Goal: Task Accomplishment & Management: Contribute content

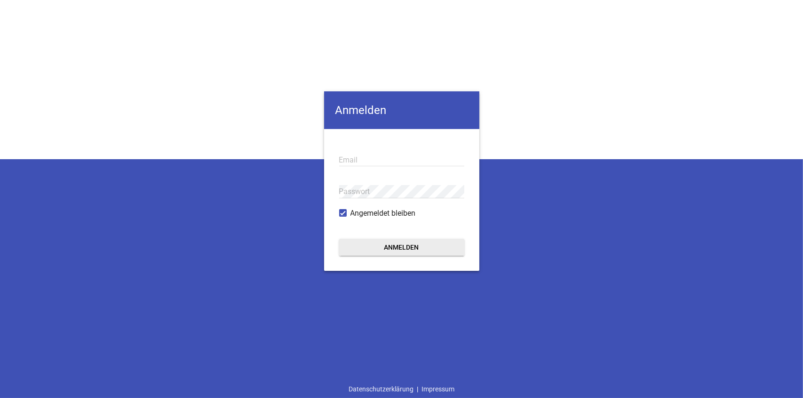
type input "[EMAIL_ADDRESS][DOMAIN_NAME]"
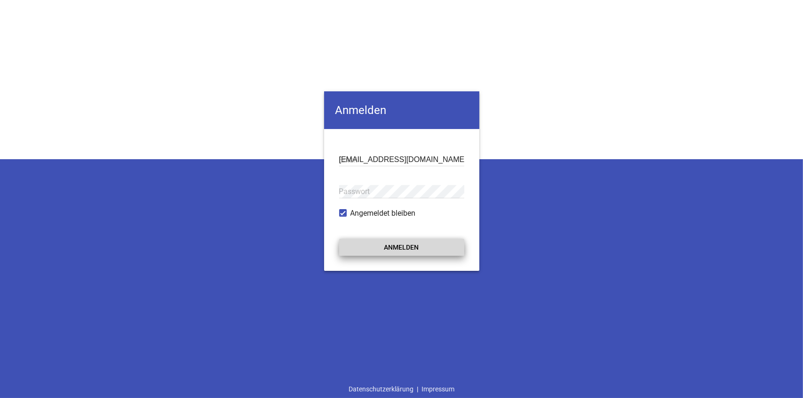
click at [385, 245] on button "Anmelden" at bounding box center [401, 247] width 125 height 17
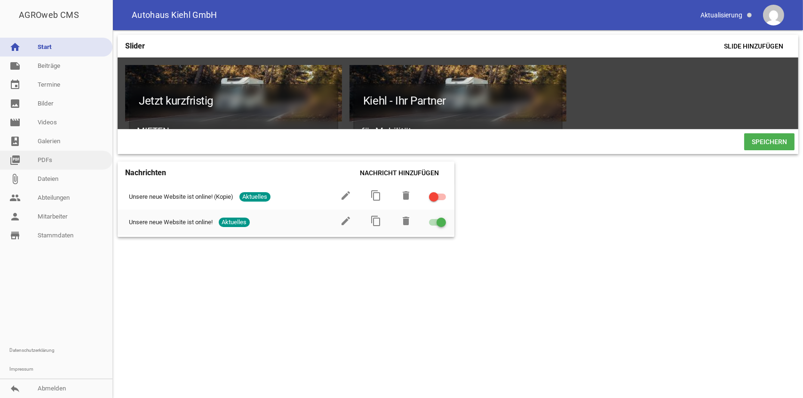
click at [42, 157] on link "picture_as_pdf PDFs" at bounding box center [56, 160] width 112 height 19
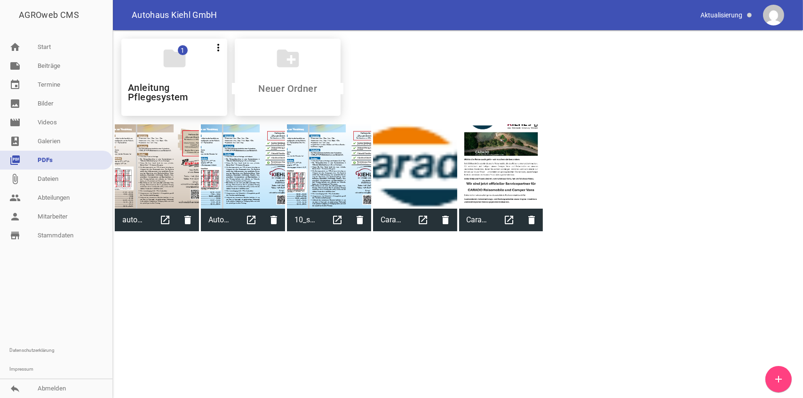
click at [42, 157] on link "picture_as_pdf PDFs" at bounding box center [56, 160] width 112 height 19
click at [49, 59] on link "note Beiträge" at bounding box center [56, 65] width 112 height 19
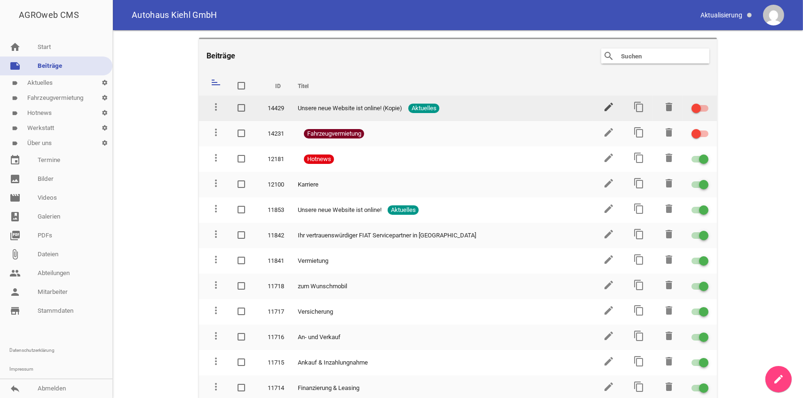
click at [603, 107] on icon "edit" at bounding box center [608, 106] width 11 height 11
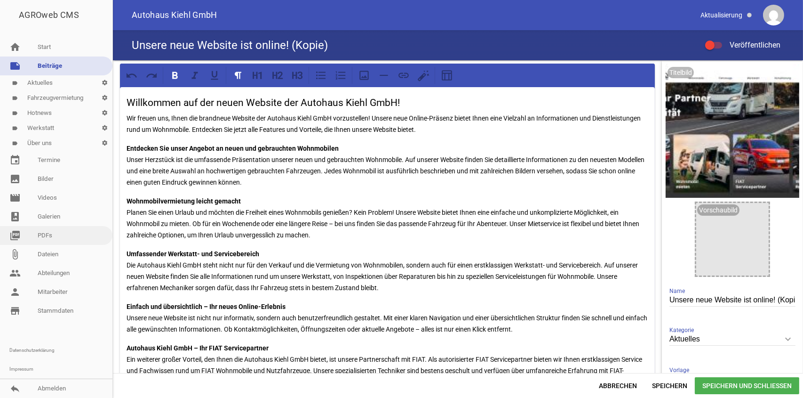
click at [61, 239] on link "picture_as_pdf PDFs" at bounding box center [56, 235] width 112 height 19
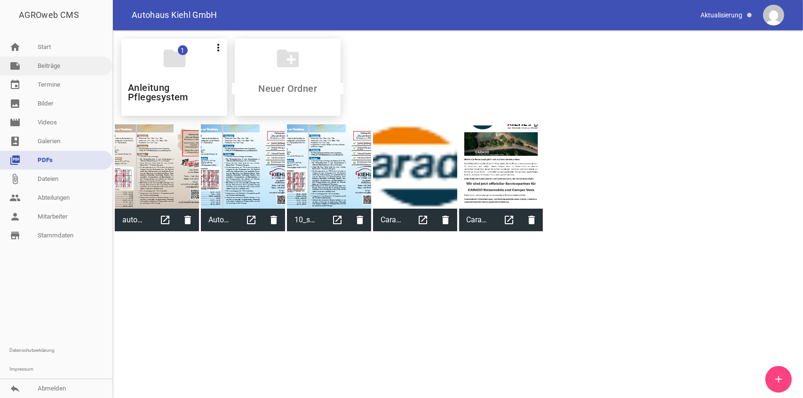
click at [66, 70] on link "note Beiträge" at bounding box center [56, 65] width 112 height 19
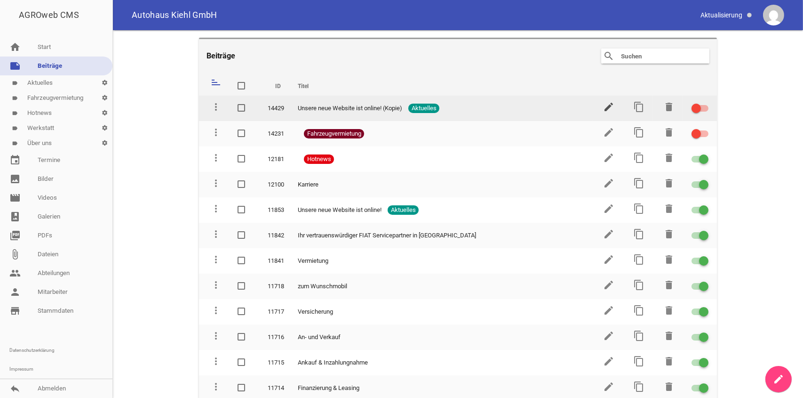
click at [605, 102] on icon "edit" at bounding box center [608, 106] width 11 height 11
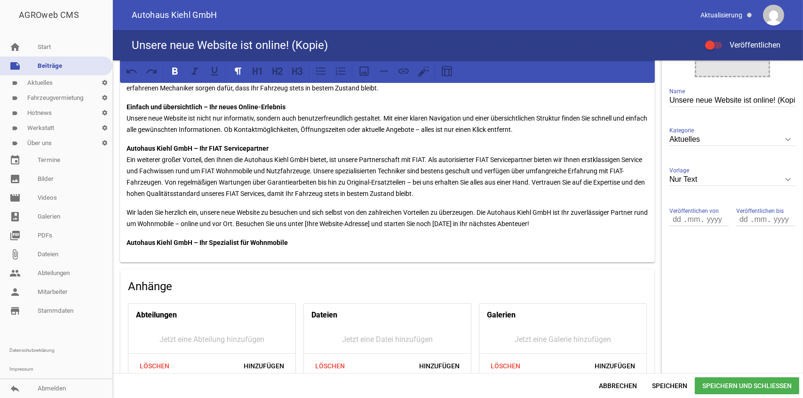
scroll to position [282, 0]
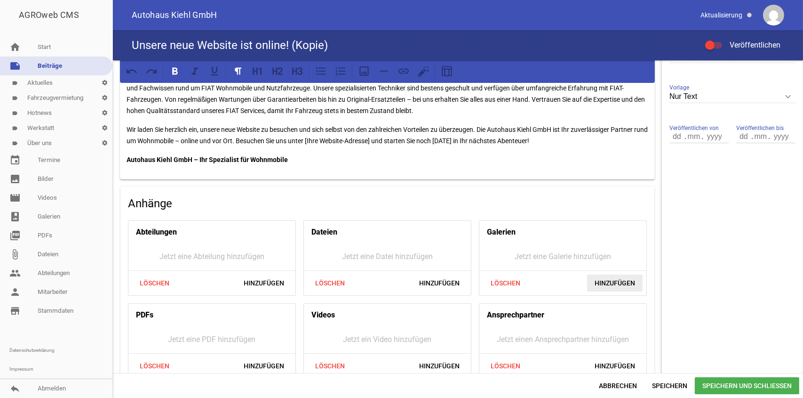
click at [602, 279] on span "Hinzufügen" at bounding box center [615, 282] width 56 height 17
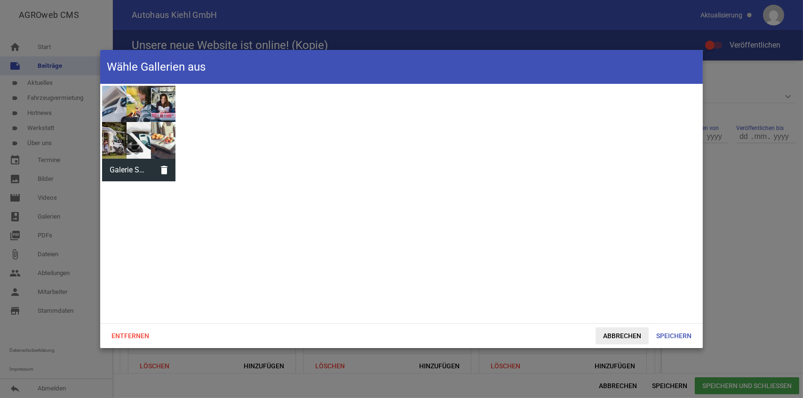
click at [634, 332] on span "Abbrechen" at bounding box center [622, 335] width 53 height 17
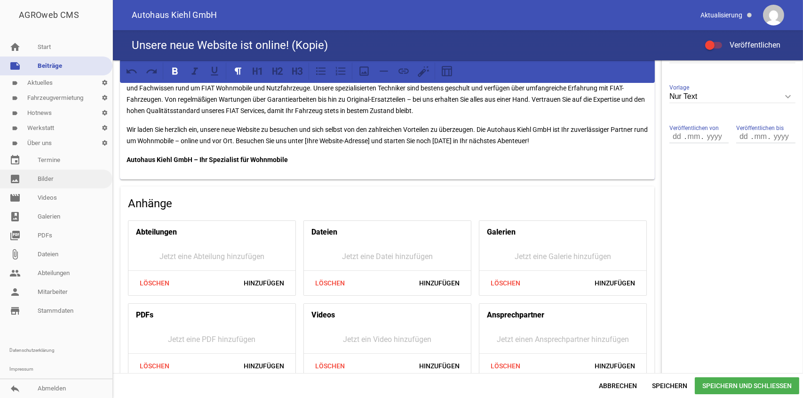
click at [64, 181] on link "image Bilder" at bounding box center [56, 178] width 112 height 19
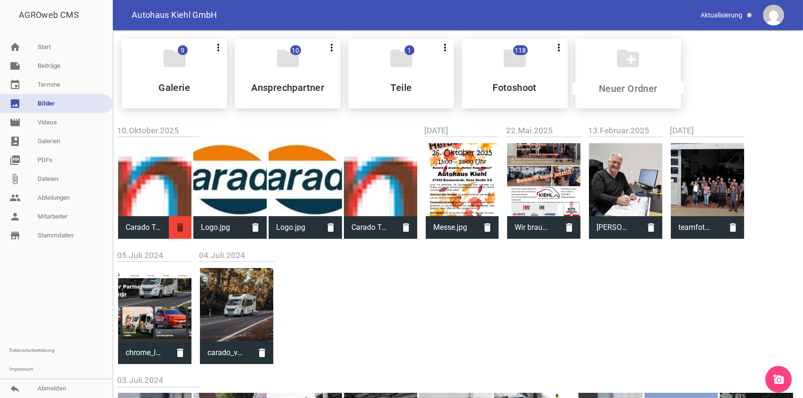
click at [180, 229] on icon "delete" at bounding box center [180, 227] width 23 height 23
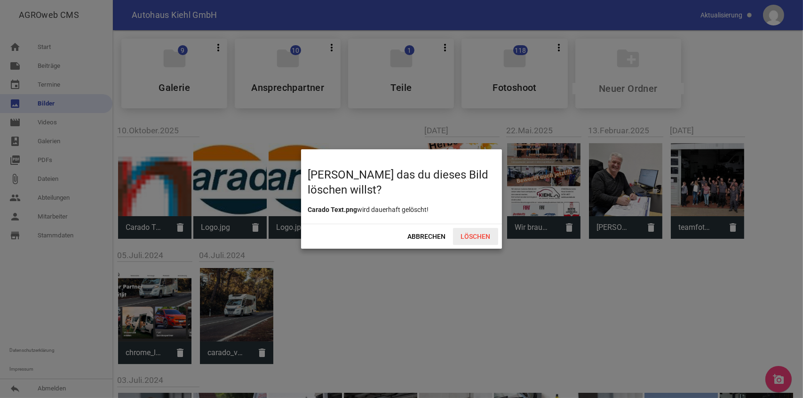
click at [466, 236] on span "Löschen" at bounding box center [475, 236] width 45 height 17
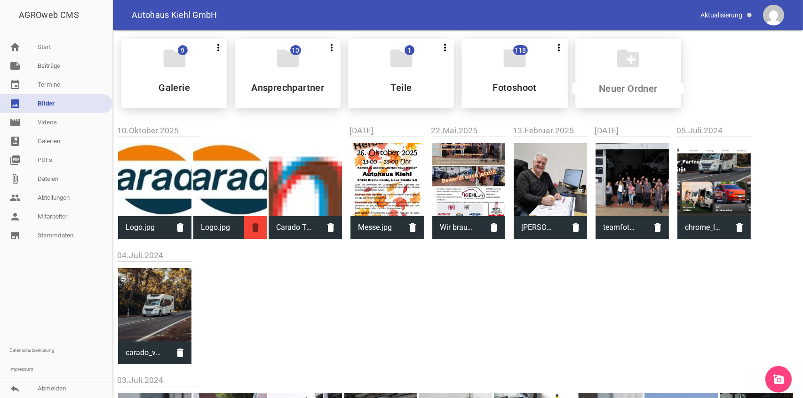
click at [255, 227] on icon "delete" at bounding box center [255, 227] width 23 height 23
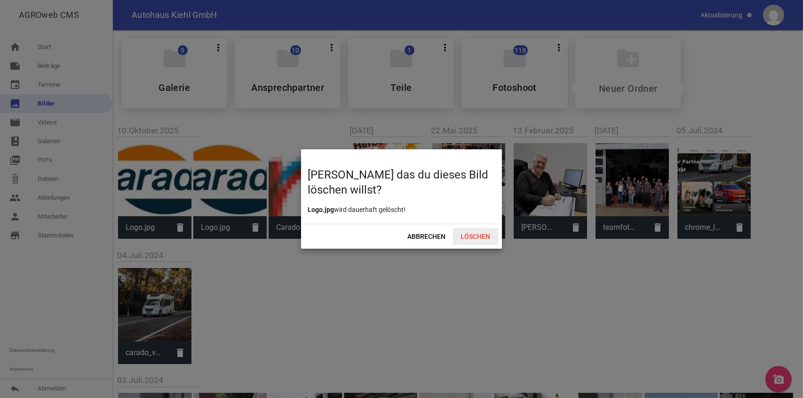
click at [480, 235] on span "Löschen" at bounding box center [475, 236] width 45 height 17
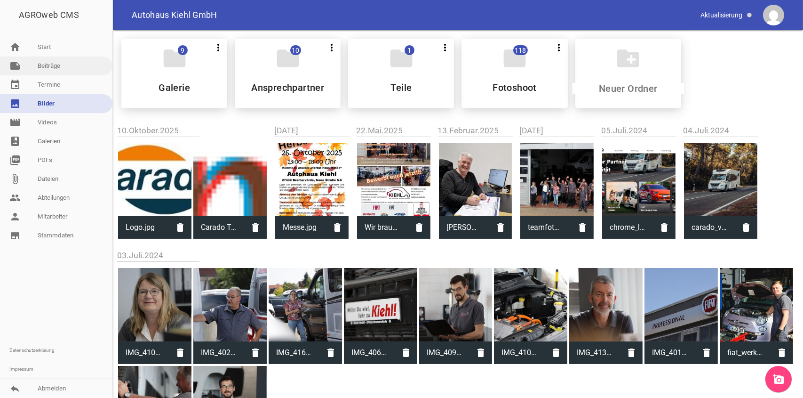
click at [80, 66] on link "note Beiträge" at bounding box center [56, 65] width 112 height 19
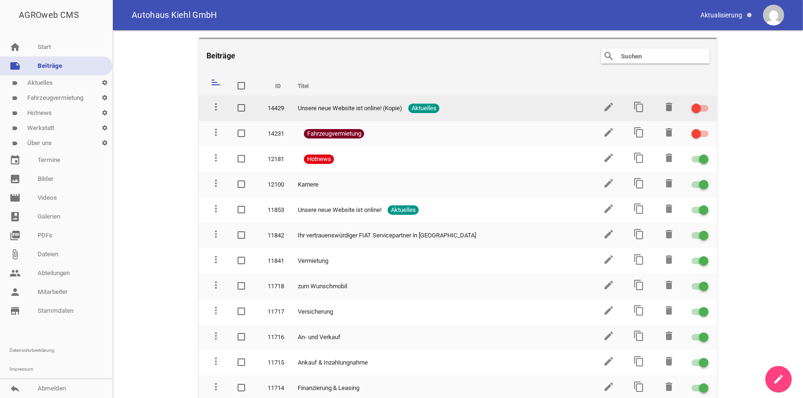
click at [385, 108] on span "Unsere neue Website ist online! (Kopie)" at bounding box center [350, 108] width 104 height 9
click at [603, 104] on icon "edit" at bounding box center [608, 106] width 11 height 11
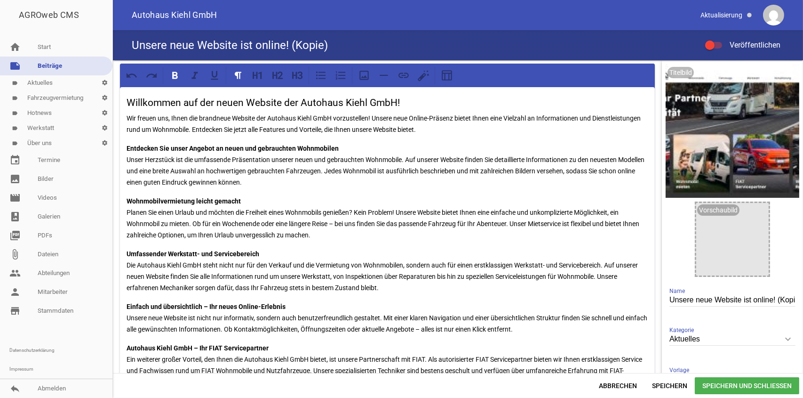
click at [339, 46] on div "Unsere neue Website ist online! (Kopie) Veröffentlichen" at bounding box center [458, 45] width 690 height 30
click at [288, 45] on h4 "Unsere neue Website ist online! (Kopie)" at bounding box center [230, 45] width 196 height 15
click at [336, 40] on div "Unsere neue Website ist online! (Kopie) Veröffentlichen" at bounding box center [458, 45] width 690 height 30
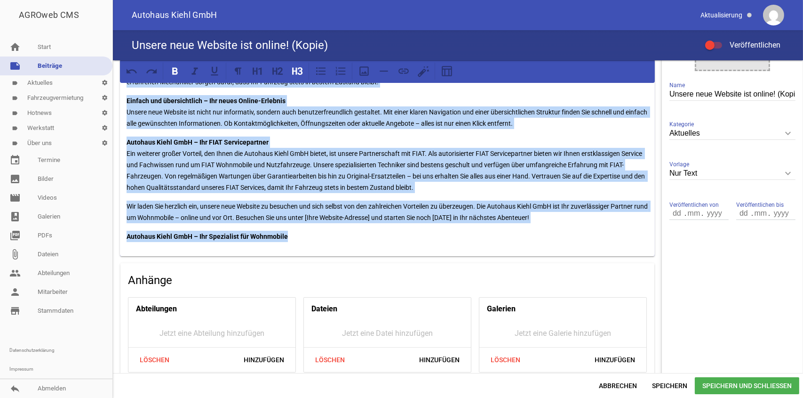
scroll to position [258, 0]
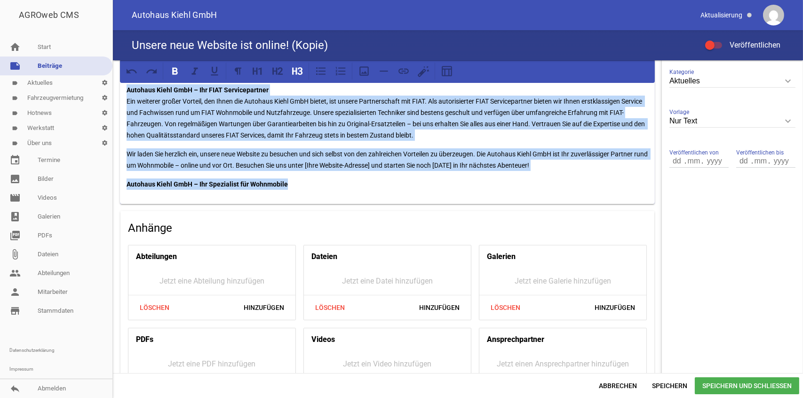
drag, startPoint x: 124, startPoint y: 98, endPoint x: 544, endPoint y: 175, distance: 426.7
click at [544, 175] on div "Willkommen auf der neuen Website der Autohaus Kiehl GmbH! Wir freuen uns, Ihnen…" at bounding box center [387, 16] width 535 height 375
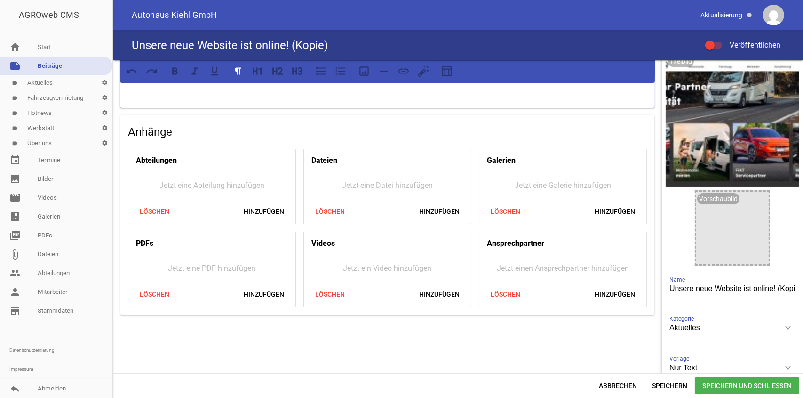
scroll to position [0, 0]
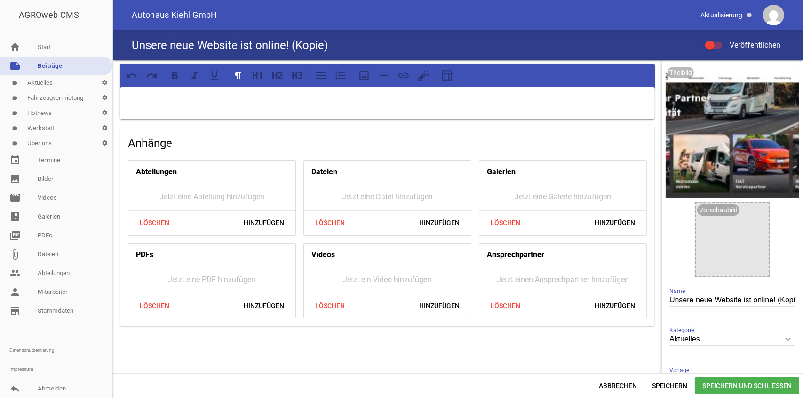
click at [184, 108] on div at bounding box center [387, 103] width 535 height 32
click at [160, 115] on div at bounding box center [387, 103] width 535 height 32
click at [161, 112] on div at bounding box center [387, 103] width 535 height 32
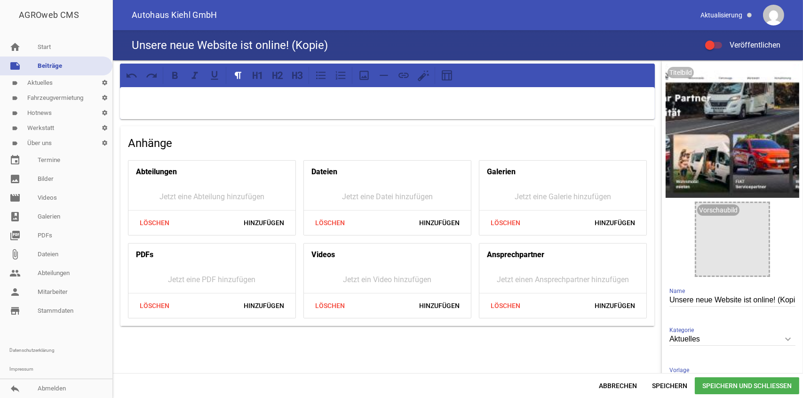
click at [173, 111] on div at bounding box center [387, 103] width 535 height 32
drag, startPoint x: 173, startPoint y: 111, endPoint x: 133, endPoint y: 102, distance: 40.5
click at [133, 102] on p at bounding box center [388, 99] width 522 height 11
click at [179, 98] on p at bounding box center [388, 99] width 522 height 11
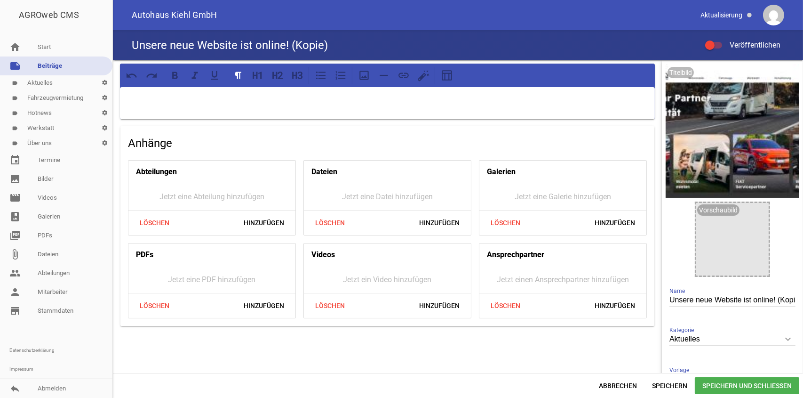
drag, startPoint x: 179, startPoint y: 98, endPoint x: 162, endPoint y: 100, distance: 17.1
click at [162, 100] on p at bounding box center [388, 99] width 522 height 11
click at [59, 235] on link "picture_as_pdf PDFs" at bounding box center [56, 235] width 112 height 19
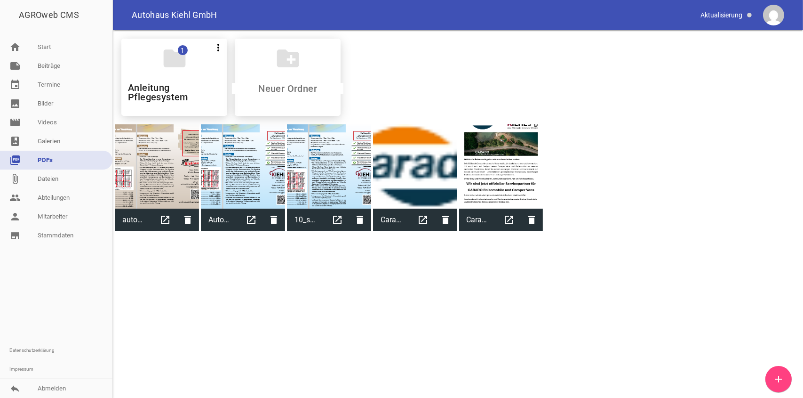
click at [496, 177] on div at bounding box center [501, 166] width 84 height 84
type input "Carado Text Neu"
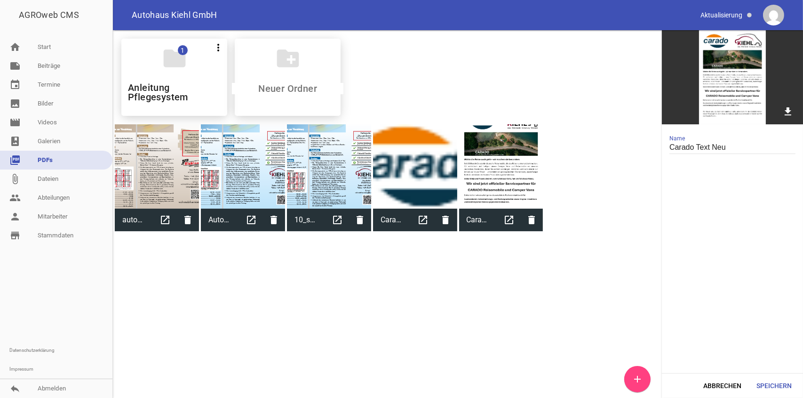
click at [496, 177] on div at bounding box center [501, 166] width 84 height 84
drag, startPoint x: 729, startPoint y: 99, endPoint x: 564, endPoint y: 79, distance: 166.0
click at [564, 79] on div "folder 1 more_vert Teilen Bearbeiten Löschen Anleitung Pflegesystem create_new_…" at bounding box center [458, 77] width 688 height 92
click at [51, 70] on link "note Beiträge" at bounding box center [56, 65] width 112 height 19
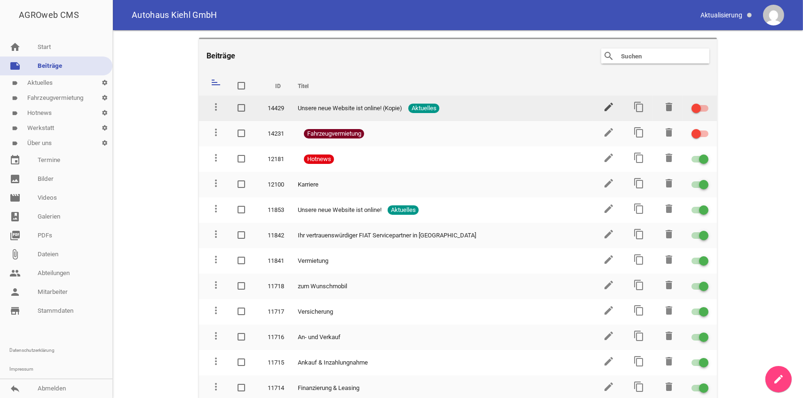
click at [603, 106] on icon "edit" at bounding box center [608, 106] width 11 height 11
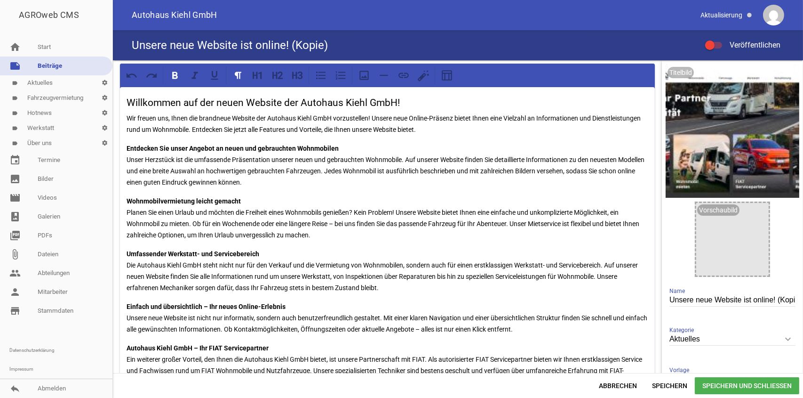
click at [143, 42] on h4 "Unsere neue Website ist online! (Kopie)" at bounding box center [230, 45] width 196 height 15
click at [159, 48] on h4 "Unsere neue Website ist online! (Kopie)" at bounding box center [230, 45] width 196 height 15
click at [128, 41] on div "Unsere neue Website ist online! (Kopie) Veröffentlichen" at bounding box center [458, 45] width 690 height 30
click at [57, 64] on link "note Beiträge" at bounding box center [56, 65] width 112 height 19
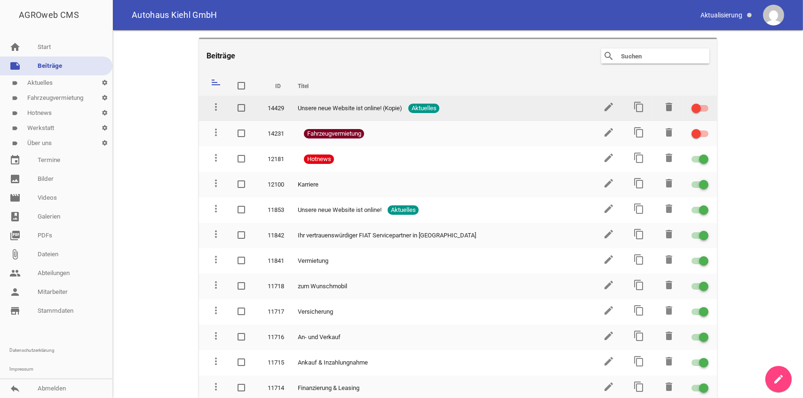
click at [417, 107] on span "Aktuelles" at bounding box center [423, 108] width 31 height 9
click at [604, 108] on icon "edit" at bounding box center [608, 106] width 11 height 11
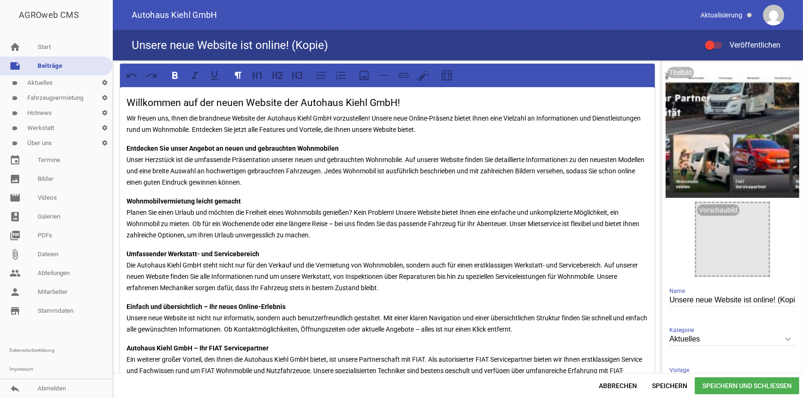
click at [331, 46] on div "Unsere neue Website ist online! (Kopie) Veröffentlichen" at bounding box center [458, 45] width 690 height 30
click at [301, 41] on h4 "Unsere neue Website ist online! (Kopie)" at bounding box center [230, 45] width 196 height 15
drag, startPoint x: 259, startPoint y: 44, endPoint x: 188, endPoint y: 45, distance: 70.6
click at [249, 46] on h4 "Unsere neue Website ist online! (Kopie)" at bounding box center [230, 45] width 196 height 15
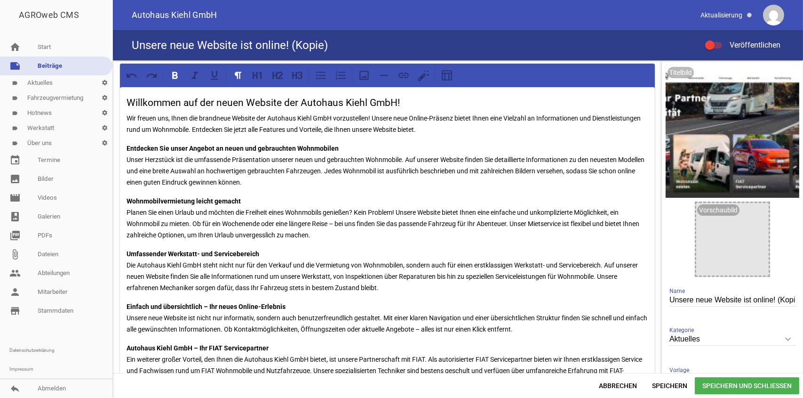
drag, startPoint x: 188, startPoint y: 45, endPoint x: 166, endPoint y: 45, distance: 22.1
click at [179, 45] on h4 "Unsere neue Website ist online! (Kopie)" at bounding box center [230, 45] width 196 height 15
drag, startPoint x: 156, startPoint y: 44, endPoint x: 139, endPoint y: 44, distance: 16.5
click at [148, 44] on h4 "Unsere neue Website ist online! (Kopie)" at bounding box center [230, 45] width 196 height 15
click at [138, 44] on h4 "Unsere neue Website ist online! (Kopie)" at bounding box center [230, 45] width 196 height 15
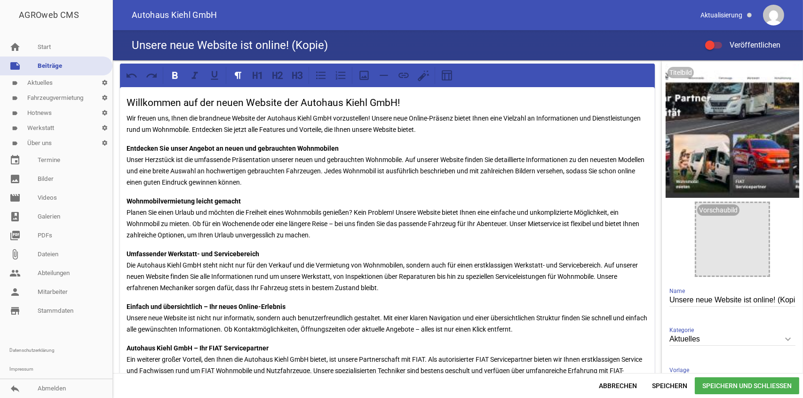
drag, startPoint x: 138, startPoint y: 44, endPoint x: 147, endPoint y: 44, distance: 8.5
click at [141, 44] on h4 "Unsere neue Website ist online! (Kopie)" at bounding box center [230, 45] width 196 height 15
click at [187, 46] on h4 "Unsere neue Website ist online! (Kopie)" at bounding box center [230, 45] width 196 height 15
click at [196, 46] on h4 "Unsere neue Website ist online! (Kopie)" at bounding box center [230, 45] width 196 height 15
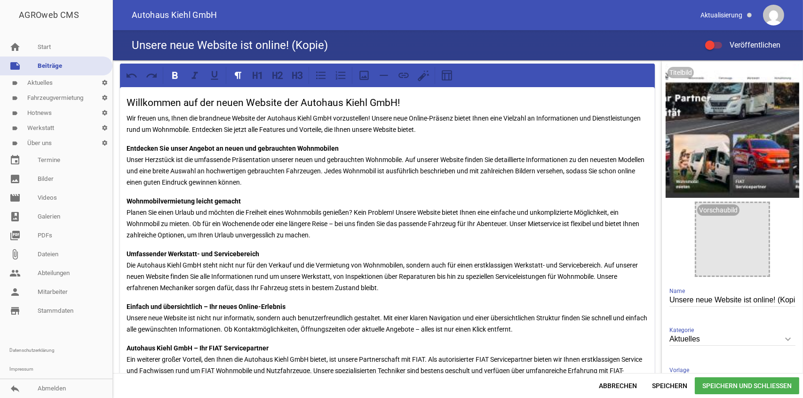
click at [663, 298] on div "Titelbild delete crop image Vorschaubild image Unsere neue Website ist online! …" at bounding box center [732, 251] width 141 height 382
click at [670, 298] on input "Unsere neue Website ist online! (Kopie)" at bounding box center [733, 300] width 126 height 13
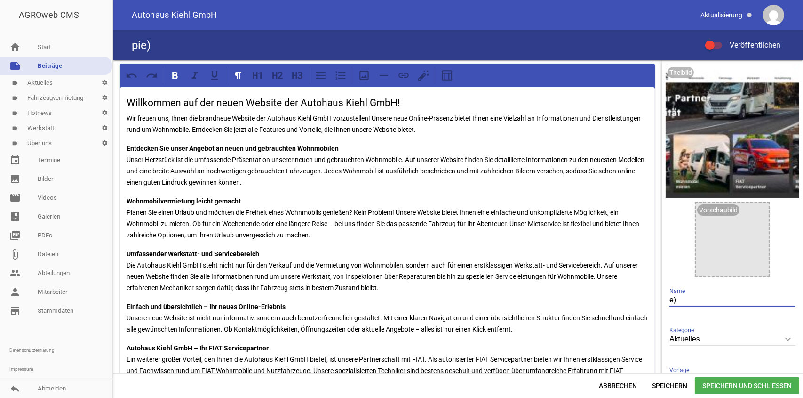
type input ")"
type input "Wir sind jetzt offizieller Carado Servicepartner"
click at [280, 141] on div "Willkommen auf der neuen Website der Autohaus Kiehl GmbH! Wir freuen uns, Ihnen…" at bounding box center [387, 274] width 535 height 375
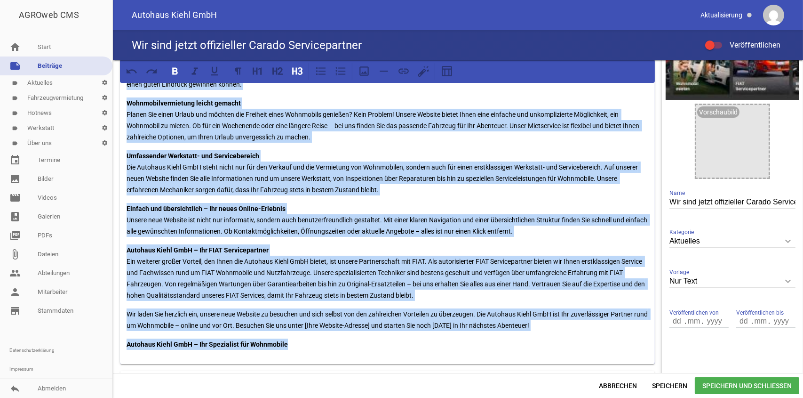
scroll to position [135, 0]
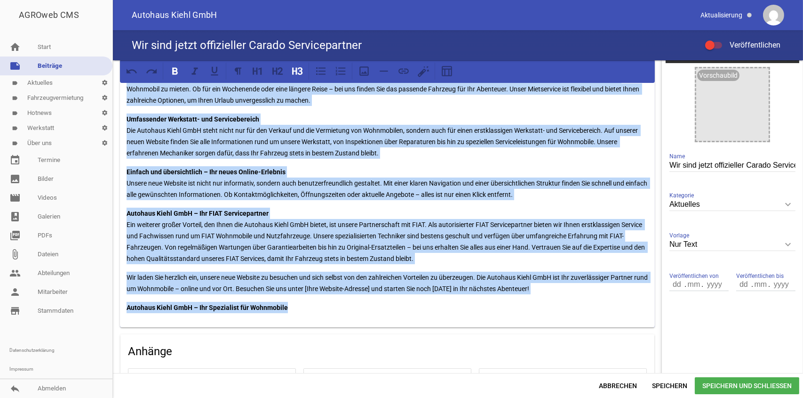
drag, startPoint x: 123, startPoint y: 100, endPoint x: 576, endPoint y: 298, distance: 494.3
click at [576, 298] on div "Willkommen auf der neuen Website der Autohaus Kiehl GmbH! Wir freuen uns, Ihnen…" at bounding box center [387, 139] width 535 height 375
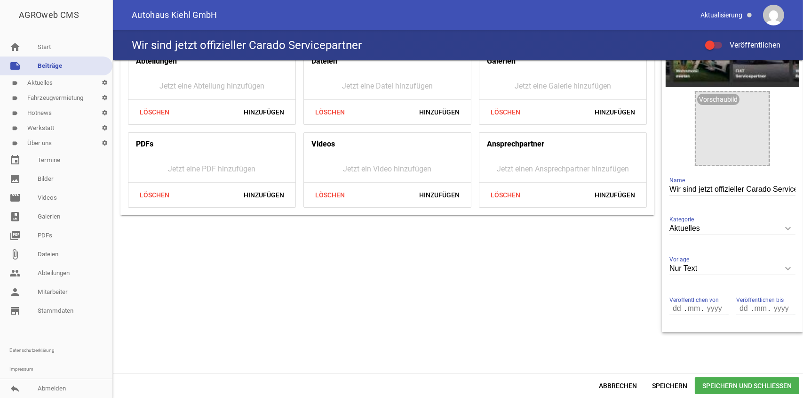
scroll to position [32, 0]
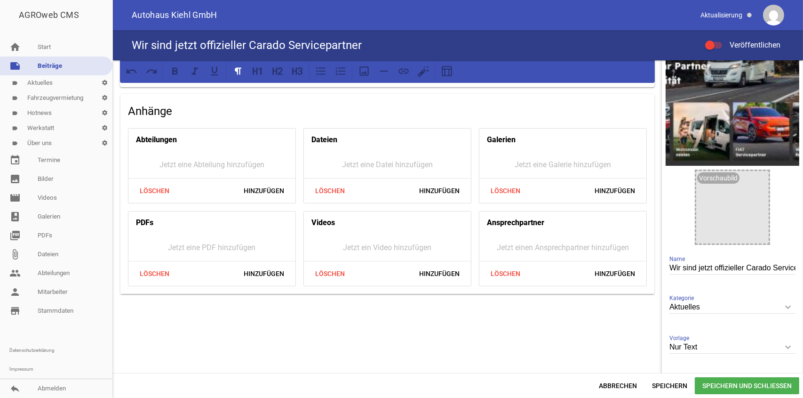
click at [204, 109] on h4 "Anhänge" at bounding box center [387, 111] width 519 height 15
click at [237, 73] on icon at bounding box center [238, 70] width 7 height 7
click at [205, 104] on h4 "Anhänge" at bounding box center [387, 111] width 519 height 15
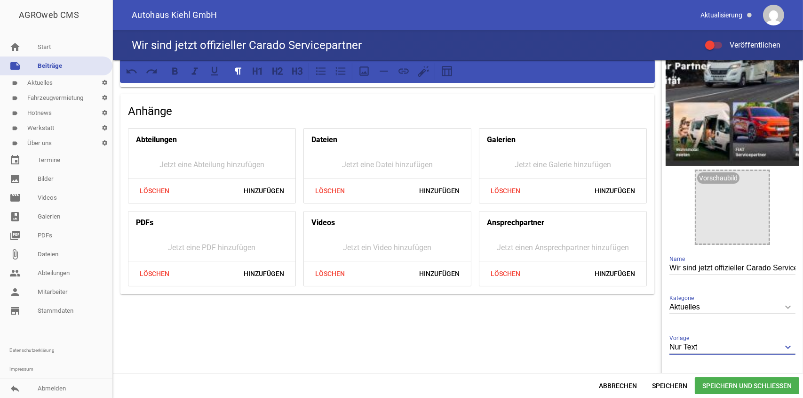
click at [680, 348] on input "Nur Text" at bounding box center [733, 347] width 126 height 13
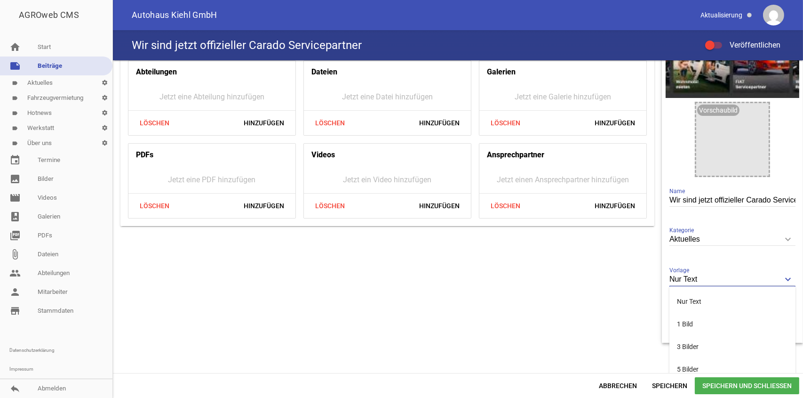
scroll to position [111, 0]
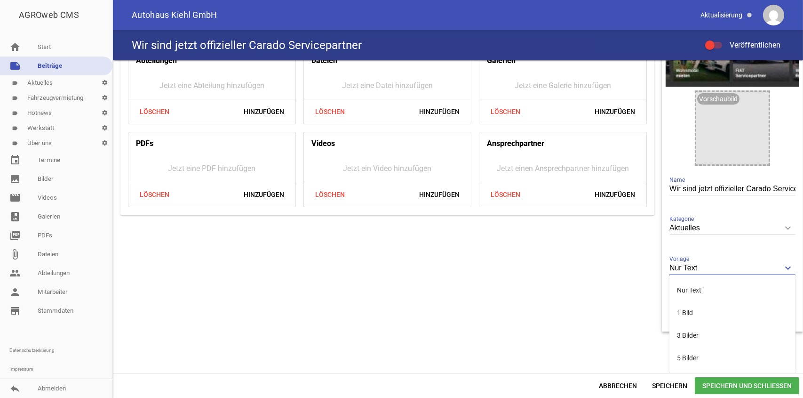
click at [703, 261] on div "Nur Text keyboard_arrow_down Vorlage Nur Text 1 Bild 3 Bilder 5 Bilder" at bounding box center [733, 268] width 126 height 32
click at [704, 254] on div "Nur Text keyboard_arrow_down Vorlage Nur Text 1 Bild 3 Bilder 5 Bilder" at bounding box center [733, 268] width 126 height 32
click at [700, 263] on input "Nur Text" at bounding box center [733, 268] width 126 height 13
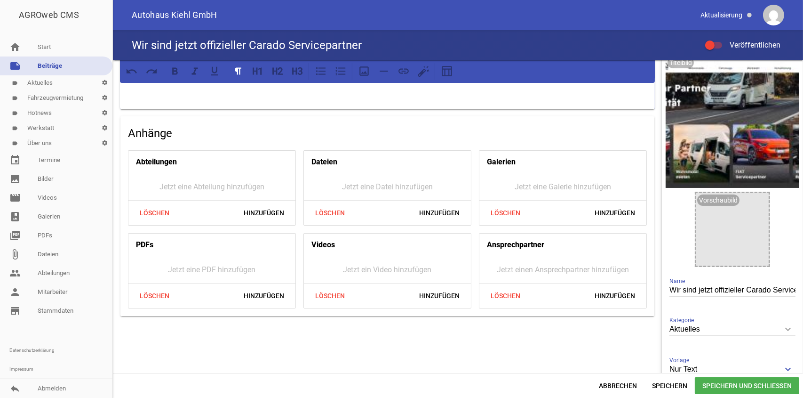
scroll to position [0, 0]
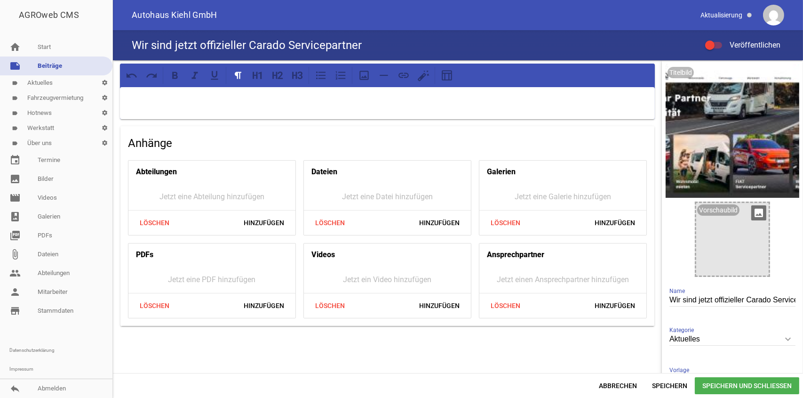
click at [698, 223] on div at bounding box center [732, 239] width 72 height 72
click at [176, 96] on p at bounding box center [388, 99] width 522 height 11
drag, startPoint x: 125, startPoint y: 97, endPoint x: 286, endPoint y: 97, distance: 161.4
click at [286, 97] on div "Wohin die Reise auch geht - wir machen sie besonders" at bounding box center [387, 103] width 535 height 32
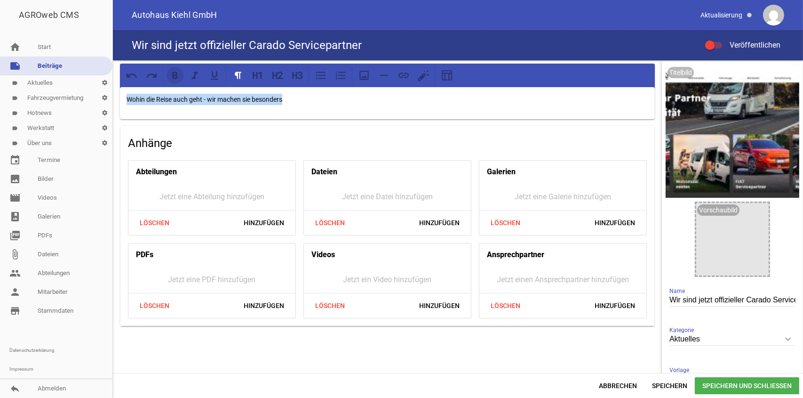
click at [179, 74] on icon at bounding box center [175, 75] width 12 height 12
click at [303, 98] on p "Wohin die Reise auch geht - wir machen sie besonders" at bounding box center [388, 99] width 522 height 11
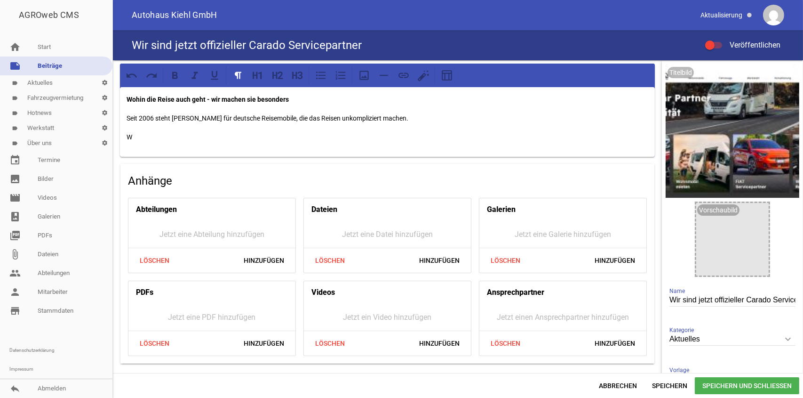
click at [387, 117] on p "Seit 2006 steht [PERSON_NAME] für deutsche Reisemobile, die das Reisen unkompli…" at bounding box center [388, 117] width 522 height 11
click at [128, 126] on div "Wohin die Reise auch geht - wir machen sie besonders Seit 2006 steht [PERSON_NA…" at bounding box center [387, 122] width 535 height 70
click at [139, 135] on p "W" at bounding box center [388, 136] width 522 height 11
click at [256, 75] on icon at bounding box center [255, 75] width 5 height 7
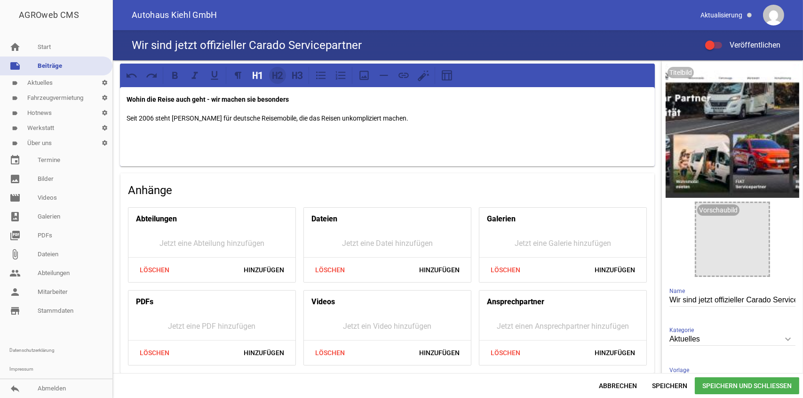
click at [272, 75] on icon at bounding box center [277, 75] width 12 height 12
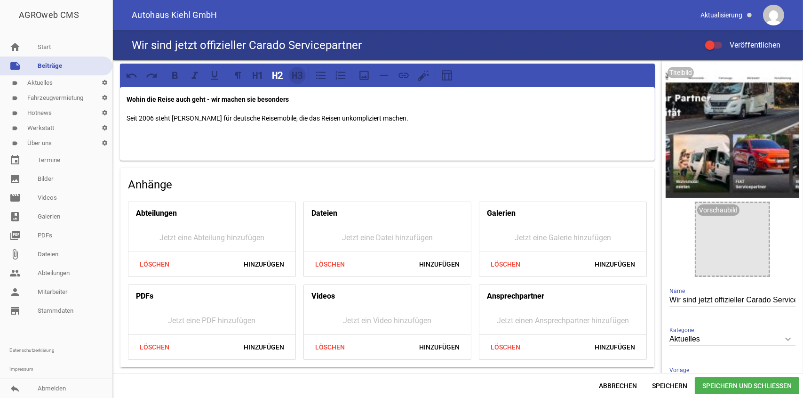
click at [292, 75] on icon at bounding box center [297, 75] width 12 height 12
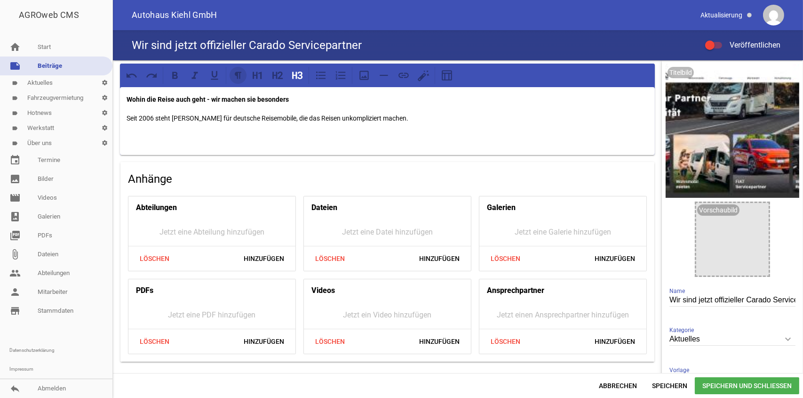
click at [239, 78] on icon at bounding box center [238, 75] width 12 height 12
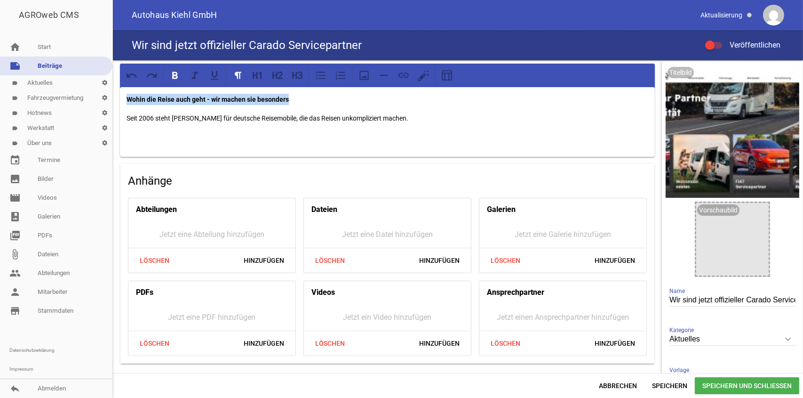
drag, startPoint x: 125, startPoint y: 98, endPoint x: 291, endPoint y: 100, distance: 165.6
click at [291, 100] on div "Wohin die Reise auch geht - wir machen sie besonders Seit 2006 steht [PERSON_NA…" at bounding box center [387, 122] width 535 height 70
click at [295, 76] on icon at bounding box center [297, 75] width 12 height 12
click at [369, 102] on h3 "Wohin die Reise auch geht - wir machen sie besonders" at bounding box center [388, 103] width 522 height 15
click at [253, 75] on icon at bounding box center [255, 75] width 5 height 7
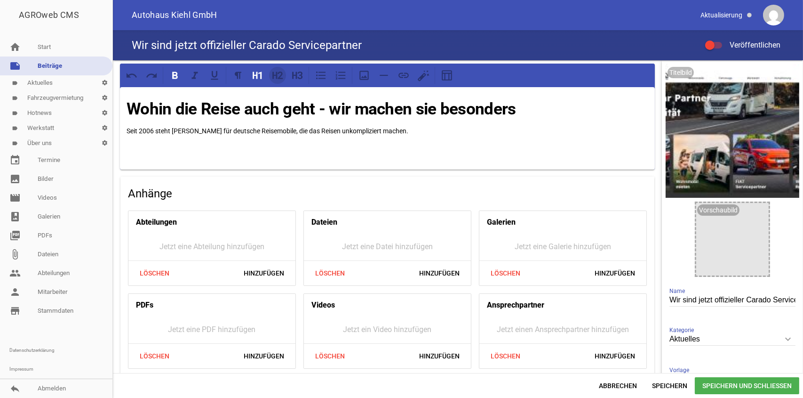
click at [279, 79] on icon at bounding box center [280, 76] width 5 height 8
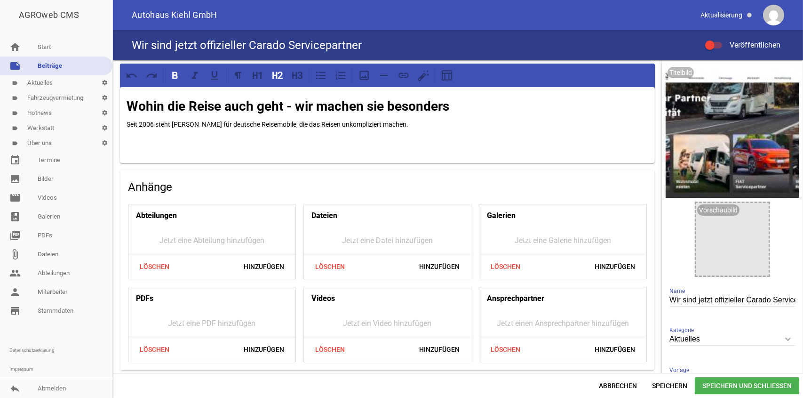
click at [387, 121] on p "Seit 2006 steht [PERSON_NAME] für deutsche Reisemobile, die das Reisen unkompli…" at bounding box center [388, 124] width 522 height 11
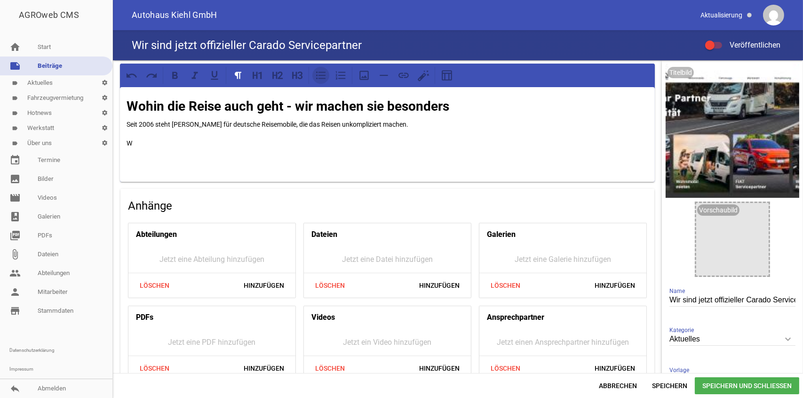
click at [322, 76] on icon at bounding box center [321, 75] width 12 height 12
click at [323, 76] on icon at bounding box center [321, 75] width 12 height 12
click at [338, 75] on icon at bounding box center [341, 75] width 10 height 8
drag, startPoint x: 152, startPoint y: 147, endPoint x: 197, endPoint y: 142, distance: 45.0
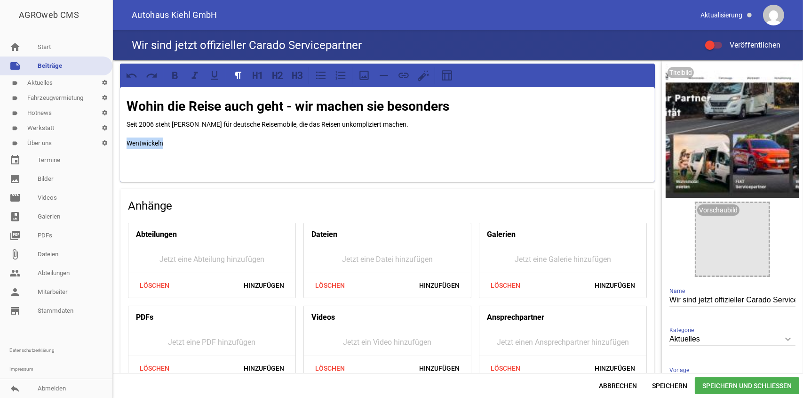
click at [197, 142] on p "Wentwickeln" at bounding box center [388, 142] width 522 height 11
click at [132, 142] on p "Wentwickeln" at bounding box center [388, 142] width 522 height 11
click at [176, 142] on p "Wir entwickeln" at bounding box center [388, 142] width 522 height 11
click at [268, 142] on p "Wir entwickeln und fertigen unsere Camper Vansund Reisemobilean unseren" at bounding box center [388, 142] width 522 height 11
click at [319, 142] on p "Wir entwickeln und fertigen unsere Camper Vans und Reisemobilean unseren" at bounding box center [388, 142] width 522 height 11
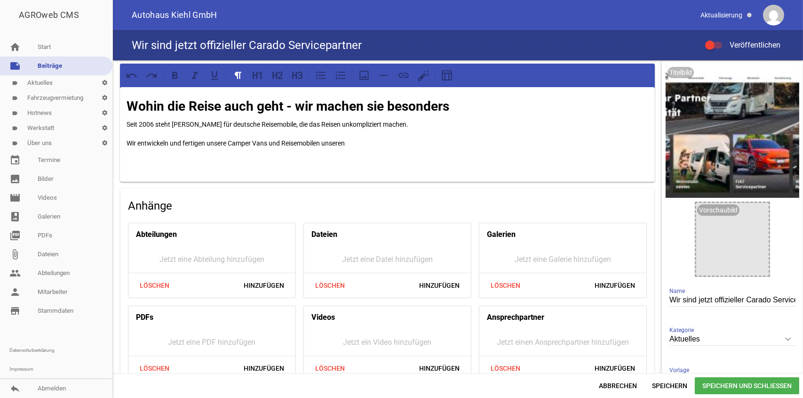
click at [351, 143] on p "Wir entwickeln und fertigen unsere Camper Vans und Reisemobilen unseren" at bounding box center [388, 142] width 522 height 11
click at [323, 139] on p "Wir entwickeln und fertigen unsere Camper Vans und Reisemobilen unseren" at bounding box center [388, 142] width 522 height 11
click at [357, 141] on p "Wir entwickeln und fertigen unsere Camper Vans und Reisemobilen an unseren" at bounding box center [388, 142] width 522 height 11
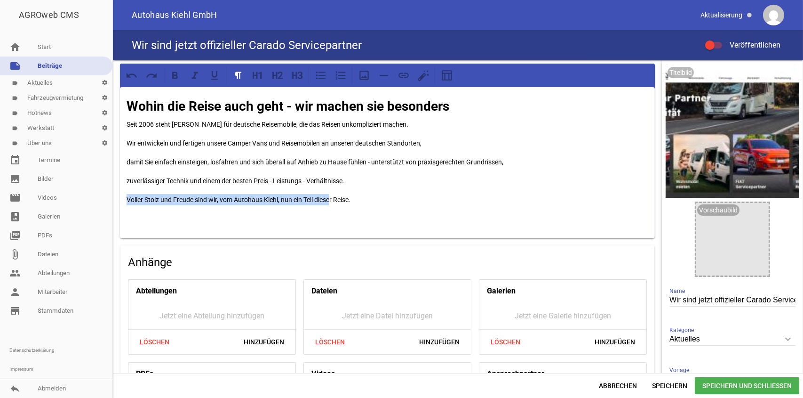
drag, startPoint x: 126, startPoint y: 197, endPoint x: 333, endPoint y: 205, distance: 207.2
click at [333, 205] on p "Voller Stolz und Freude sind wir, vom Autohaus Kiehl, nun ein Teil dieser Reise." at bounding box center [388, 199] width 522 height 11
click at [177, 216] on p at bounding box center [388, 218] width 522 height 11
drag, startPoint x: 126, startPoint y: 197, endPoint x: 311, endPoint y: 207, distance: 185.7
click at [311, 207] on div "Wohin die Reise auch geht - wir machen sie besonders Seit 2006 steht [PERSON_NA…" at bounding box center [387, 162] width 535 height 151
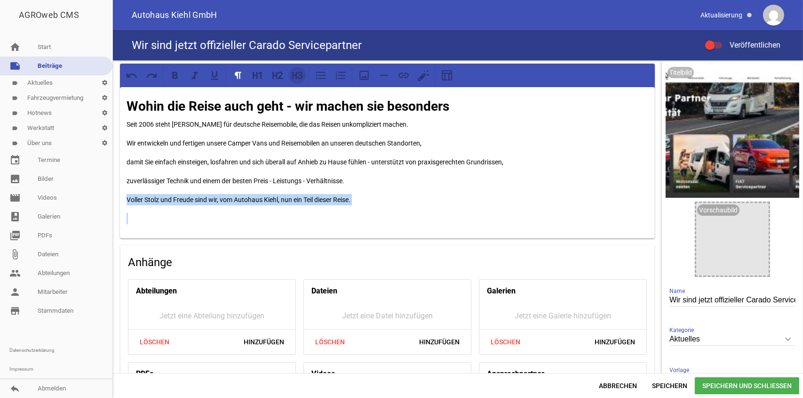
click at [296, 77] on icon at bounding box center [294, 75] width 5 height 7
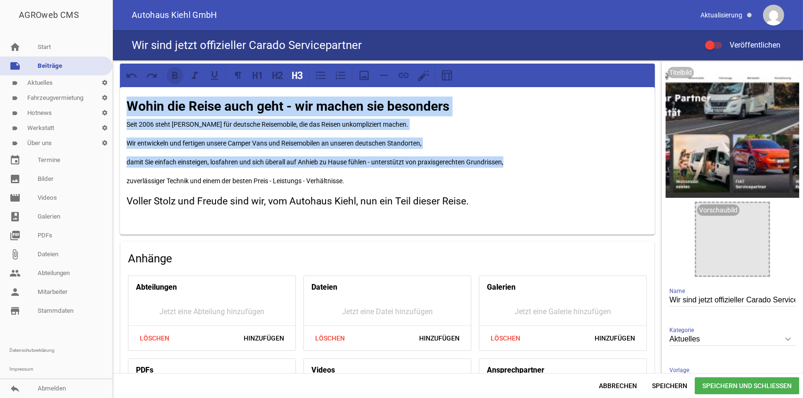
click at [176, 77] on icon at bounding box center [175, 75] width 12 height 12
click at [536, 194] on h3 "Voller Stolz und Freude sind wir, vom Autohaus Kiehl, nun ein Teil dieser Reise." at bounding box center [388, 201] width 522 height 15
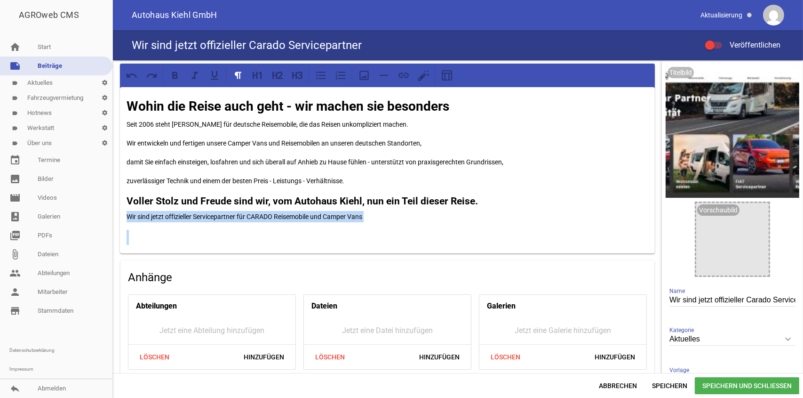
drag, startPoint x: 126, startPoint y: 215, endPoint x: 345, endPoint y: 226, distance: 219.1
click at [345, 226] on div "Wohin die Reise auch geht - wir machen sie besonders Seit 2006 steht [PERSON_NA…" at bounding box center [387, 170] width 535 height 166
click at [258, 75] on icon at bounding box center [258, 75] width 12 height 12
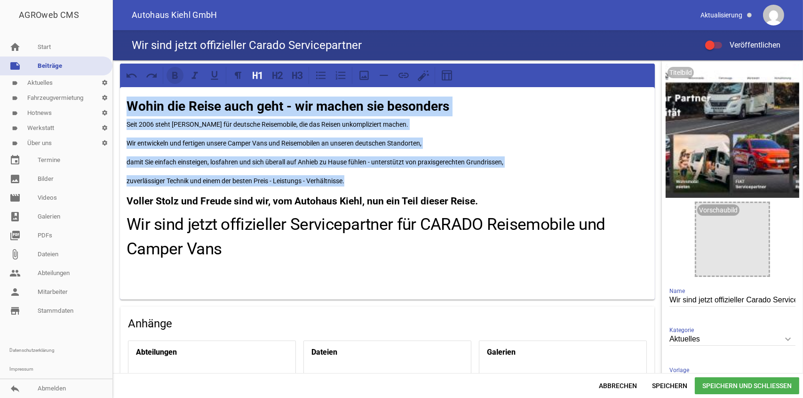
click at [177, 74] on icon at bounding box center [175, 75] width 6 height 7
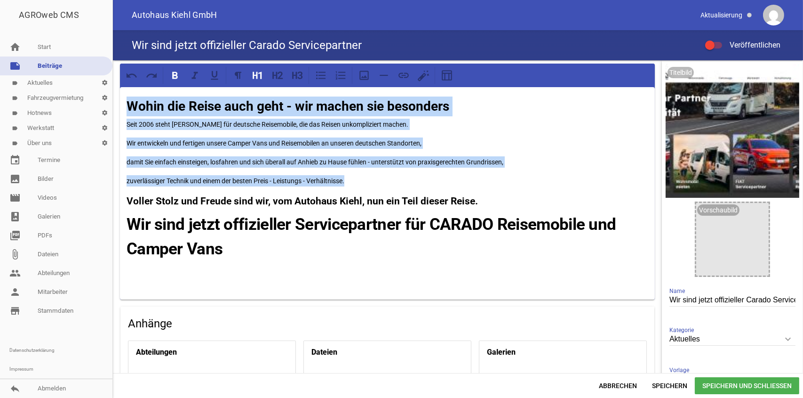
click at [399, 227] on strong "Wir sind jetzt offizieller Servicepartner für CARADO Reisemobile und Camper Vans" at bounding box center [374, 237] width 494 height 44
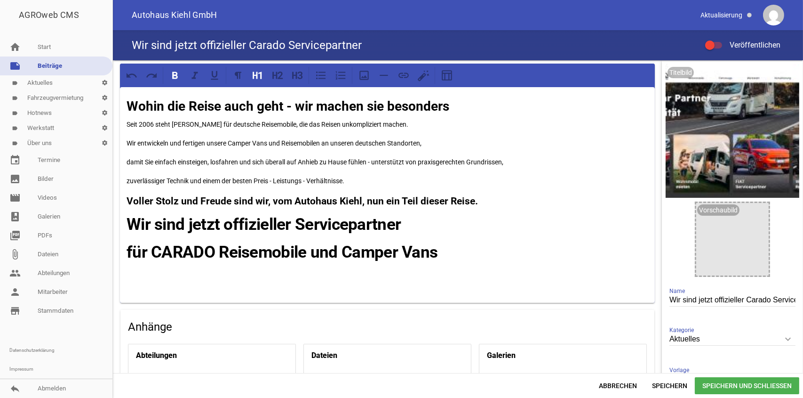
click at [444, 251] on h1 "für CARADO Reisemobile und Camper Vans" at bounding box center [388, 252] width 522 height 25
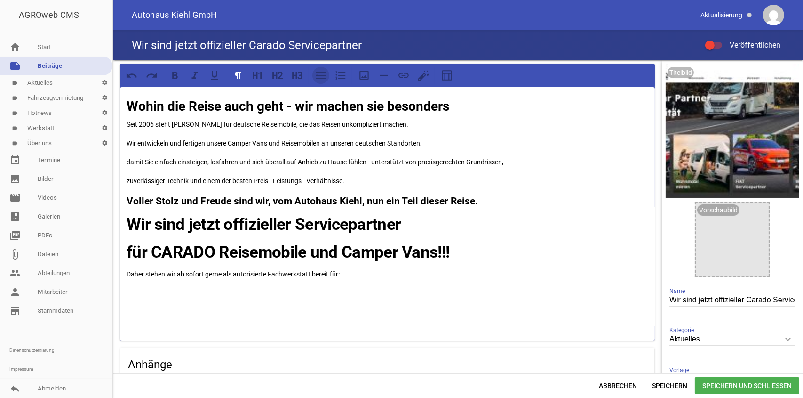
click at [324, 79] on icon at bounding box center [321, 75] width 12 height 12
click at [470, 289] on p "Kundendienst, Instandsetzungs- und Wartungsarbeiten sowie Original-Ersatzteile …" at bounding box center [396, 292] width 503 height 11
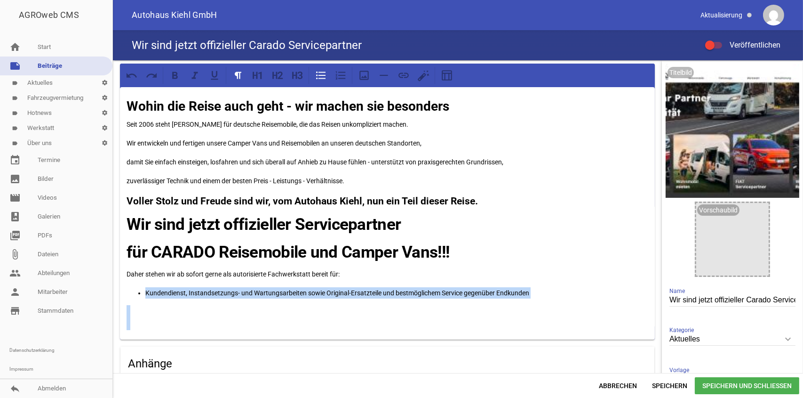
drag, startPoint x: 145, startPoint y: 292, endPoint x: 538, endPoint y: 299, distance: 392.9
click at [538, 299] on div "Wohin die Reise auch geht - wir machen sie besonders Seit 2006 steht [PERSON_NA…" at bounding box center [387, 213] width 535 height 252
click at [322, 76] on icon at bounding box center [321, 75] width 12 height 12
click at [319, 76] on icon at bounding box center [321, 75] width 12 height 12
click at [261, 79] on icon at bounding box center [258, 75] width 12 height 12
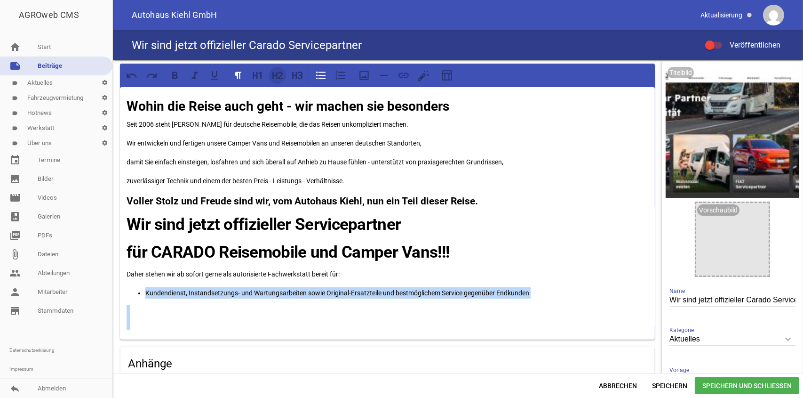
click at [283, 74] on icon at bounding box center [277, 75] width 12 height 12
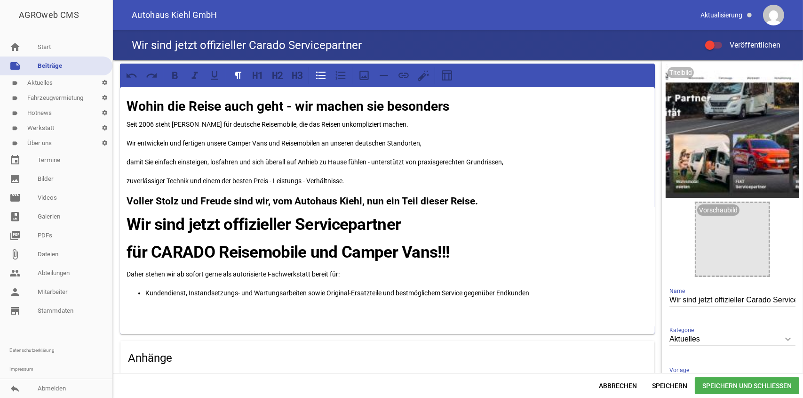
click at [174, 309] on h2 at bounding box center [388, 315] width 522 height 20
click at [136, 298] on div "Wohin die Reise auch geht - wir machen sie besonders Seit 2006 steht [PERSON_NA…" at bounding box center [387, 210] width 535 height 247
click at [135, 292] on ul "Kundendienst, Instandsetzungs- und Wartungsarbeiten sowie Original-Ersatzteile …" at bounding box center [388, 292] width 522 height 11
click at [326, 75] on icon at bounding box center [321, 75] width 12 height 12
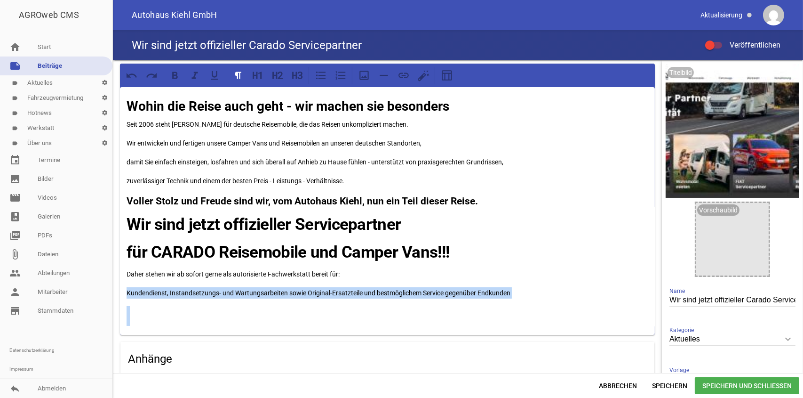
drag, startPoint x: 125, startPoint y: 290, endPoint x: 462, endPoint y: 283, distance: 337.0
click at [474, 300] on div "Wohin die Reise auch geht - wir machen sie besonders Seit 2006 steht [PERSON_NA…" at bounding box center [387, 210] width 535 height 247
click at [259, 77] on icon at bounding box center [258, 75] width 12 height 12
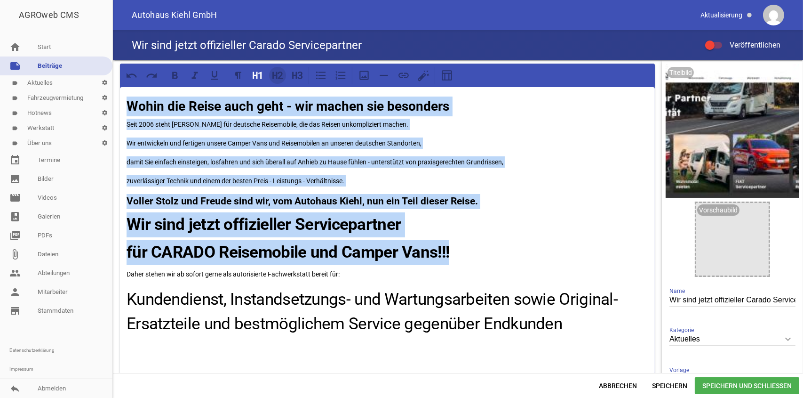
click at [272, 78] on icon at bounding box center [274, 75] width 5 height 7
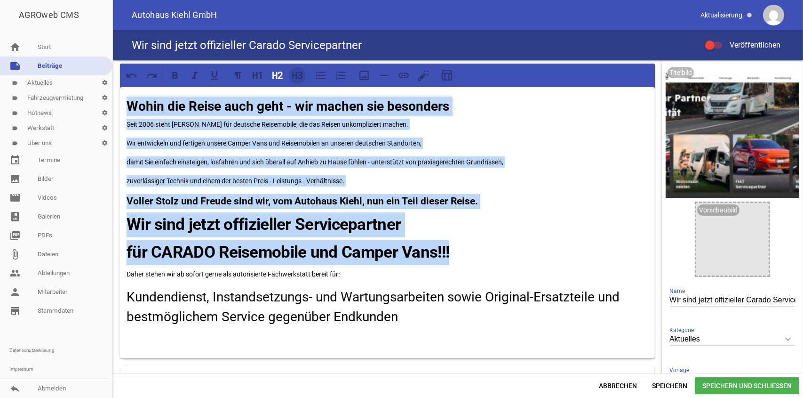
click at [293, 79] on icon at bounding box center [294, 75] width 5 height 7
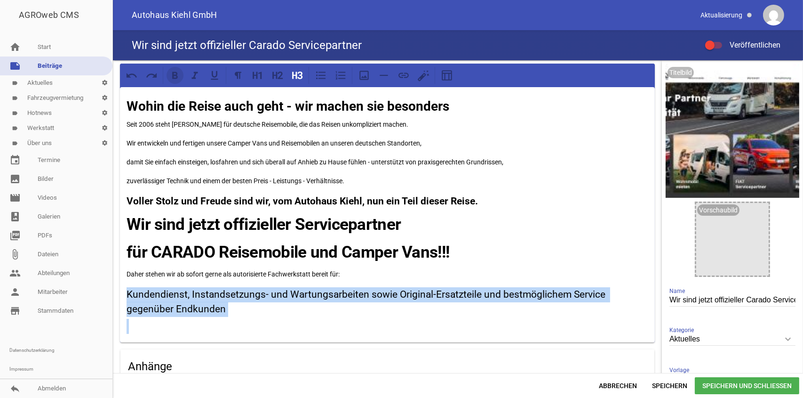
click at [178, 78] on icon at bounding box center [175, 75] width 12 height 12
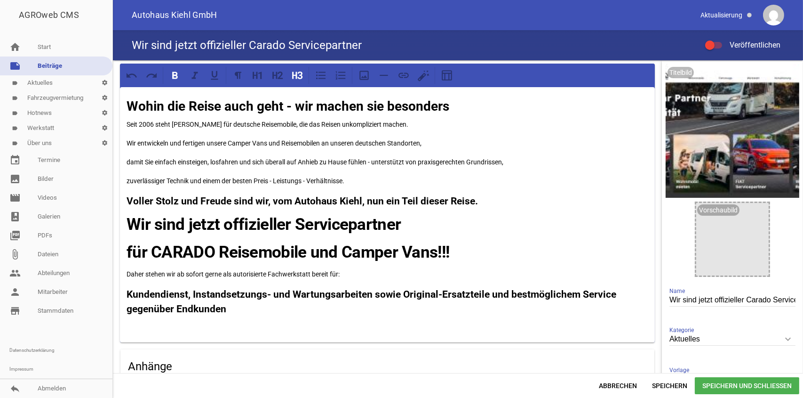
click at [515, 207] on h3 "Voller Stolz und Freude sind wir, vom Autohaus Kiehl, nun ein Teil dieser Reise." at bounding box center [388, 201] width 522 height 15
click at [487, 295] on strong "Kundendienst, Instandsetzungs- und Wartungsarbeiten sowie Original-Ersatzteile …" at bounding box center [373, 301] width 492 height 26
click at [491, 294] on strong "Kundendienst, Instandsetzungs- und Wartungsarbeiten sowie Original-Ersatzteile …" at bounding box center [373, 301] width 492 height 26
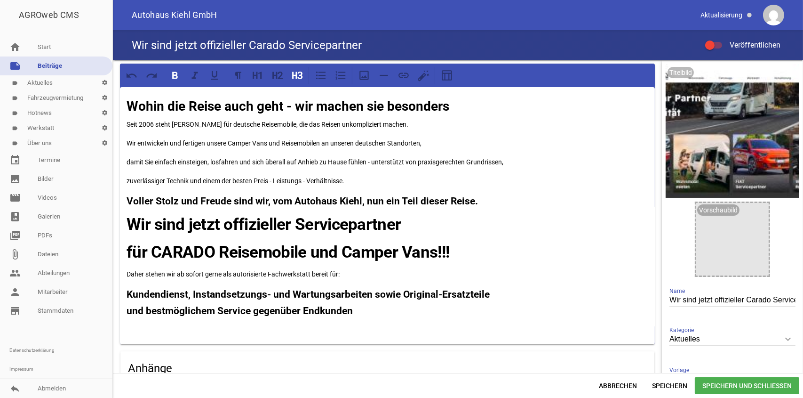
click at [355, 311] on h3 "und bestmöglichem Service gegenüber Endkunden" at bounding box center [388, 310] width 522 height 15
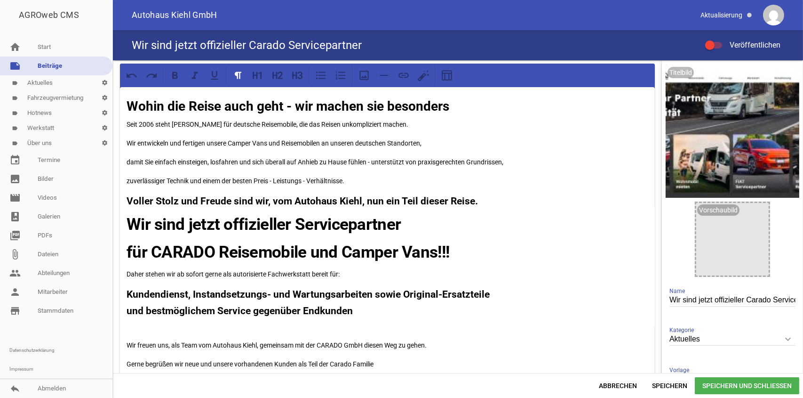
click at [380, 362] on p "Gerne begrüßen wir neue und unsere vorhandenen Kunden als Teil der Carado Famil…" at bounding box center [388, 363] width 522 height 11
drag, startPoint x: 291, startPoint y: 180, endPoint x: 359, endPoint y: 171, distance: 67.9
click at [359, 171] on div "Wohin die Reise auch geht - wir machen sie besonders Seit 2006 steht [PERSON_NA…" at bounding box center [387, 243] width 535 height 313
click at [303, 181] on p "zuverlässiger Technik und einem der besten Preis - Leistungs - Verhältnisse." at bounding box center [388, 180] width 522 height 11
click at [385, 176] on p "zuverlässiger Technik und einem der besten Preis - Leistung - Verhältnisse." at bounding box center [388, 180] width 522 height 11
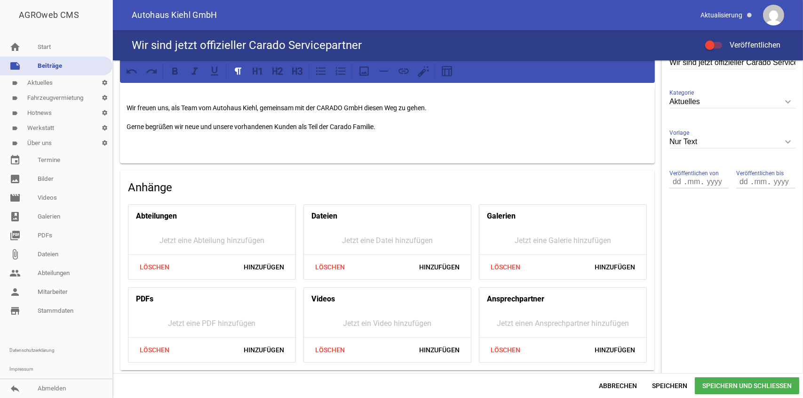
scroll to position [238, 0]
click at [597, 266] on span "Hinzufügen" at bounding box center [615, 266] width 56 height 17
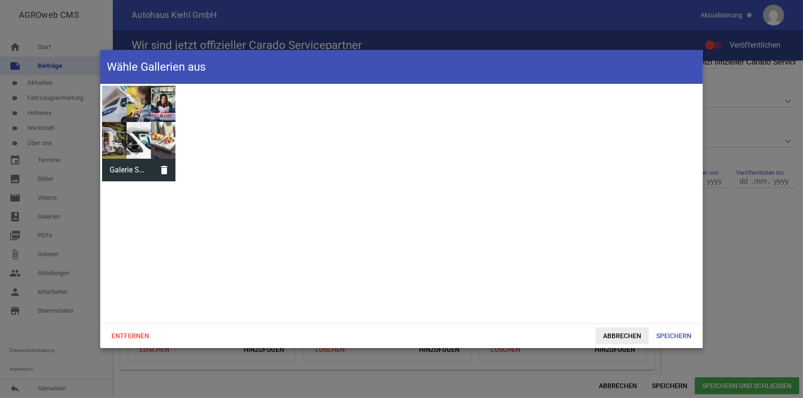
click at [630, 337] on span "Abbrechen" at bounding box center [622, 335] width 53 height 17
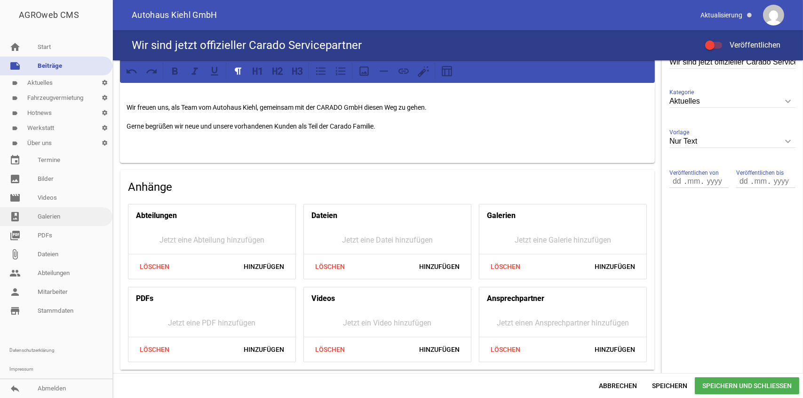
click at [60, 220] on link "photo_album Galerien" at bounding box center [56, 216] width 112 height 19
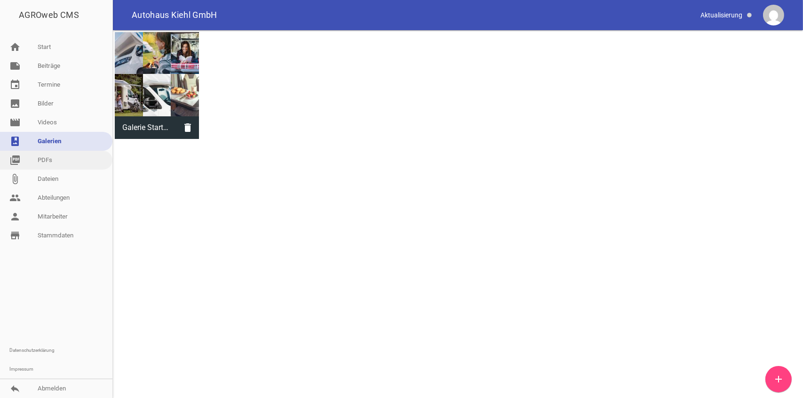
click at [62, 155] on link "picture_as_pdf PDFs" at bounding box center [56, 160] width 112 height 19
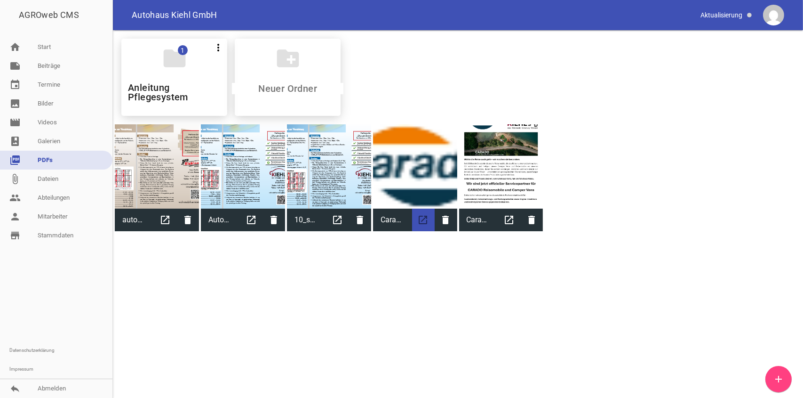
click at [425, 218] on icon "open_in_new" at bounding box center [423, 219] width 23 height 23
click at [54, 66] on link "note Beiträge" at bounding box center [56, 65] width 112 height 19
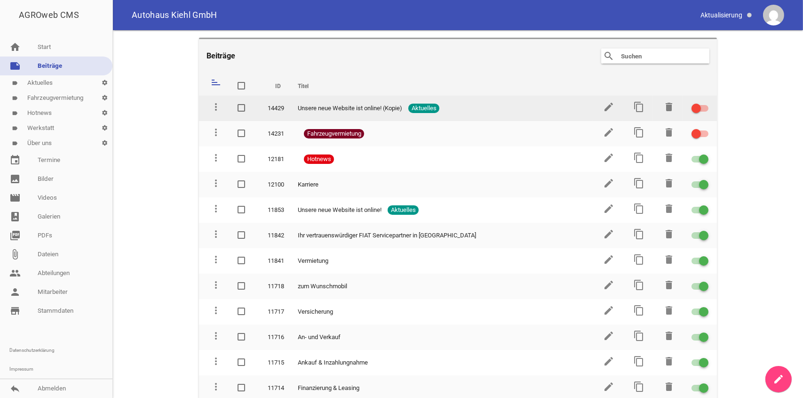
click at [337, 106] on span "Unsere neue Website ist online! (Kopie)" at bounding box center [350, 108] width 104 height 9
click at [603, 106] on icon "edit" at bounding box center [608, 106] width 11 height 11
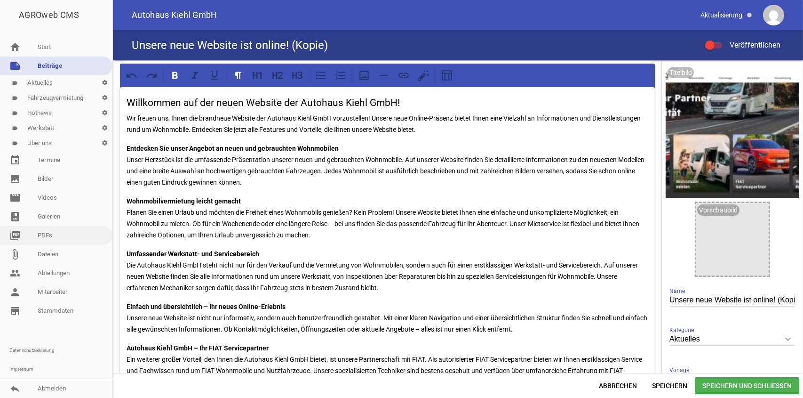
click at [55, 236] on link "picture_as_pdf PDFs" at bounding box center [56, 235] width 112 height 19
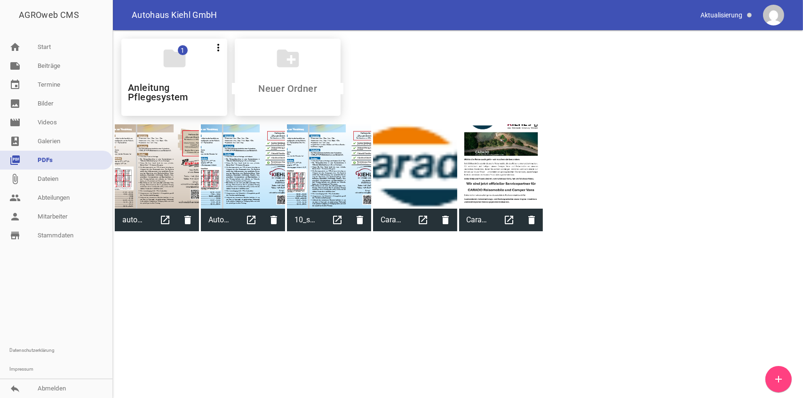
click at [523, 184] on div at bounding box center [501, 166] width 84 height 84
type input "Carado Text Neu"
click at [523, 184] on div at bounding box center [501, 166] width 84 height 84
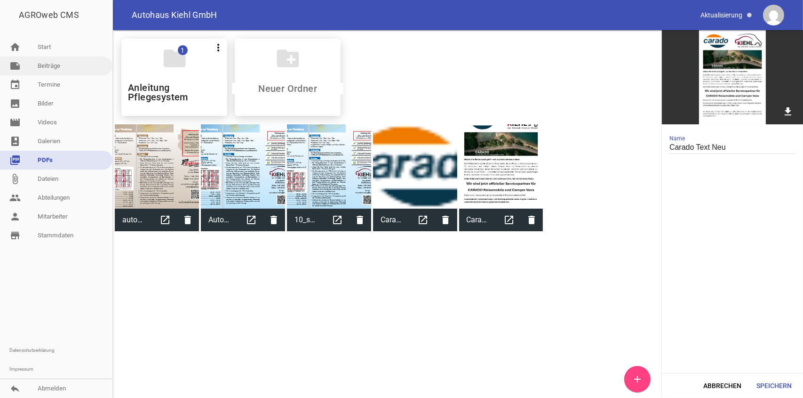
click at [67, 61] on link "note Beiträge" at bounding box center [56, 65] width 112 height 19
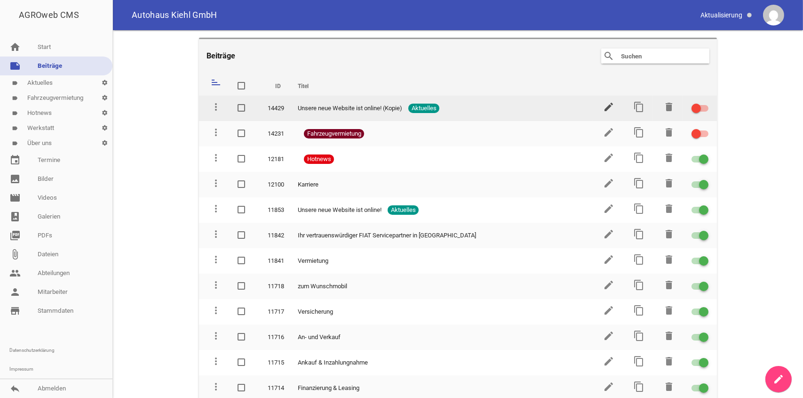
click at [603, 108] on icon "edit" at bounding box center [608, 106] width 11 height 11
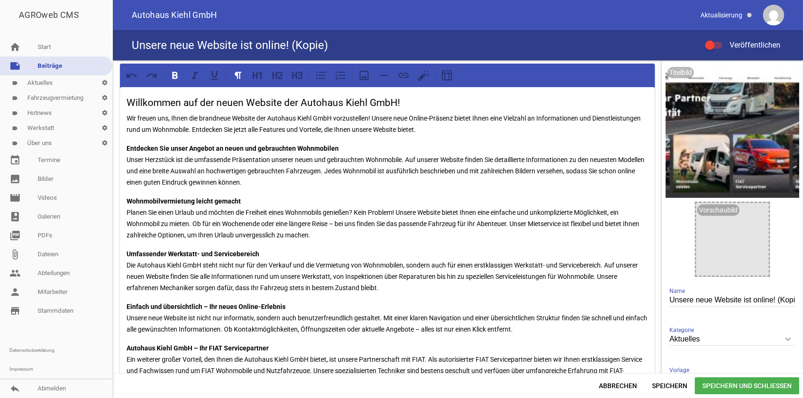
click at [125, 94] on div "Willkommen auf der neuen Website der Autohaus Kiehl GmbH! Wir freuen uns, Ihnen…" at bounding box center [387, 274] width 535 height 375
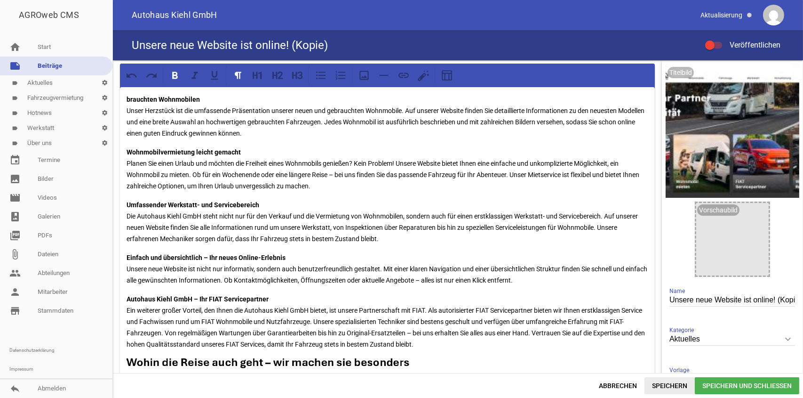
click at [678, 384] on span "Speichern" at bounding box center [670, 385] width 50 height 17
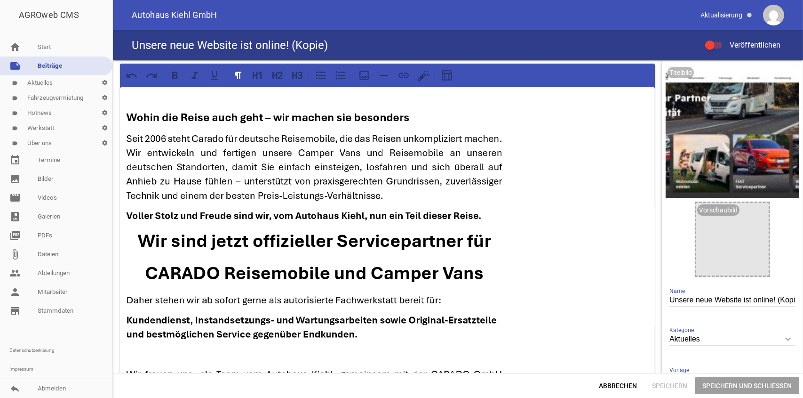
click at [563, 200] on p at bounding box center [388, 264] width 522 height 305
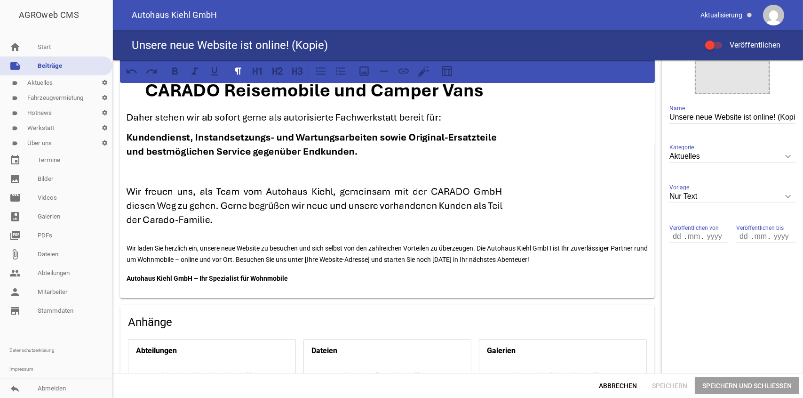
scroll to position [188, 0]
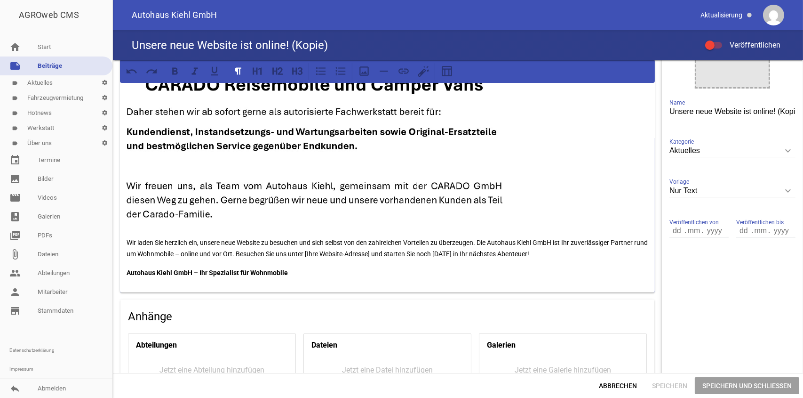
click at [131, 242] on p "Wir laden Sie herzlich ein, unsere neue Website zu besuchen und sich selbst von…" at bounding box center [388, 248] width 522 height 23
click at [126, 242] on div "Wir laden Sie herzlich ein, unsere neue Website zu besuchen und sich selbst von…" at bounding box center [387, 95] width 535 height 393
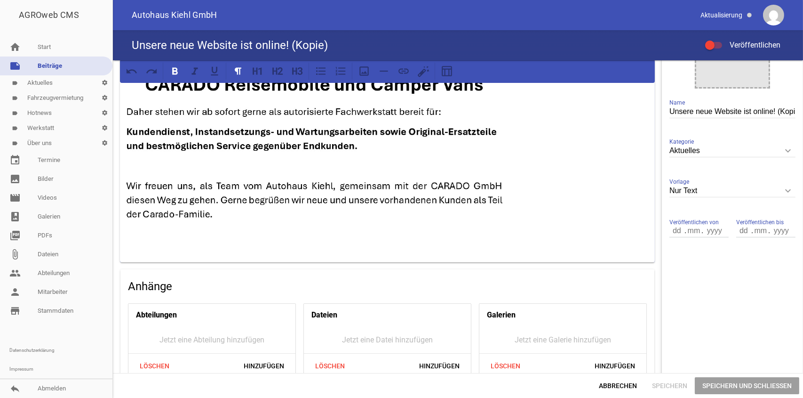
click at [656, 385] on span "Speichern" at bounding box center [670, 385] width 50 height 17
click at [588, 197] on p at bounding box center [388, 76] width 522 height 305
click at [626, 204] on p at bounding box center [388, 76] width 522 height 305
click at [708, 106] on input "Unsere neue Website ist online! (Kopie)" at bounding box center [733, 111] width 126 height 13
click at [670, 110] on input "Unsere neue Website ist online! (Kopie)" at bounding box center [733, 111] width 126 height 13
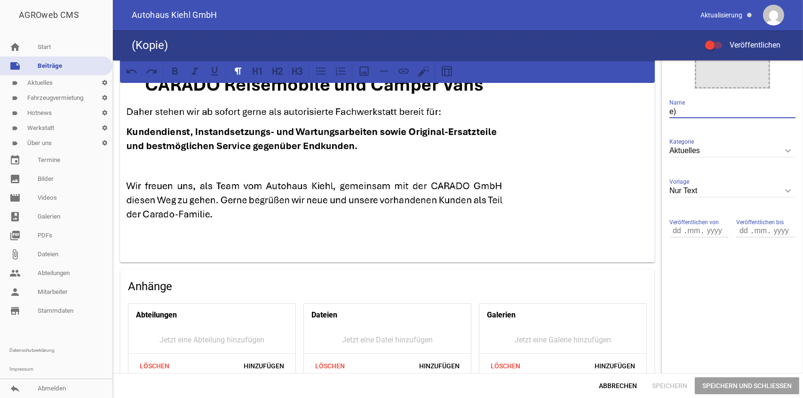
type input ")"
type input "Wir sind jetzt offizieller CARADO Servicepartner"
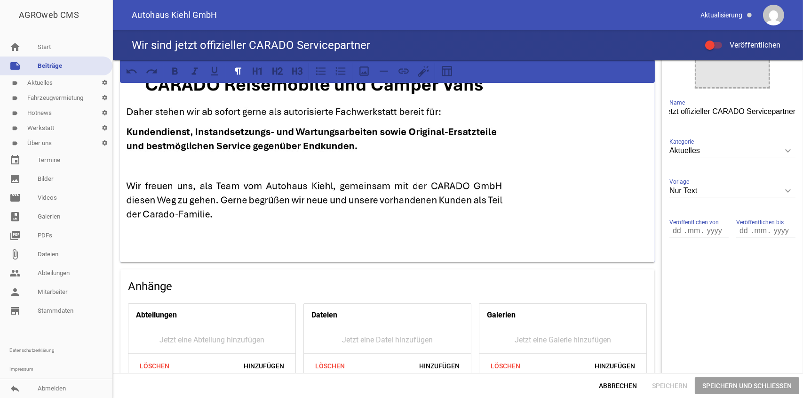
scroll to position [0, 0]
click at [742, 379] on span "Speichern und Schließen" at bounding box center [747, 385] width 104 height 17
click at [739, 386] on span "Speichern und Schließen" at bounding box center [747, 385] width 104 height 17
click at [664, 391] on span "Speichern" at bounding box center [670, 385] width 50 height 17
click at [665, 389] on span "Speichern" at bounding box center [670, 385] width 50 height 17
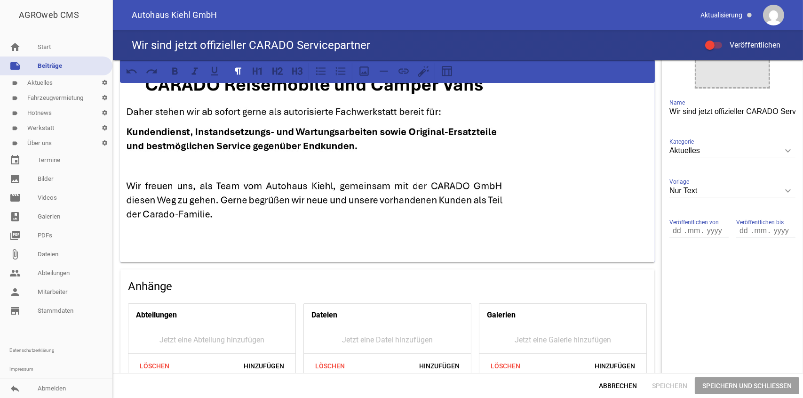
click at [665, 389] on span "Speichern" at bounding box center [670, 385] width 50 height 17
click at [625, 214] on p at bounding box center [388, 76] width 522 height 305
click at [593, 211] on p at bounding box center [388, 76] width 522 height 305
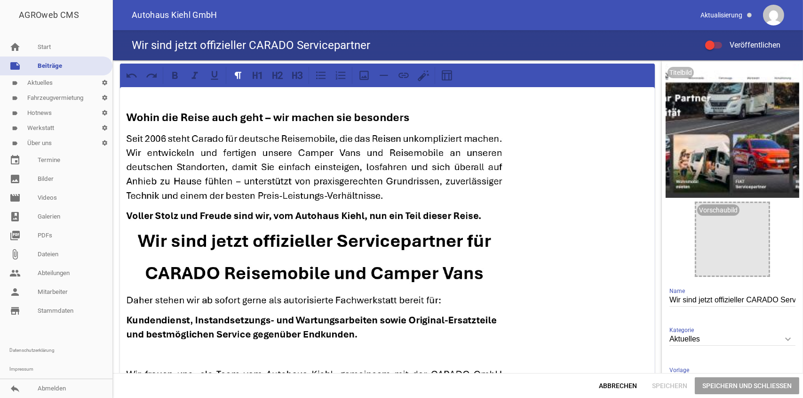
click at [586, 189] on p at bounding box center [388, 264] width 522 height 305
click at [580, 196] on p at bounding box center [388, 264] width 522 height 305
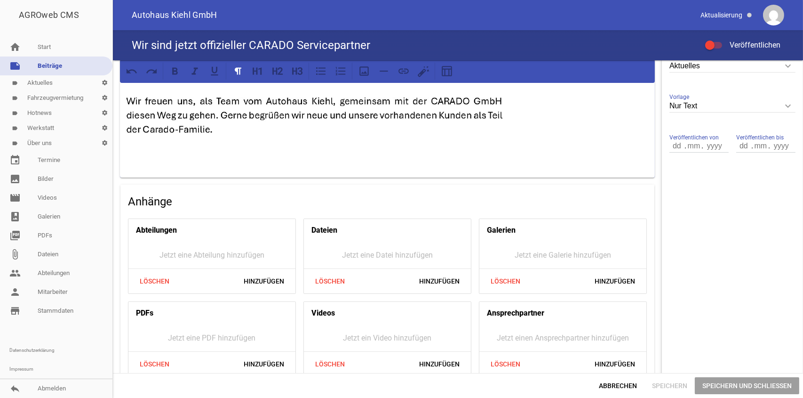
scroll to position [282, 0]
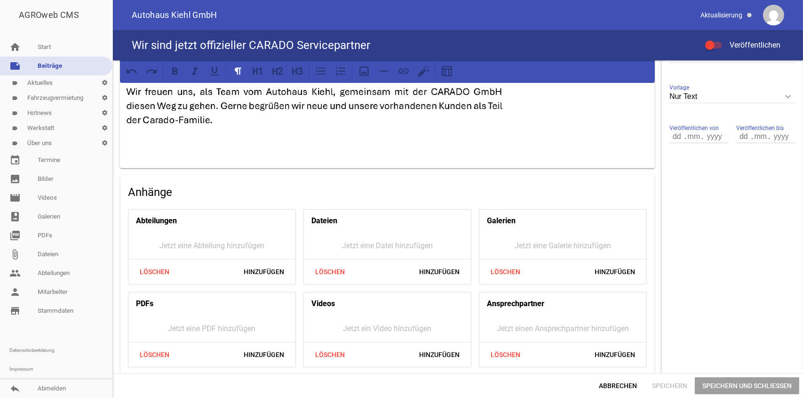
click at [197, 148] on p at bounding box center [388, 148] width 522 height 11
click at [709, 94] on input "Nur Text" at bounding box center [733, 96] width 126 height 13
click at [696, 137] on li "1 Bild" at bounding box center [733, 141] width 126 height 23
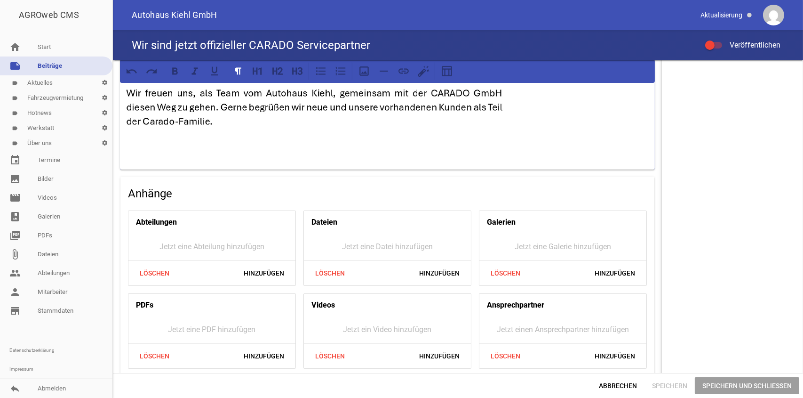
click at [667, 387] on span "Speichern" at bounding box center [670, 385] width 50 height 17
click at [666, 386] on span "Speichern" at bounding box center [670, 385] width 50 height 17
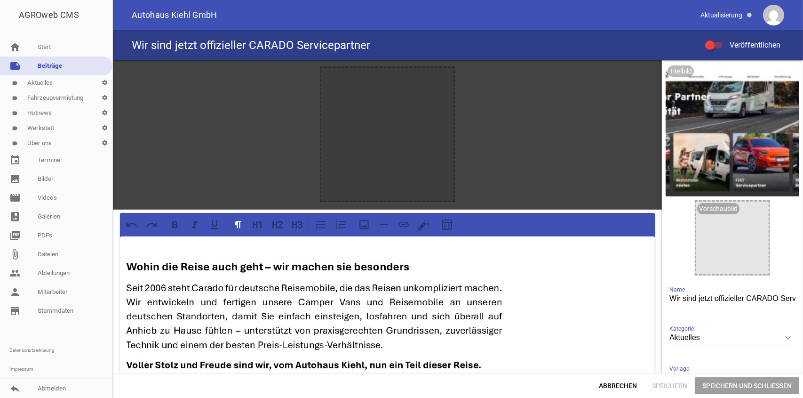
scroll to position [0, 0]
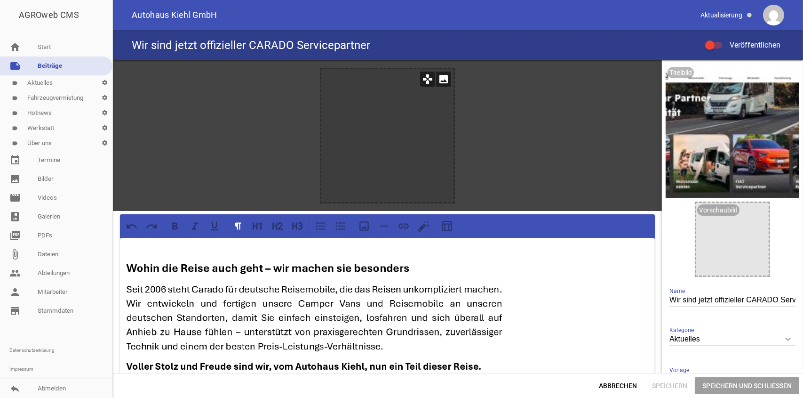
click at [380, 128] on div at bounding box center [387, 135] width 133 height 133
click at [440, 78] on icon "image" at bounding box center [443, 79] width 15 height 15
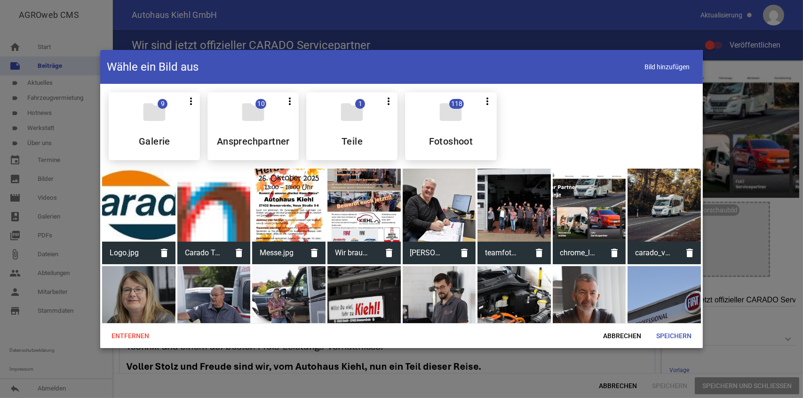
click at [141, 199] on div at bounding box center [138, 204] width 73 height 73
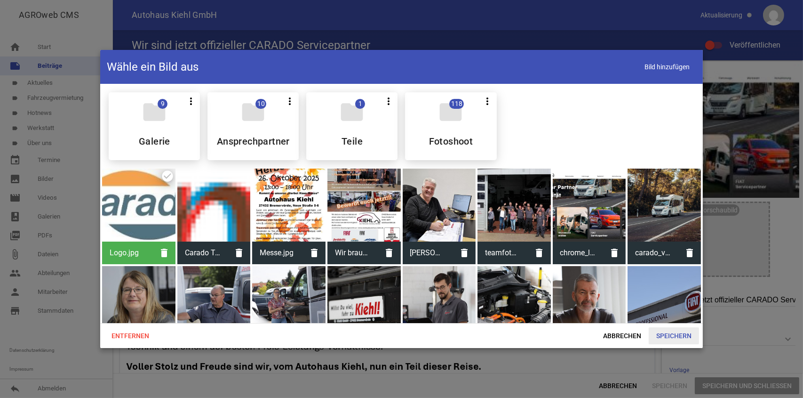
click at [666, 331] on span "Speichern" at bounding box center [674, 335] width 50 height 17
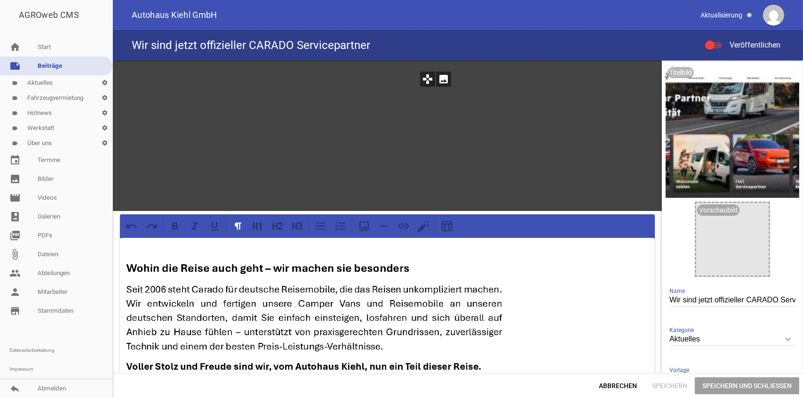
click at [439, 77] on icon "image" at bounding box center [443, 79] width 15 height 15
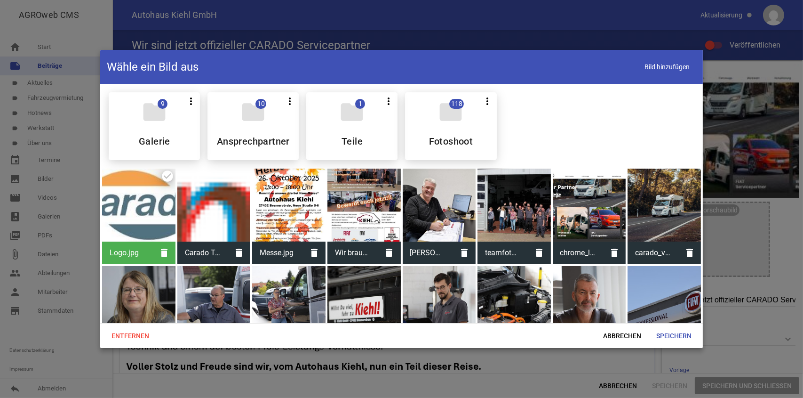
click at [129, 198] on div at bounding box center [138, 204] width 73 height 73
click at [161, 251] on icon "delete" at bounding box center [164, 252] width 23 height 23
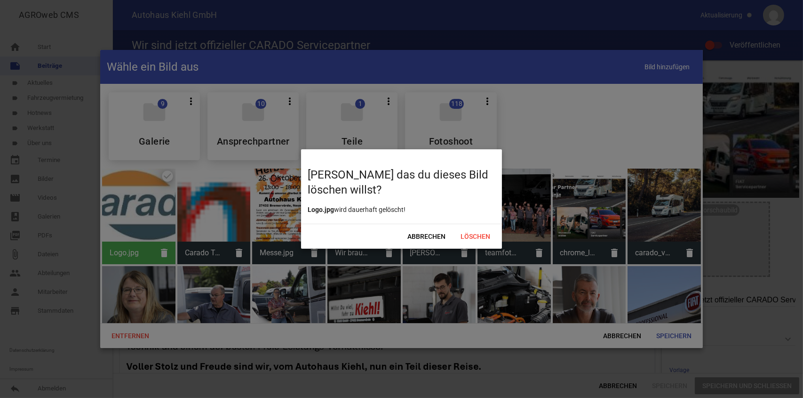
click at [156, 204] on div at bounding box center [401, 199] width 803 height 398
click at [424, 234] on span "Abbrechen" at bounding box center [426, 236] width 53 height 17
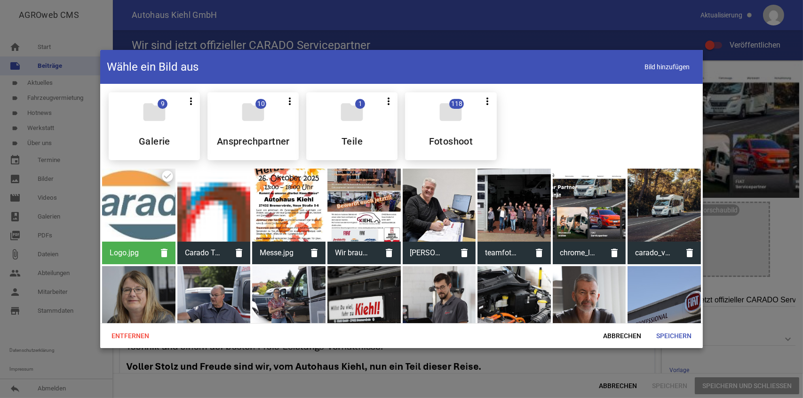
click at [167, 175] on div "Logo.jpg delete" at bounding box center [138, 216] width 73 height 96
click at [626, 337] on span "Abbrechen" at bounding box center [622, 335] width 53 height 17
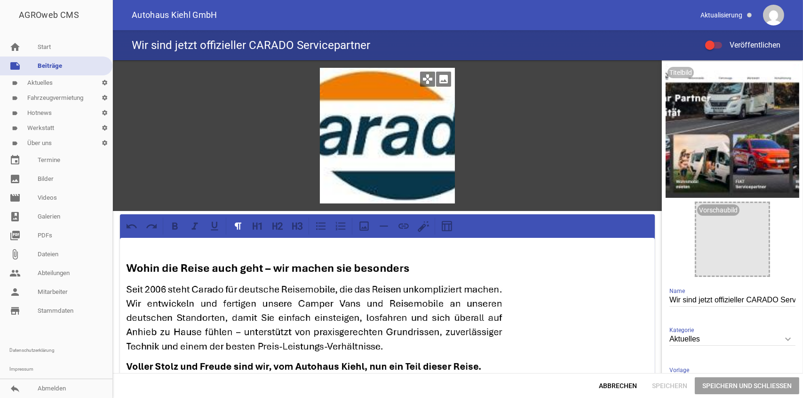
click at [424, 80] on icon "games" at bounding box center [427, 79] width 15 height 15
click at [445, 77] on icon "image" at bounding box center [443, 79] width 15 height 15
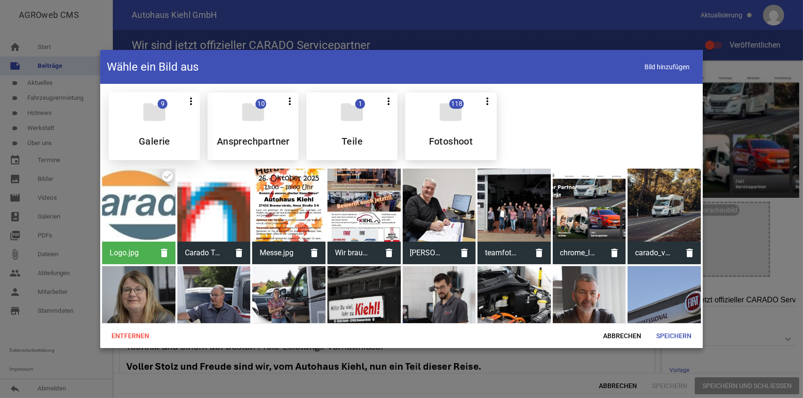
click at [177, 126] on div "folder 9 more_vert Teilen Bearbeiten Löschen Galerie" at bounding box center [154, 126] width 91 height 68
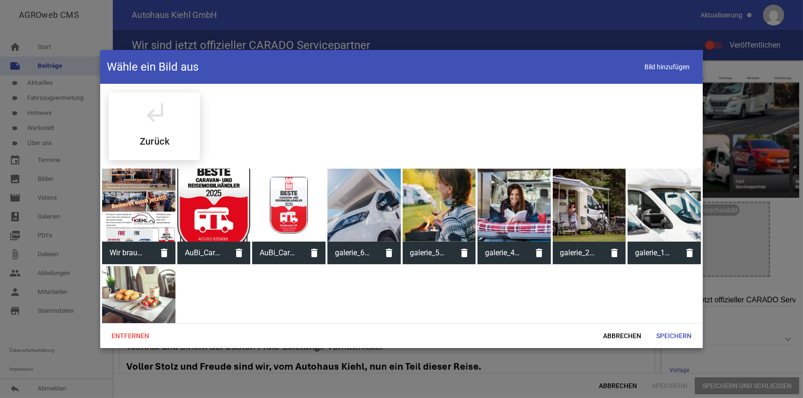
click at [284, 200] on div at bounding box center [288, 204] width 73 height 73
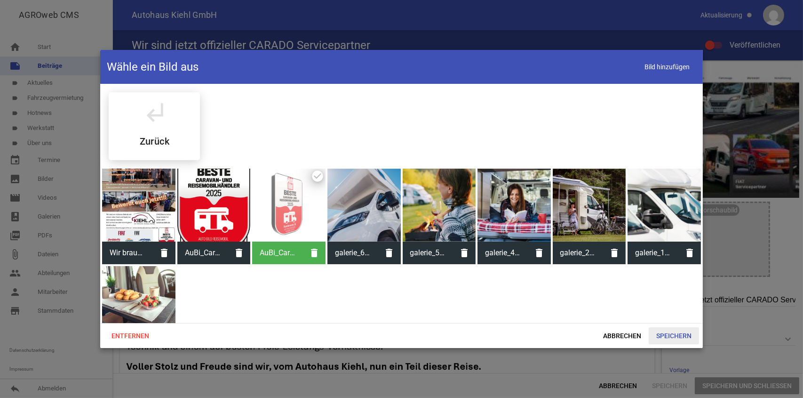
click at [671, 335] on span "Speichern" at bounding box center [674, 335] width 50 height 17
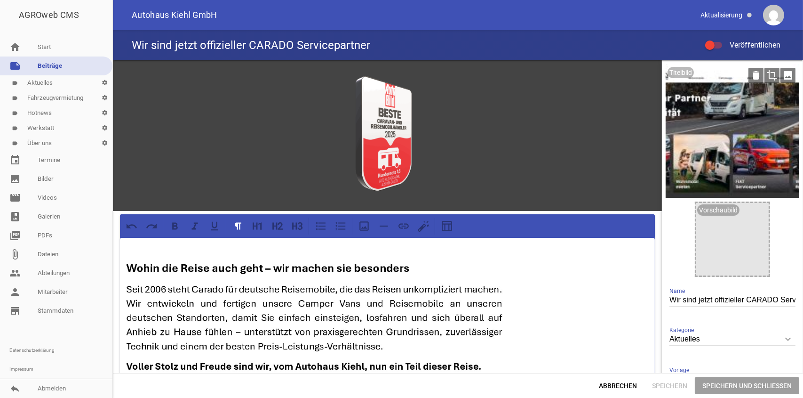
click at [783, 75] on icon "image" at bounding box center [788, 75] width 15 height 15
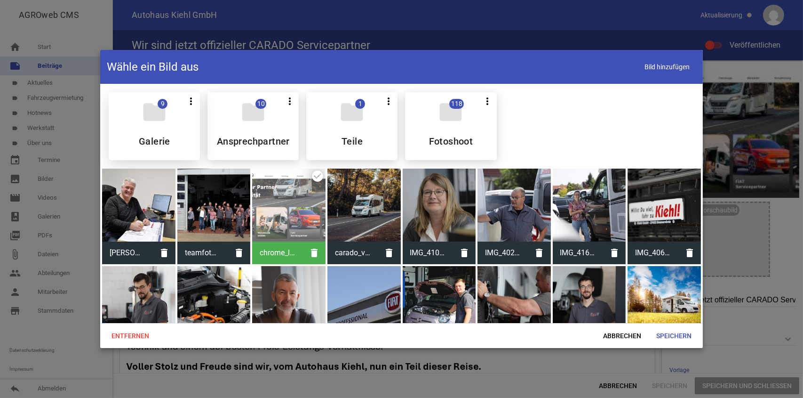
click at [191, 129] on div "folder 9 more_vert Teilen Bearbeiten Löschen Galerie" at bounding box center [154, 126] width 91 height 68
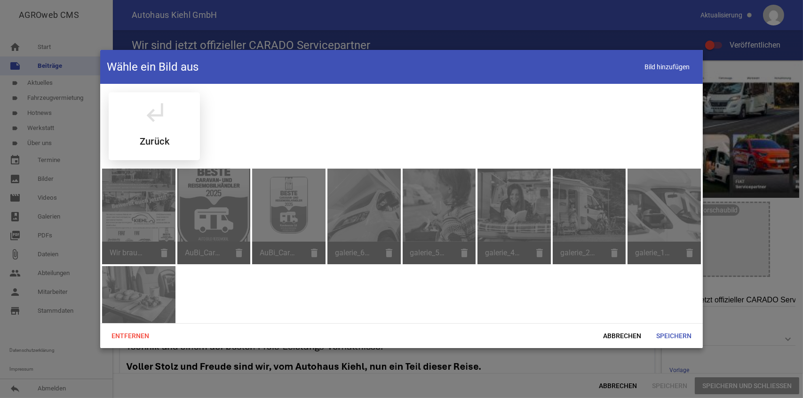
click at [163, 128] on div "subdirectory_arrow_left Zurück" at bounding box center [154, 126] width 91 height 68
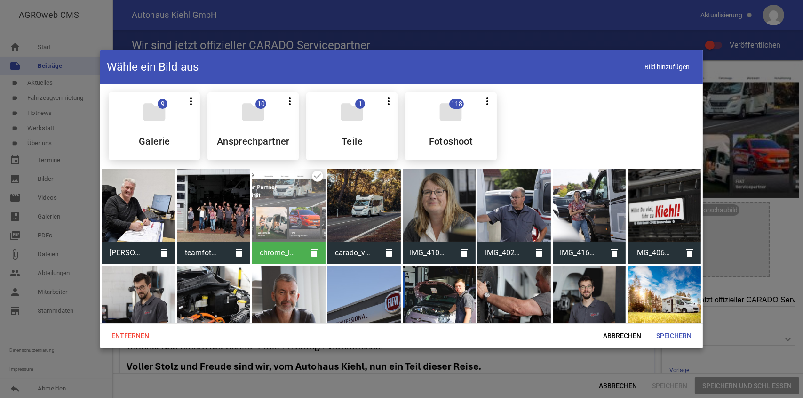
click at [317, 176] on div "chrome_lk1rmPAOrI.jpg delete" at bounding box center [288, 216] width 73 height 96
click at [375, 193] on div at bounding box center [363, 204] width 73 height 73
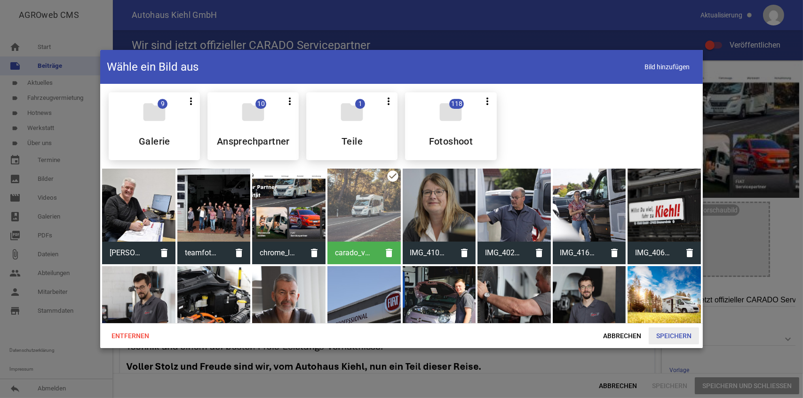
click at [671, 332] on span "Speichern" at bounding box center [674, 335] width 50 height 17
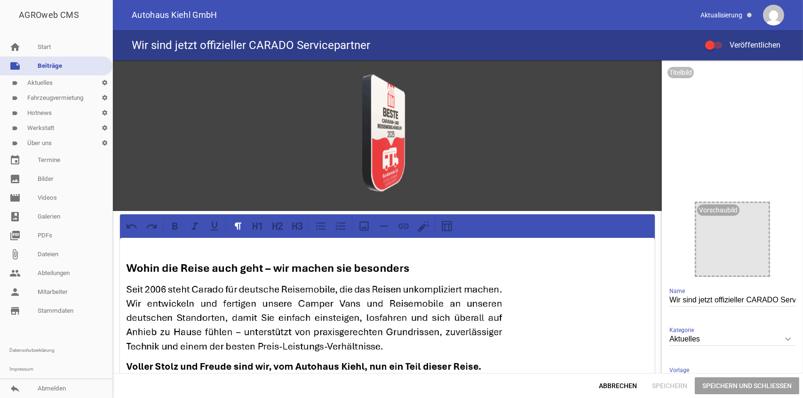
click at [707, 383] on span "Speichern und Schließen" at bounding box center [747, 385] width 104 height 17
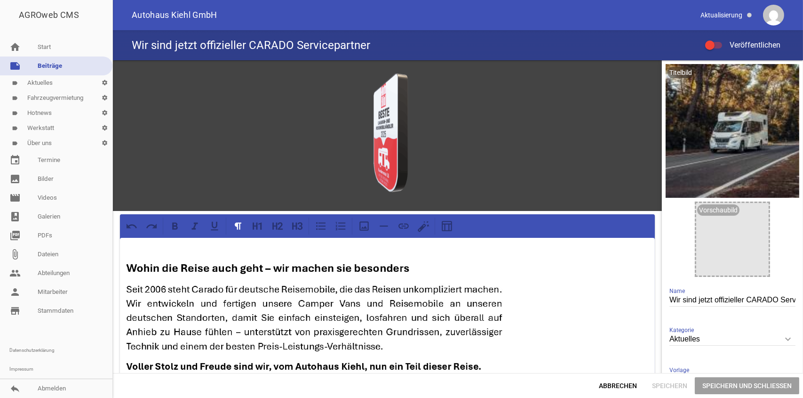
click at [708, 383] on span "Speichern und Schließen" at bounding box center [747, 385] width 104 height 17
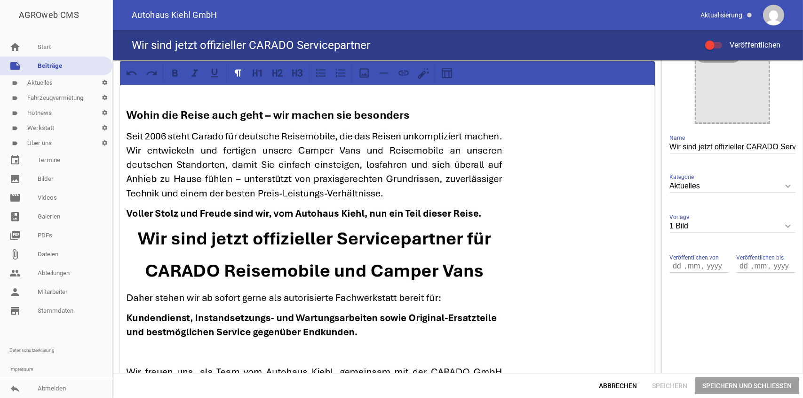
scroll to position [282, 0]
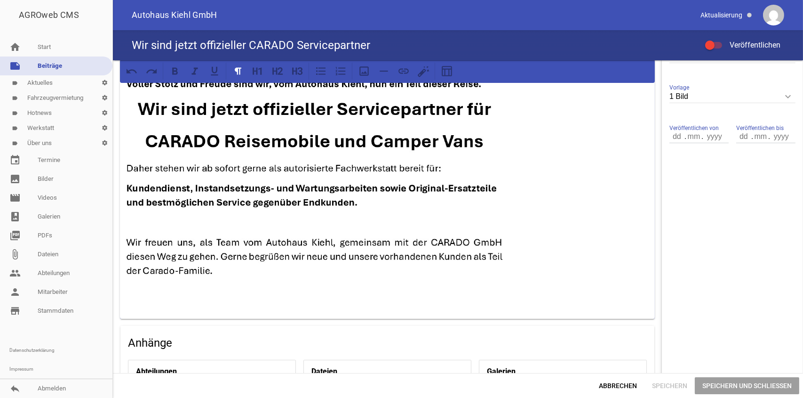
click at [669, 378] on span "Speichern" at bounding box center [670, 385] width 50 height 17
click at [670, 378] on span "Speichern" at bounding box center [670, 385] width 50 height 17
click at [669, 383] on span "Speichern" at bounding box center [670, 385] width 50 height 17
click at [668, 383] on span "Speichern" at bounding box center [670, 385] width 50 height 17
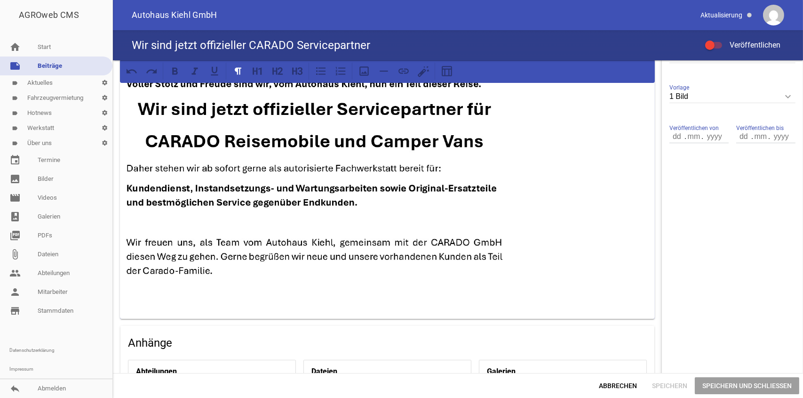
click at [668, 383] on span "Speichern" at bounding box center [670, 385] width 50 height 17
click at [668, 384] on span "Speichern" at bounding box center [670, 385] width 50 height 17
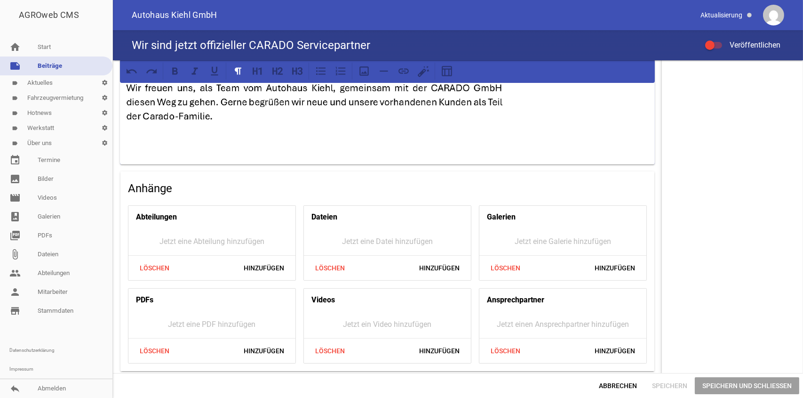
scroll to position [437, 0]
click at [666, 387] on span "Speichern" at bounding box center [670, 385] width 50 height 17
click at [663, 383] on span "Speichern" at bounding box center [670, 385] width 50 height 17
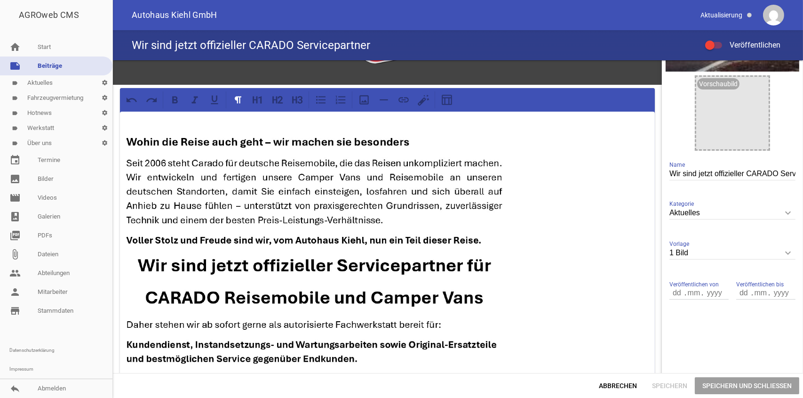
scroll to position [61, 0]
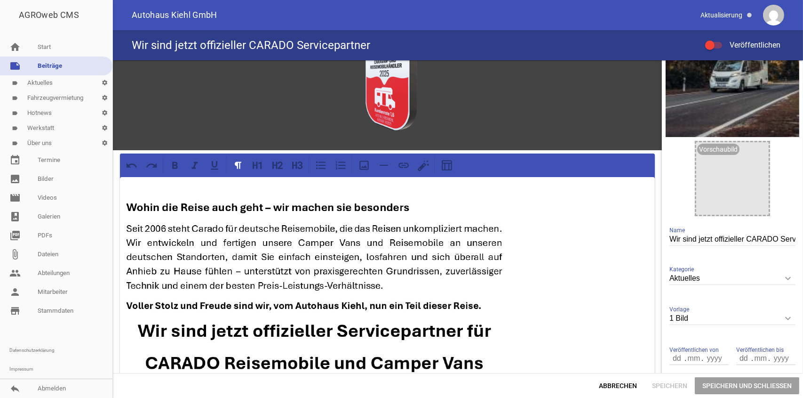
click at [519, 227] on p at bounding box center [388, 354] width 522 height 305
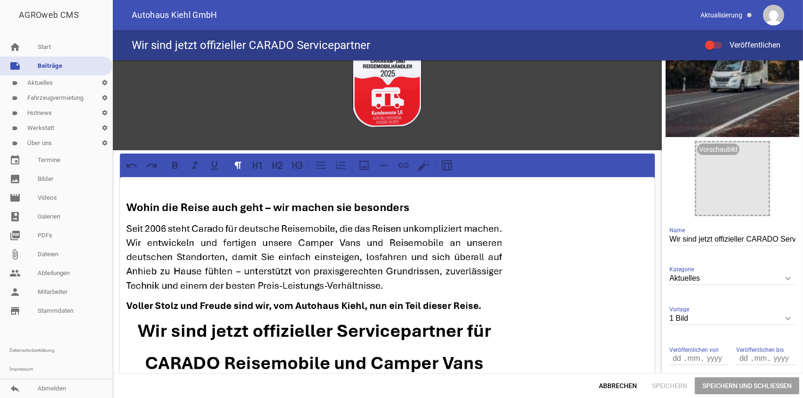
click at [549, 231] on p at bounding box center [388, 354] width 522 height 305
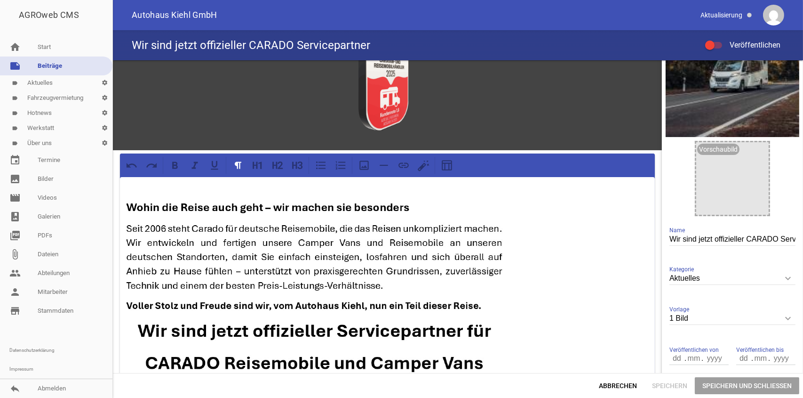
click at [719, 383] on span "Speichern und Schließen" at bounding box center [747, 385] width 104 height 17
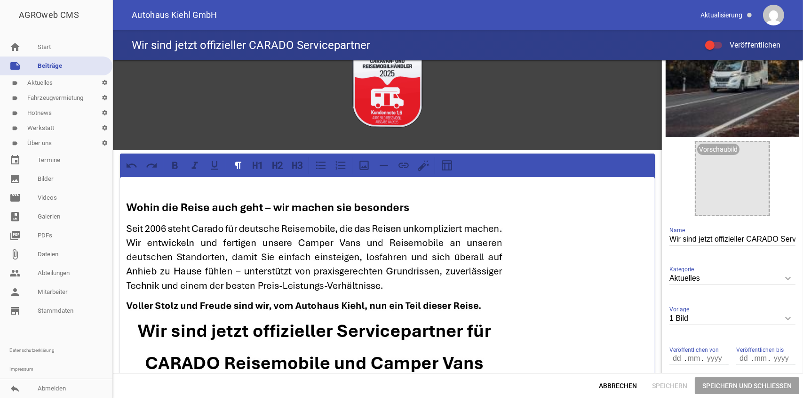
click at [719, 383] on span "Speichern und Schließen" at bounding box center [747, 385] width 104 height 17
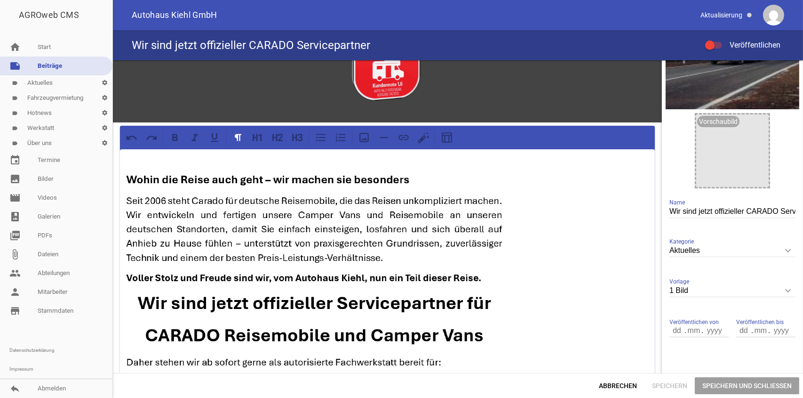
scroll to position [94, 0]
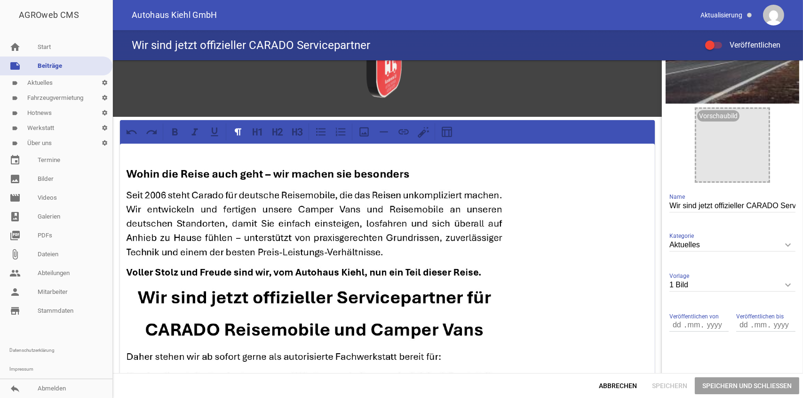
click at [783, 240] on icon "keyboard_arrow_down" at bounding box center [788, 244] width 15 height 15
click at [783, 240] on input "Aktuelles" at bounding box center [733, 245] width 126 height 13
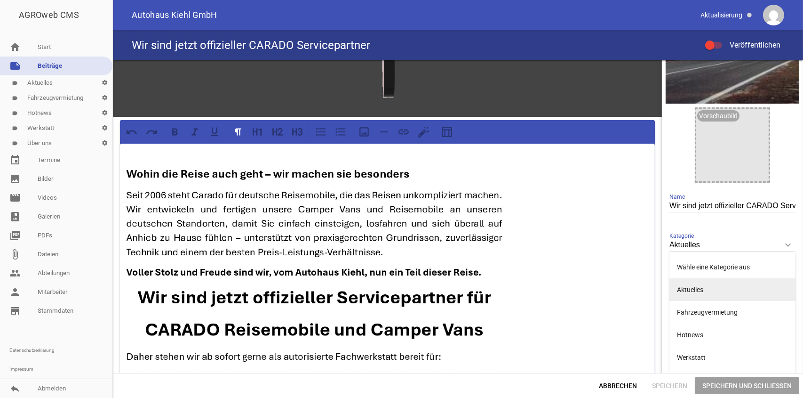
click at [700, 289] on li "Aktuelles" at bounding box center [733, 289] width 126 height 23
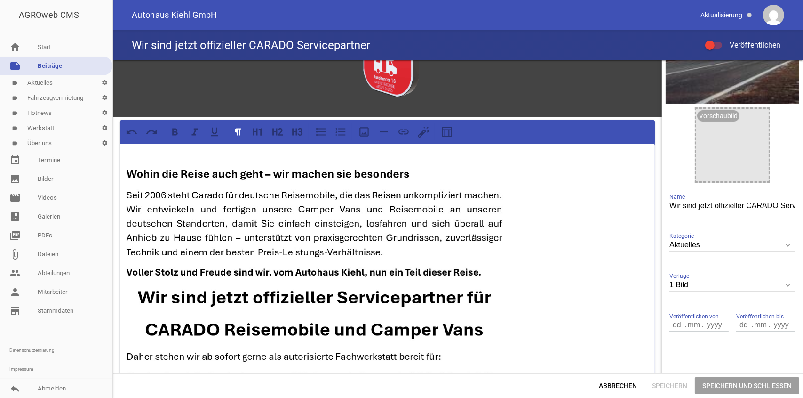
click at [784, 286] on icon "keyboard_arrow_down" at bounding box center [788, 284] width 15 height 15
click at [784, 286] on input "1 Bild" at bounding box center [733, 285] width 126 height 13
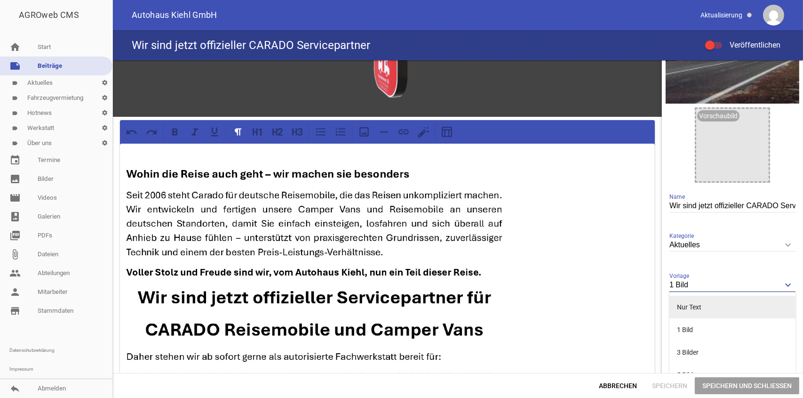
click at [695, 305] on li "Nur Text" at bounding box center [733, 306] width 126 height 23
type input "Nur Text"
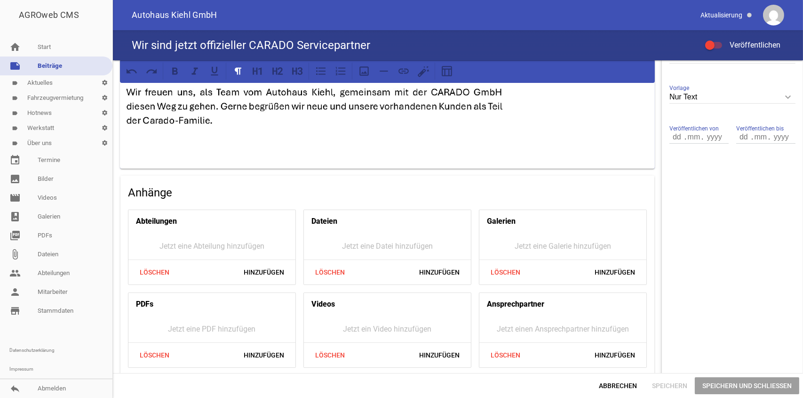
scroll to position [282, 0]
click at [676, 383] on span "Speichern" at bounding box center [670, 385] width 50 height 17
click at [675, 383] on span "Speichern" at bounding box center [670, 385] width 50 height 17
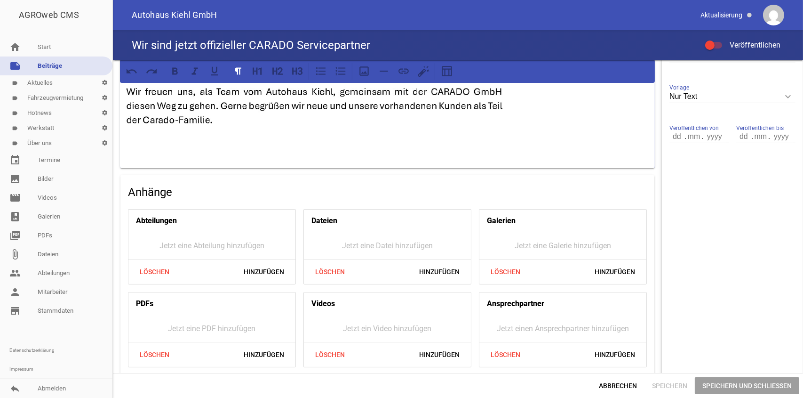
click at [711, 380] on span "Speichern und Schließen" at bounding box center [747, 385] width 104 height 17
drag, startPoint x: 711, startPoint y: 380, endPoint x: 722, endPoint y: 380, distance: 10.4
click at [714, 379] on span "Speichern und Schließen" at bounding box center [747, 385] width 104 height 17
click at [751, 388] on span "Speichern und Schließen" at bounding box center [747, 385] width 104 height 17
click at [751, 384] on span "Speichern und Schließen" at bounding box center [747, 385] width 104 height 17
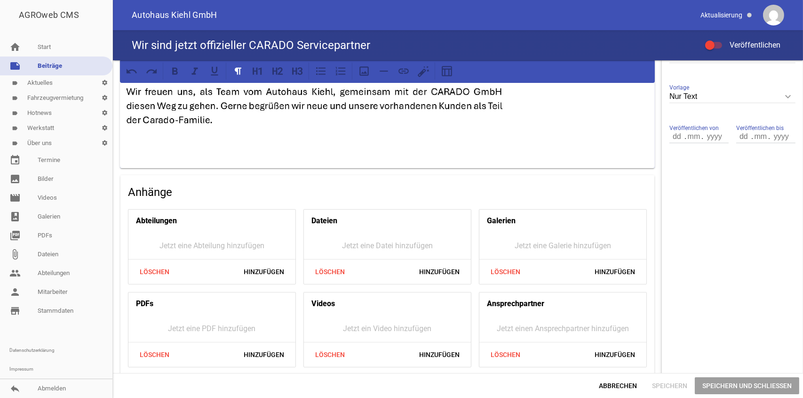
click at [752, 384] on span "Speichern und Schließen" at bounding box center [747, 385] width 104 height 17
click at [668, 380] on span "Speichern" at bounding box center [670, 385] width 50 height 17
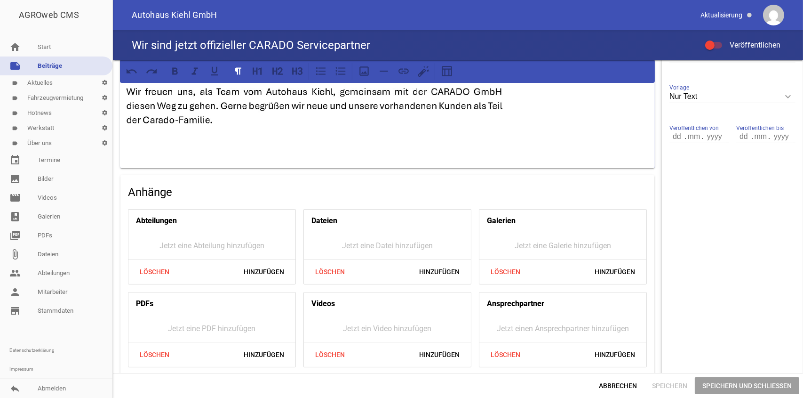
click at [716, 386] on span "Speichern und Schließen" at bounding box center [747, 385] width 104 height 17
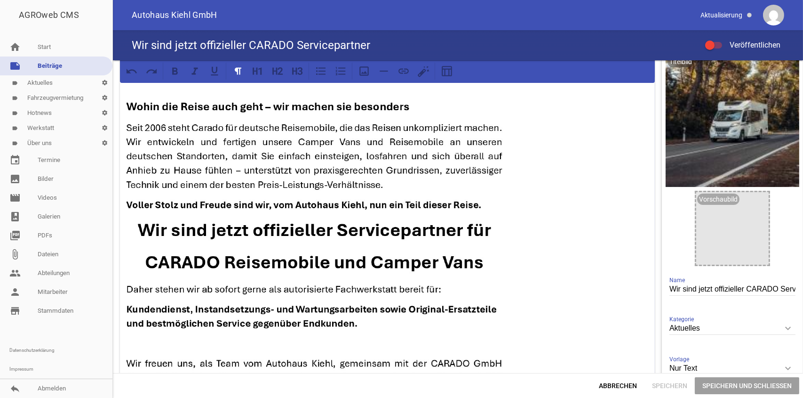
scroll to position [0, 0]
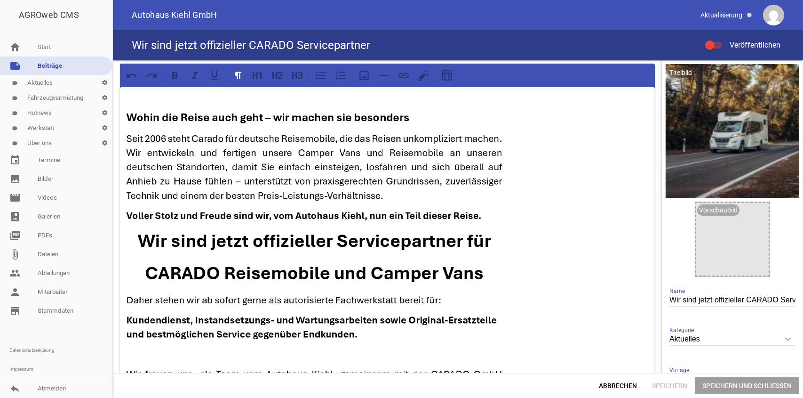
click at [134, 98] on p at bounding box center [388, 99] width 522 height 11
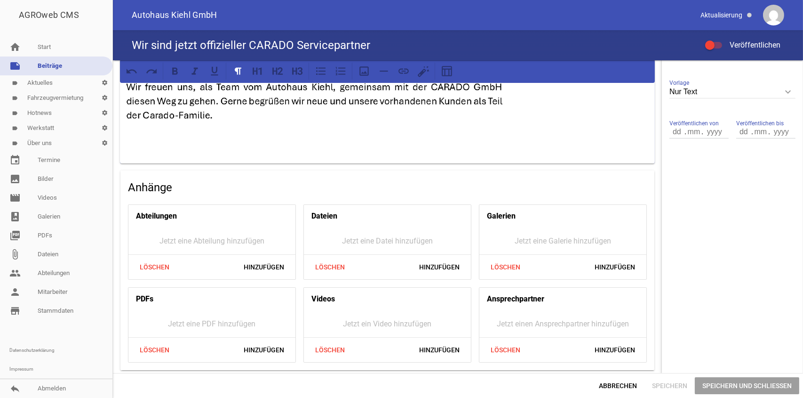
scroll to position [287, 0]
click at [127, 138] on p at bounding box center [388, 142] width 522 height 11
click at [655, 384] on span "Speichern" at bounding box center [670, 385] width 50 height 17
click at [735, 386] on span "Speichern und Schließen" at bounding box center [747, 385] width 104 height 17
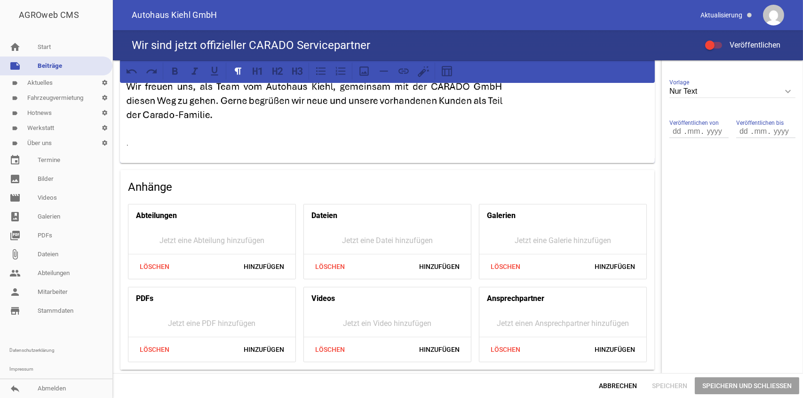
click at [735, 386] on span "Speichern und Schließen" at bounding box center [747, 385] width 104 height 17
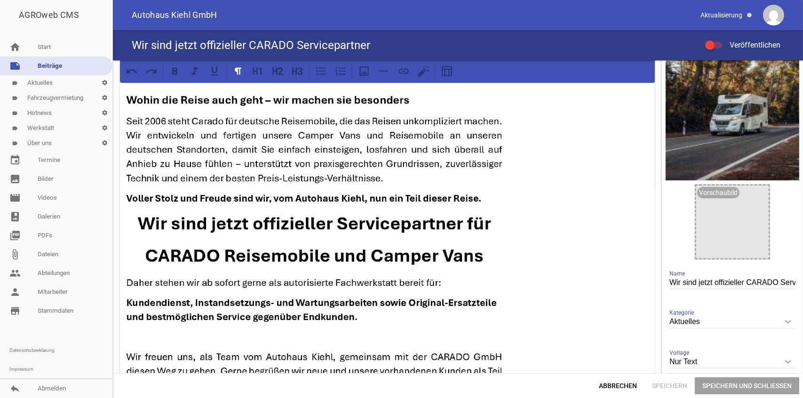
scroll to position [0, 0]
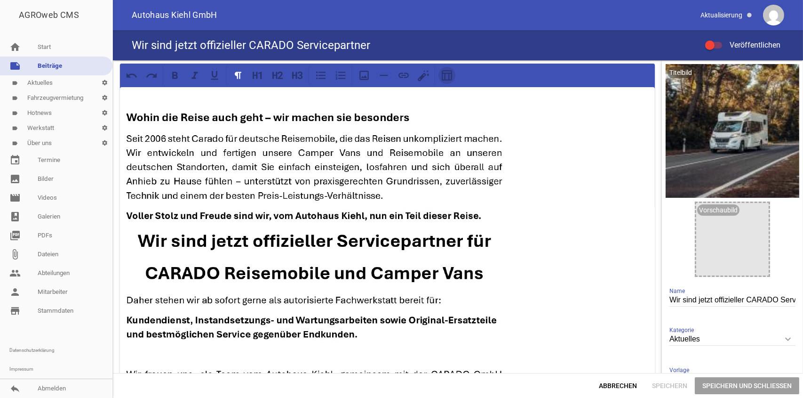
click at [448, 75] on icon at bounding box center [447, 75] width 10 height 10
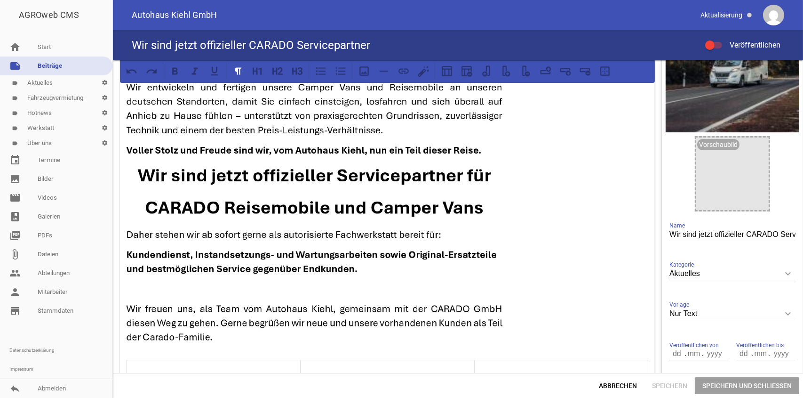
click at [569, 185] on p at bounding box center [388, 199] width 522 height 305
click at [669, 387] on span "Speichern" at bounding box center [670, 385] width 50 height 17
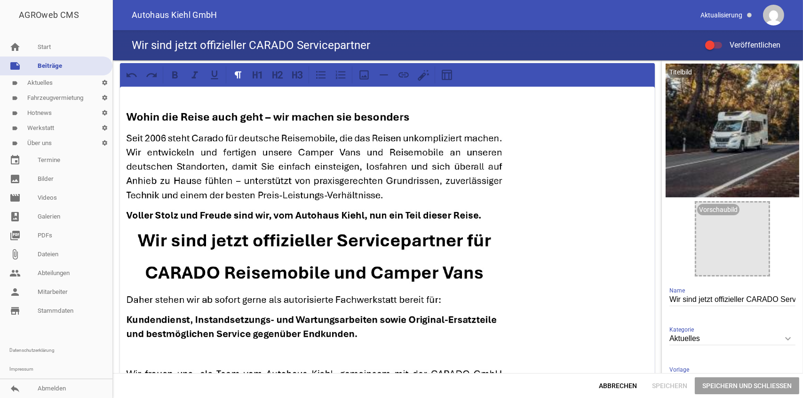
scroll to position [0, 0]
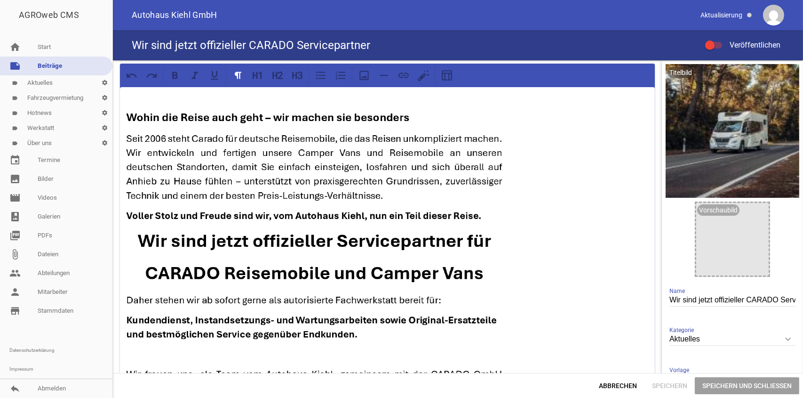
click at [480, 188] on img at bounding box center [316, 264] width 378 height 305
click at [501, 213] on img at bounding box center [316, 264] width 378 height 305
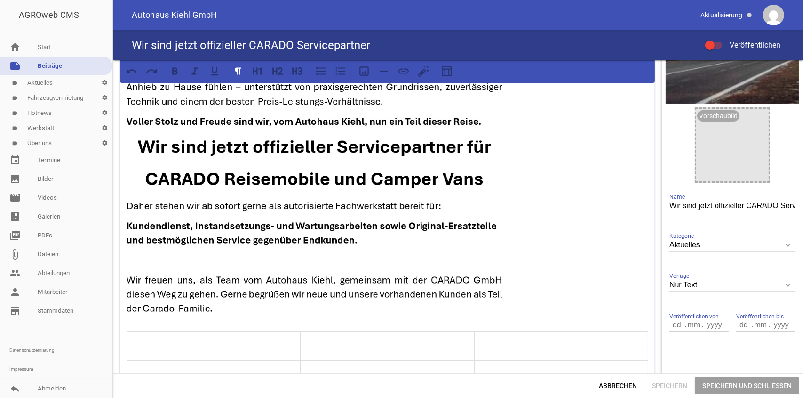
scroll to position [141, 0]
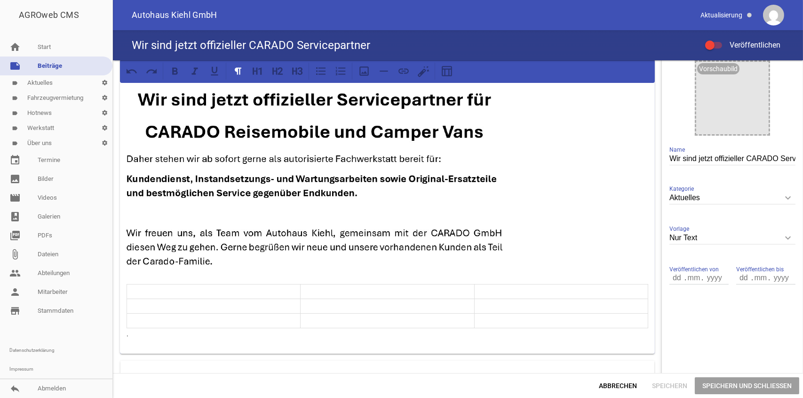
click at [610, 226] on p at bounding box center [388, 123] width 522 height 305
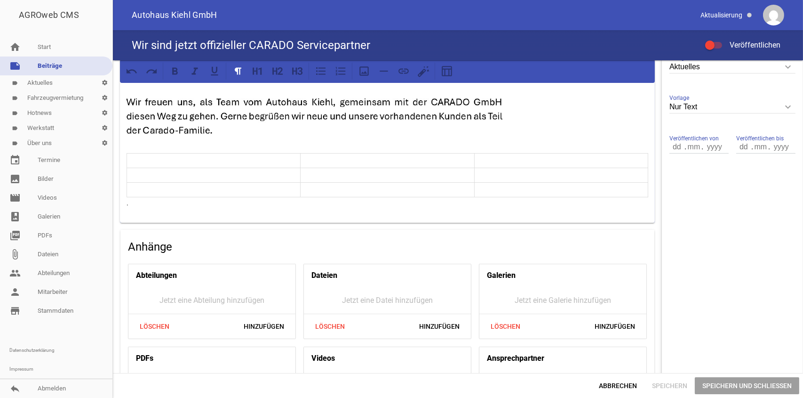
scroll to position [282, 0]
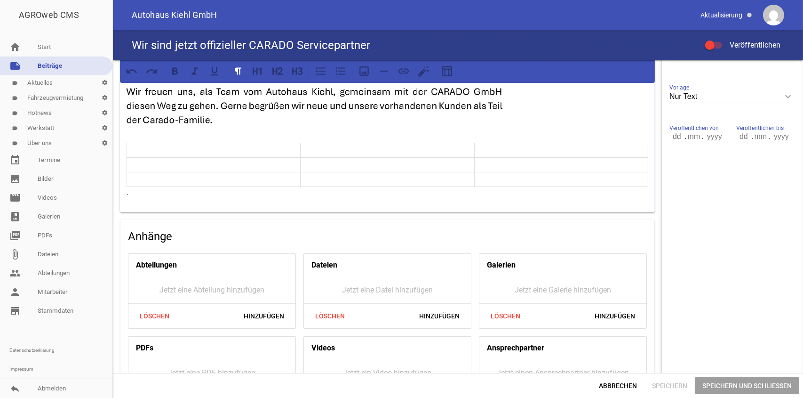
click at [142, 147] on p at bounding box center [213, 149] width 168 height 11
drag, startPoint x: 125, startPoint y: 143, endPoint x: 245, endPoint y: 142, distance: 120.5
click at [245, 142] on div "." at bounding box center [387, 8] width 535 height 407
click at [247, 152] on p at bounding box center [213, 149] width 168 height 11
click at [446, 72] on icon at bounding box center [447, 71] width 12 height 12
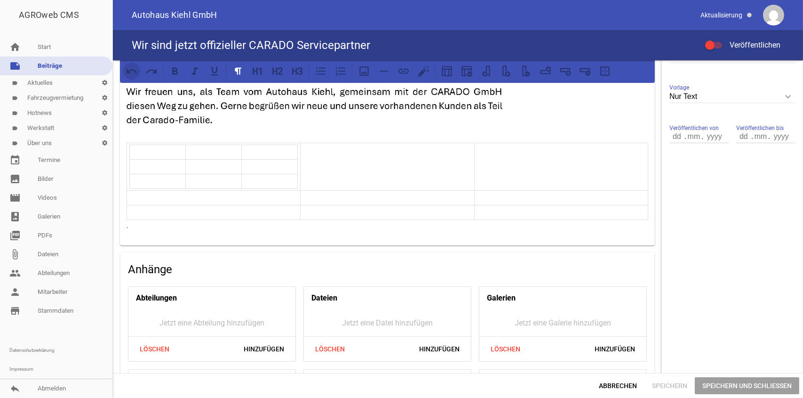
click at [131, 69] on icon at bounding box center [132, 71] width 11 height 5
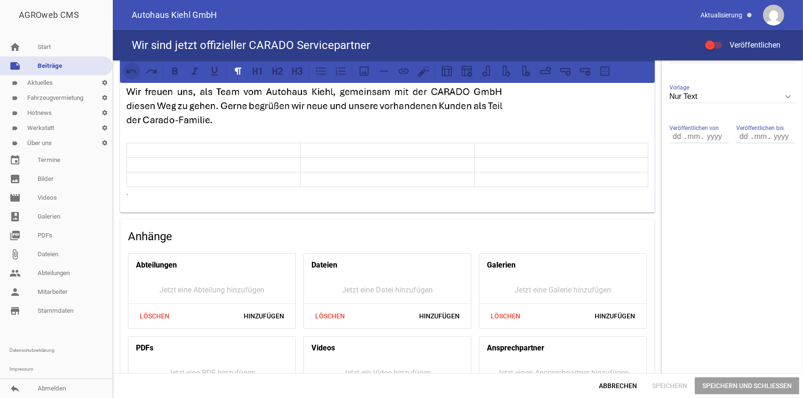
click at [131, 69] on icon at bounding box center [132, 71] width 12 height 12
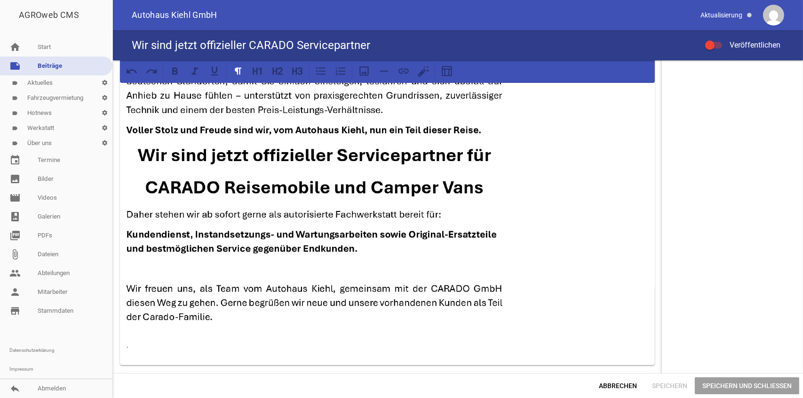
scroll to position [454, 0]
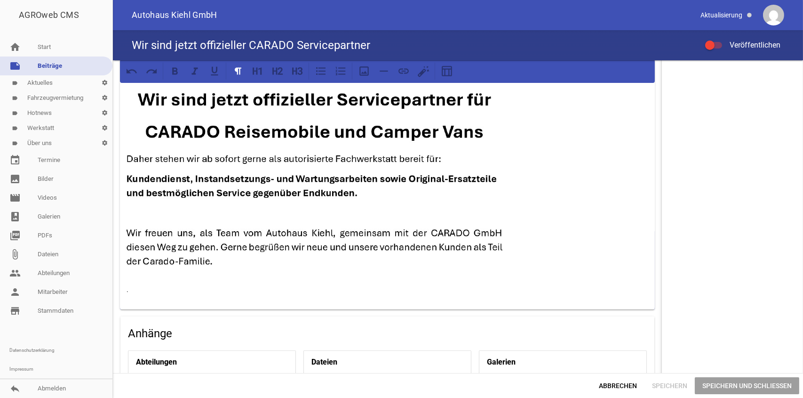
click at [684, 383] on span "Speichern" at bounding box center [670, 385] width 50 height 17
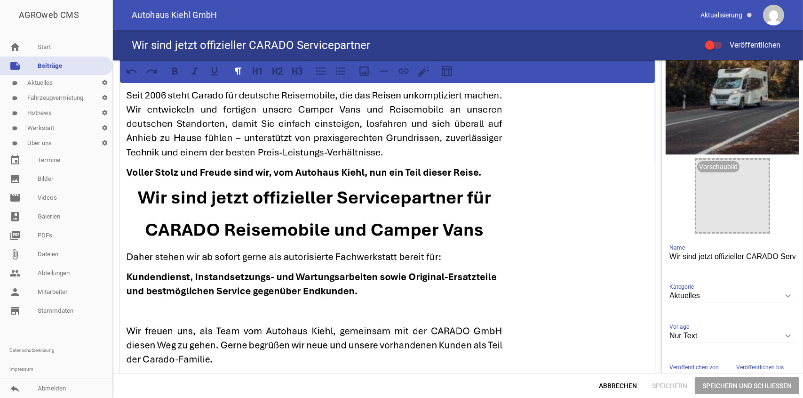
scroll to position [0, 0]
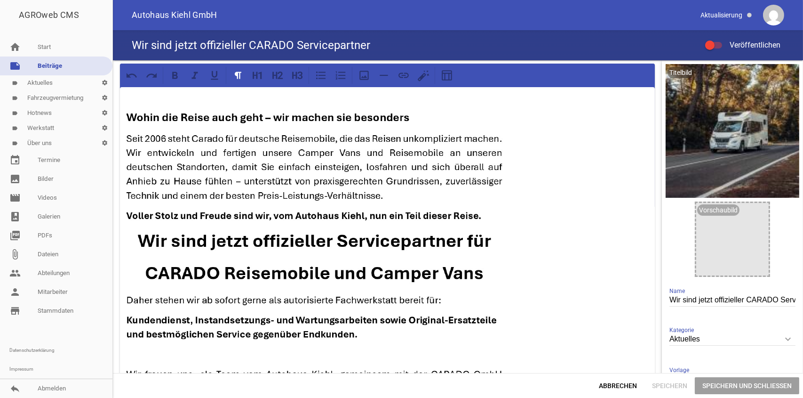
click at [139, 99] on p at bounding box center [388, 99] width 522 height 11
click at [680, 386] on span "Speichern" at bounding box center [670, 385] width 50 height 17
click at [727, 384] on span "Speichern und Schließen" at bounding box center [747, 385] width 104 height 17
click at [666, 387] on span "Speichern" at bounding box center [670, 385] width 50 height 17
click at [554, 230] on p at bounding box center [388, 264] width 522 height 305
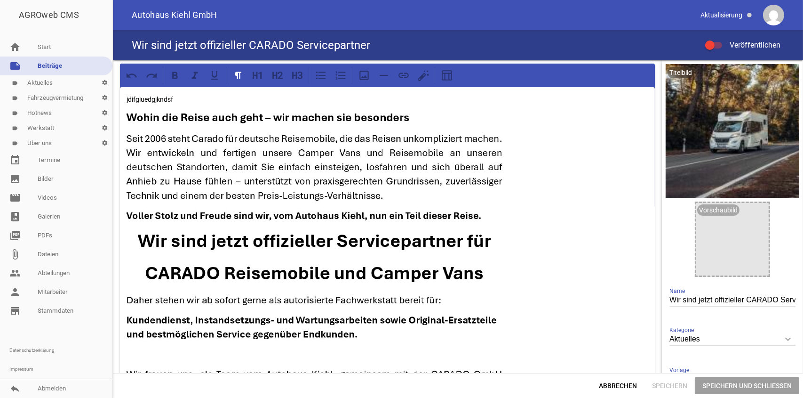
click at [192, 96] on p "jdifgiuedgjkndsf" at bounding box center [388, 99] width 522 height 11
click at [728, 14] on span at bounding box center [726, 15] width 59 height 16
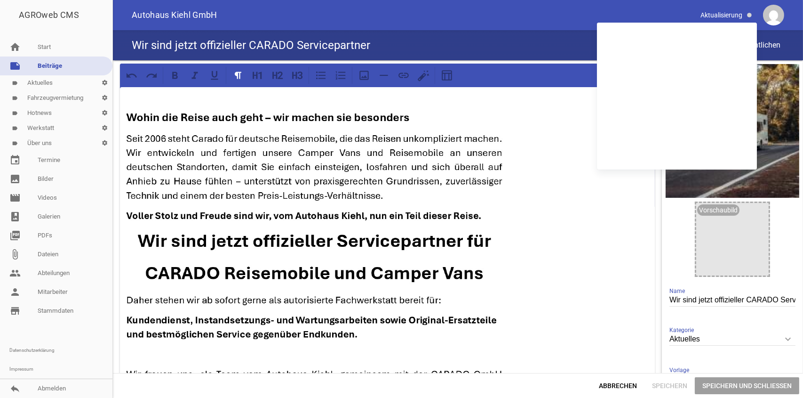
click at [585, 239] on p at bounding box center [388, 264] width 522 height 305
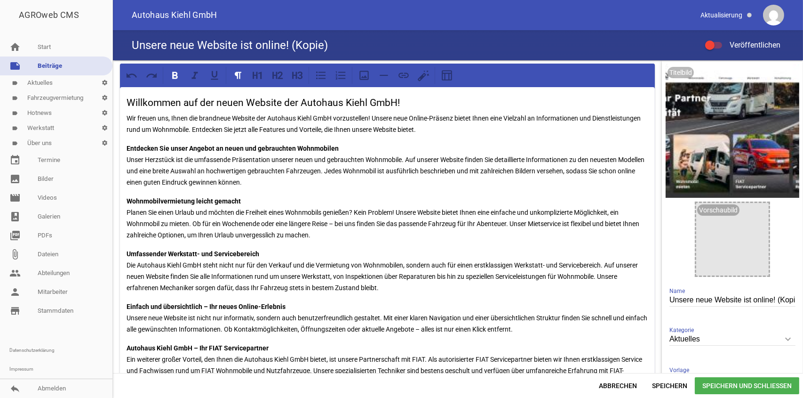
click at [37, 62] on link "note Beiträge" at bounding box center [56, 65] width 112 height 19
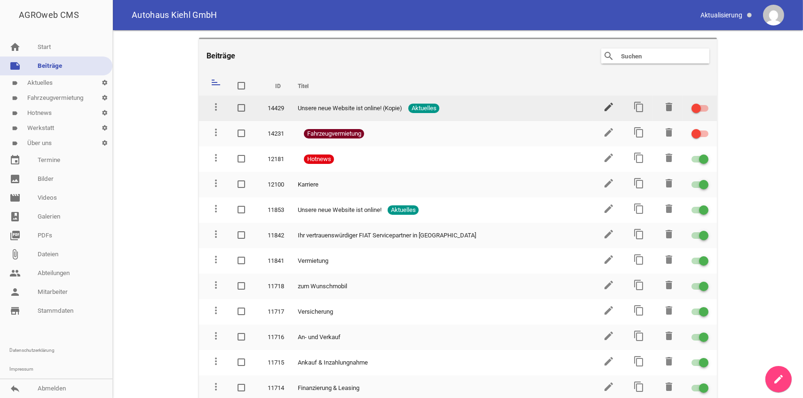
click at [603, 105] on icon "edit" at bounding box center [608, 106] width 11 height 11
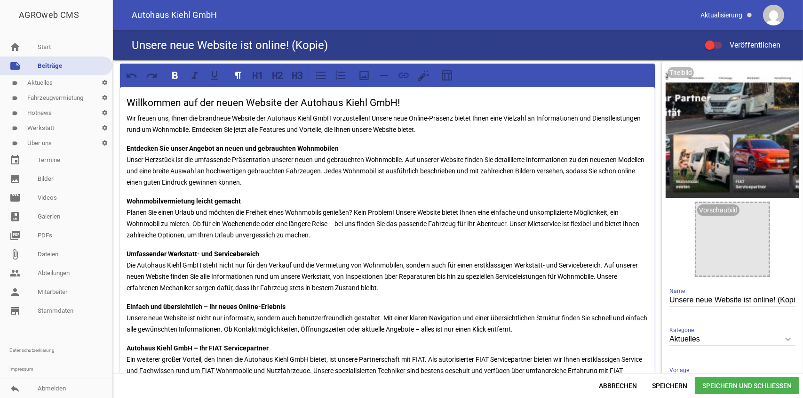
click at [128, 93] on div "Willkommen auf der neuen Website der Autohaus Kiehl GmbH! Wir freuen uns, Ihnen…" at bounding box center [387, 274] width 535 height 375
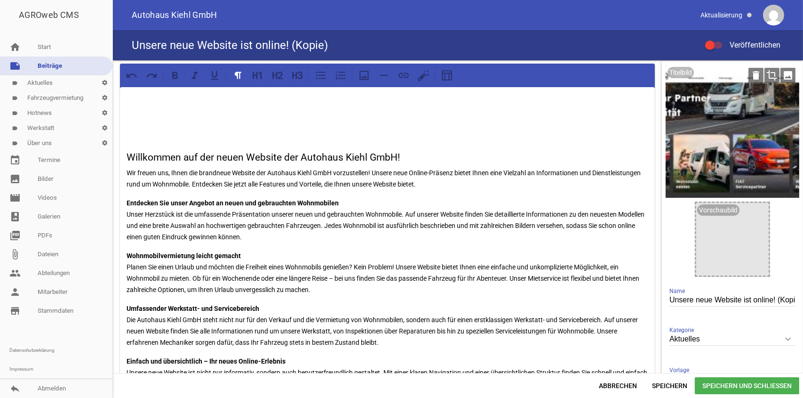
click at [746, 143] on div at bounding box center [733, 131] width 134 height 134
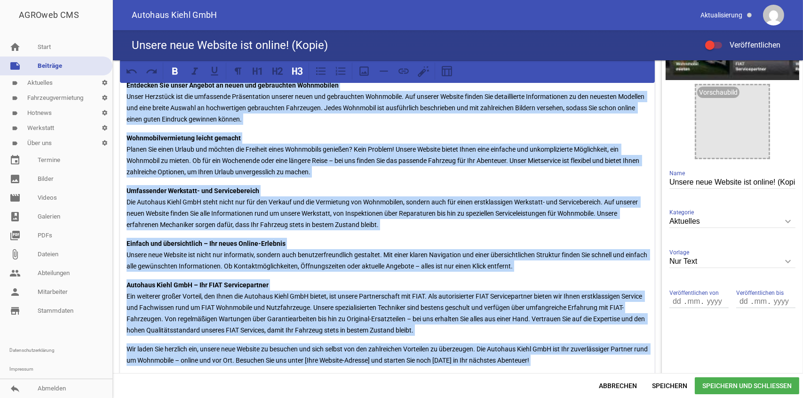
scroll to position [218, 0]
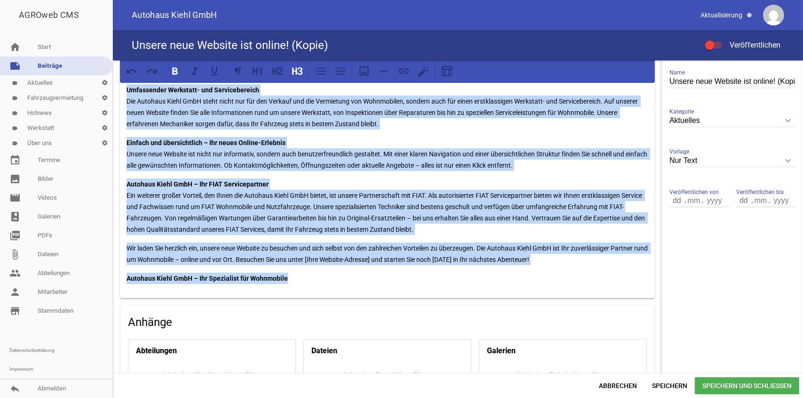
drag, startPoint x: 124, startPoint y: 155, endPoint x: 468, endPoint y: 201, distance: 346.5
click at [575, 269] on div "Willkommen auf der neuen Website der Autohaus Kiehl GmbH! Wir freuen uns, Ihnen…" at bounding box center [387, 83] width 535 height 429
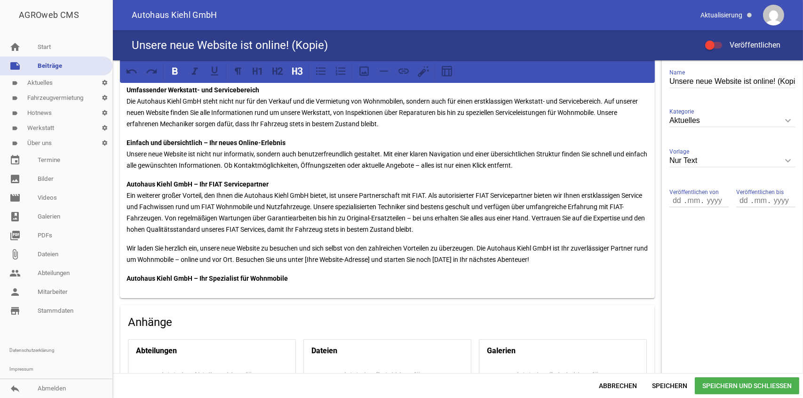
scroll to position [88, 0]
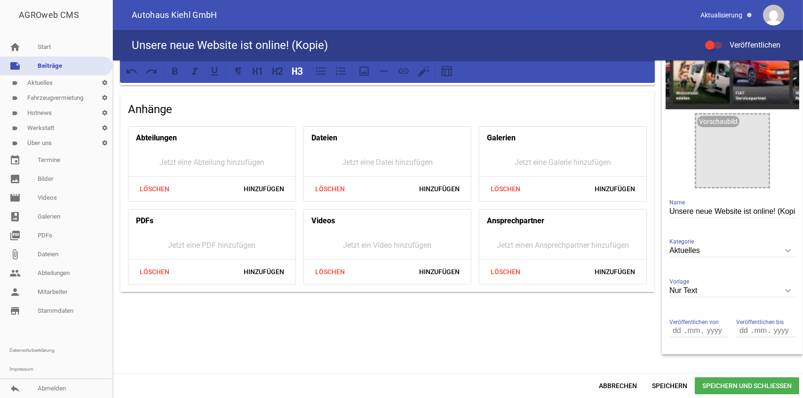
click at [274, 102] on h4 "Anhänge" at bounding box center [387, 109] width 519 height 15
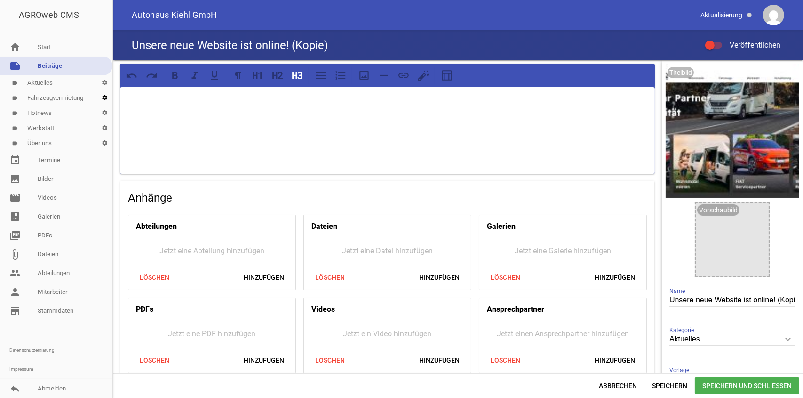
click at [106, 98] on icon "settings" at bounding box center [105, 97] width 16 height 15
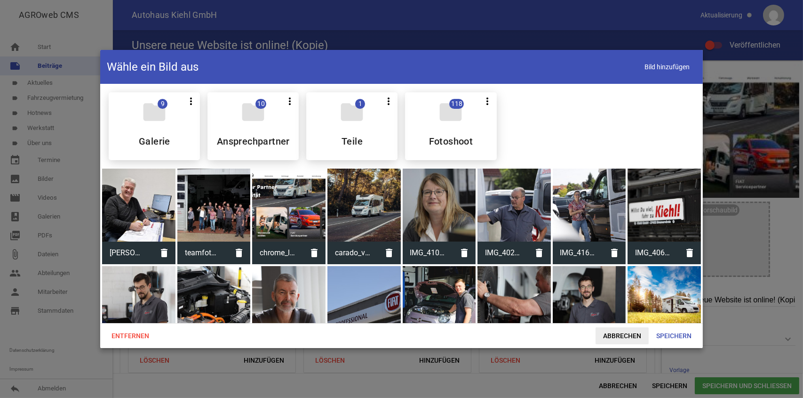
click at [635, 332] on span "Abbrechen" at bounding box center [622, 335] width 53 height 17
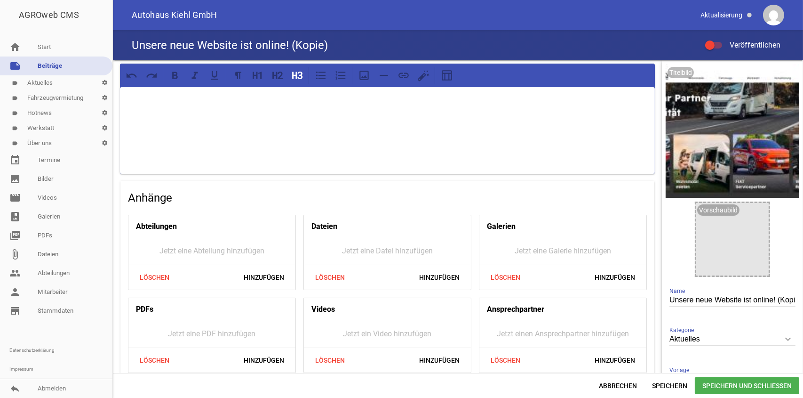
click at [238, 106] on div at bounding box center [387, 130] width 535 height 87
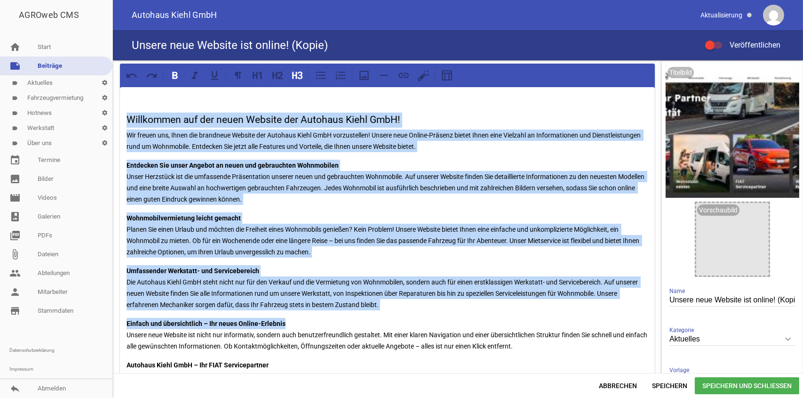
drag, startPoint x: 124, startPoint y: 114, endPoint x: 622, endPoint y: 316, distance: 536.9
click at [622, 316] on div "Willkommen auf der neuen Website der Autohaus Kiehl GmbH! Wir freuen uns, Ihnen…" at bounding box center [387, 300] width 535 height 427
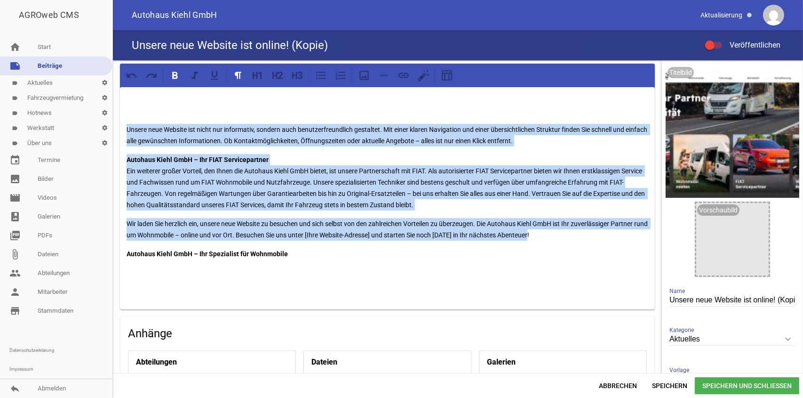
drag, startPoint x: 121, startPoint y: 126, endPoint x: 600, endPoint y: 238, distance: 492.0
click at [599, 237] on div "Unsere neue Website ist nicht nur informativ, sondern auch benutzerfreundlich g…" at bounding box center [387, 198] width 535 height 222
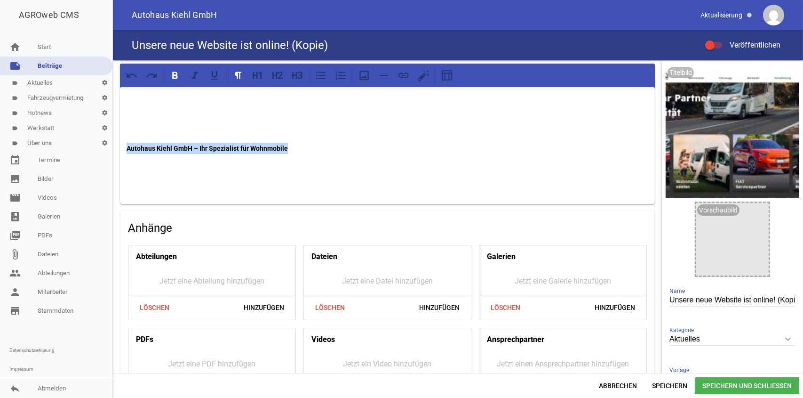
drag, startPoint x: 126, startPoint y: 146, endPoint x: 311, endPoint y: 153, distance: 185.5
click at [311, 153] on p "Autohaus Kiehl GmbH – Ihr Spezialist für Wohnmobile" at bounding box center [388, 148] width 522 height 11
click at [137, 104] on p at bounding box center [388, 99] width 522 height 11
click at [367, 79] on icon at bounding box center [364, 75] width 12 height 12
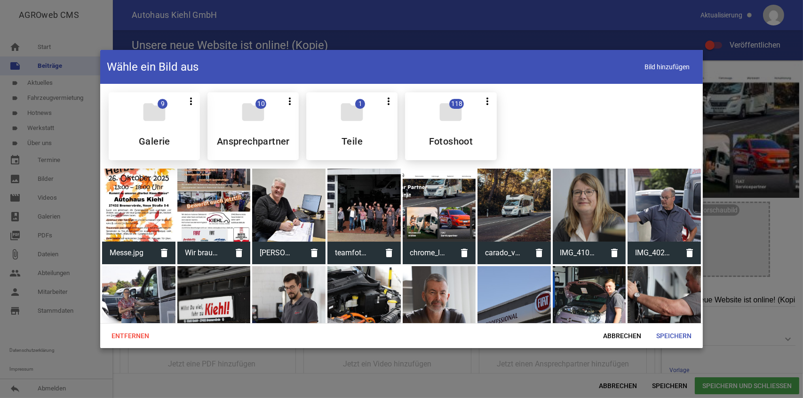
click at [172, 135] on div "folder 9 more_vert Teilen Bearbeiten Löschen Galerie" at bounding box center [154, 126] width 91 height 68
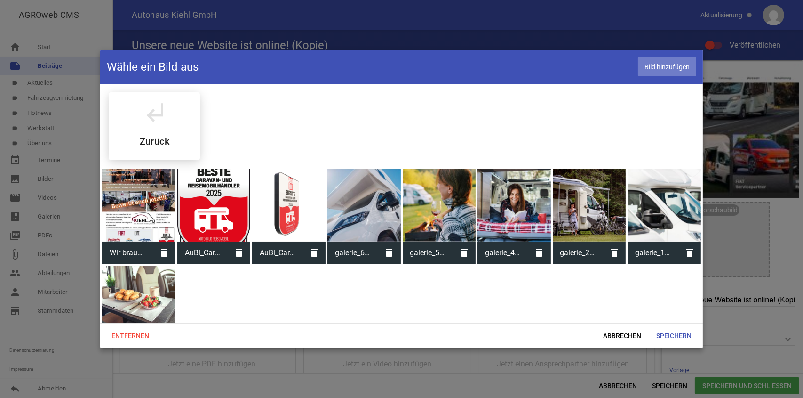
click at [656, 69] on span "Bild hinzufügen" at bounding box center [667, 66] width 58 height 19
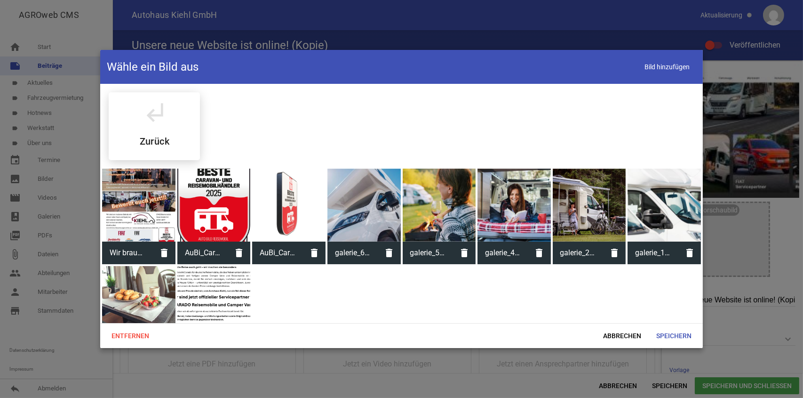
click at [227, 290] on div at bounding box center [213, 302] width 73 height 73
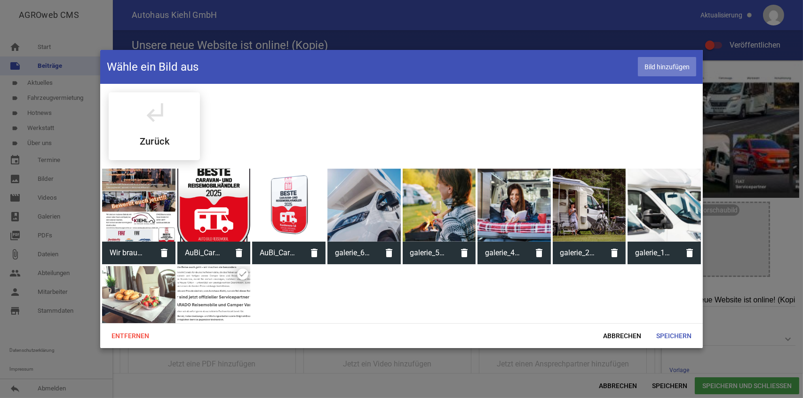
click at [653, 64] on span "Bild hinzufügen" at bounding box center [667, 66] width 58 height 19
click at [184, 128] on div "subdirectory_arrow_left Zurück" at bounding box center [154, 126] width 91 height 68
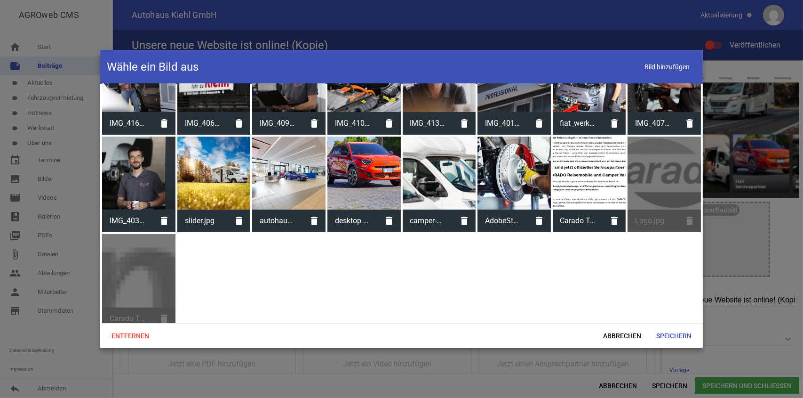
scroll to position [233, 0]
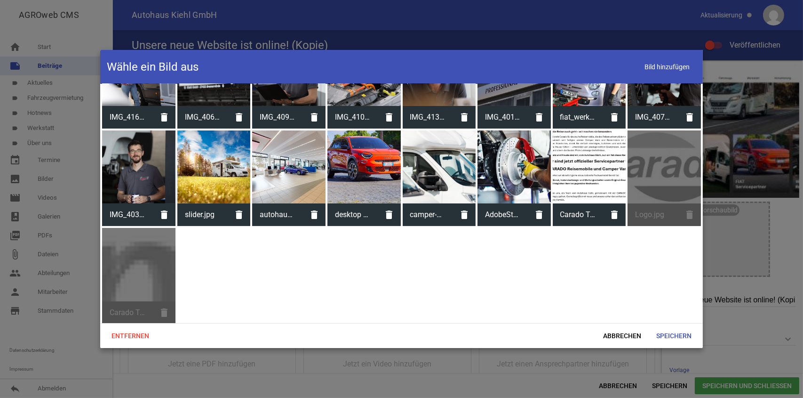
click at [602, 163] on div at bounding box center [589, 166] width 73 height 73
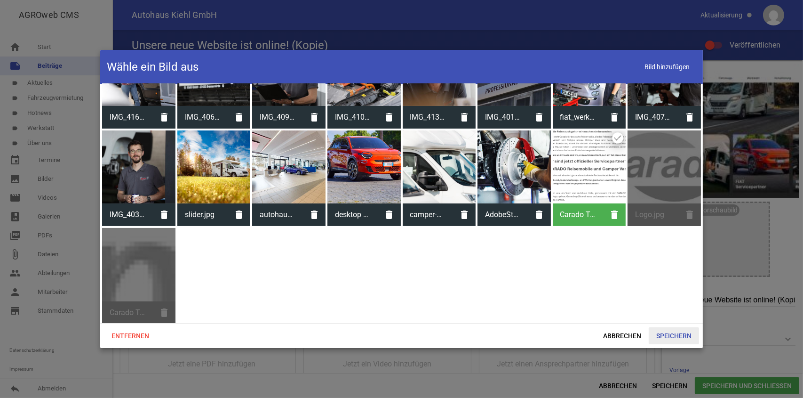
click at [661, 334] on span "Speichern" at bounding box center [674, 335] width 50 height 17
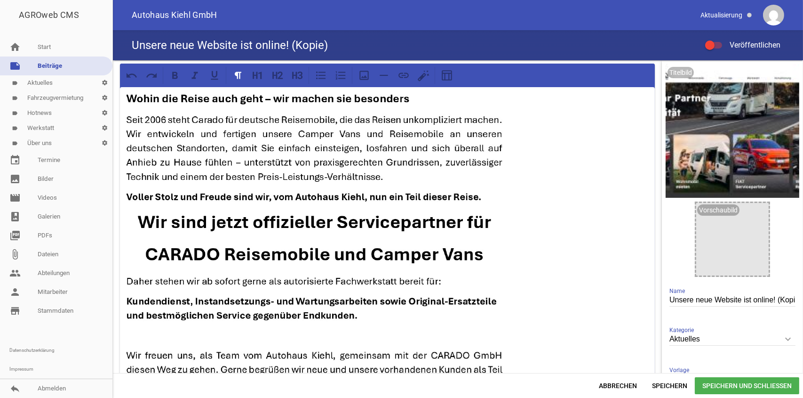
click at [584, 222] on p at bounding box center [388, 246] width 522 height 305
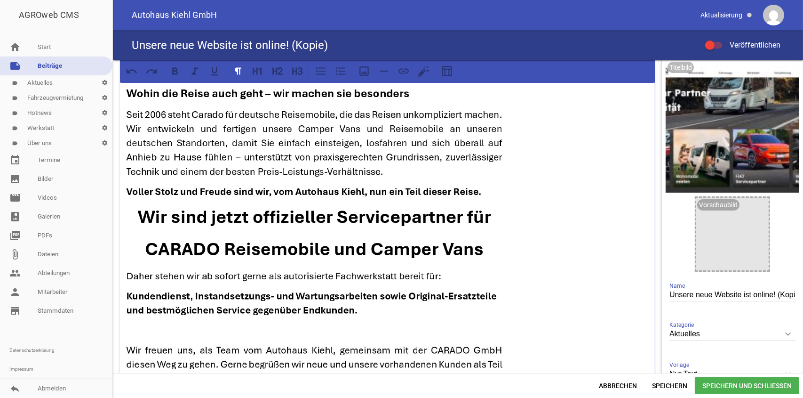
scroll to position [0, 0]
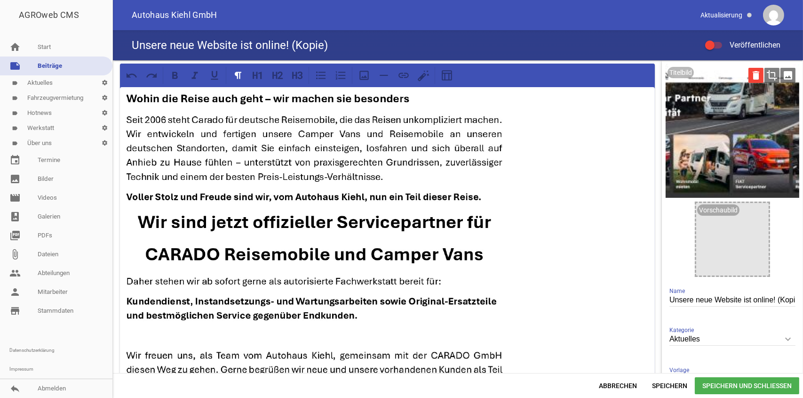
click at [752, 77] on icon "delete" at bounding box center [756, 75] width 15 height 15
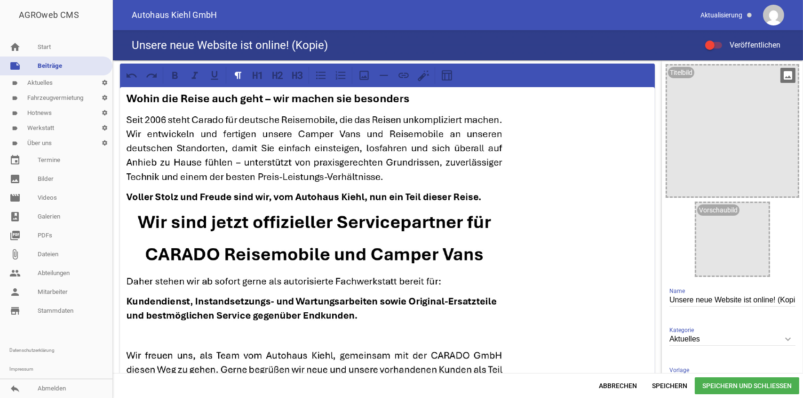
click at [782, 76] on icon "image" at bounding box center [788, 75] width 15 height 15
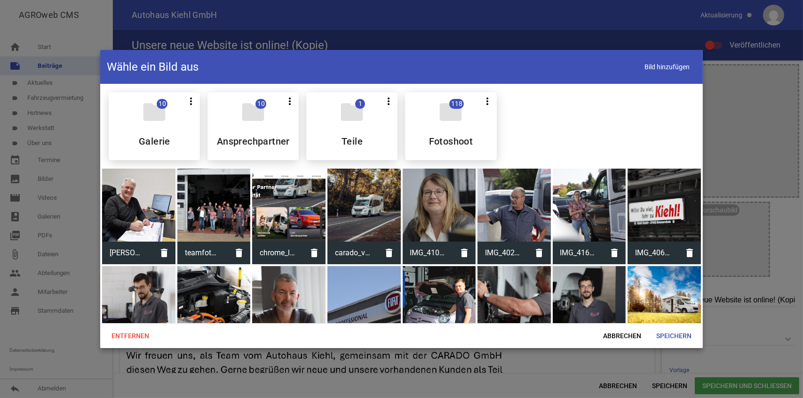
click at [366, 215] on div at bounding box center [363, 204] width 73 height 73
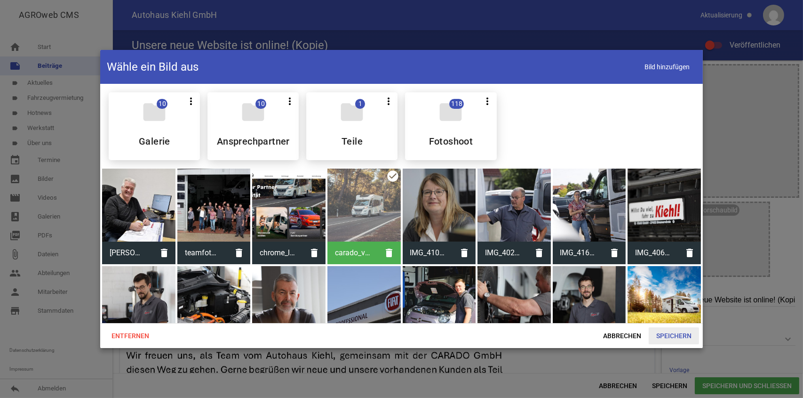
click at [664, 336] on span "Speichern" at bounding box center [674, 335] width 50 height 17
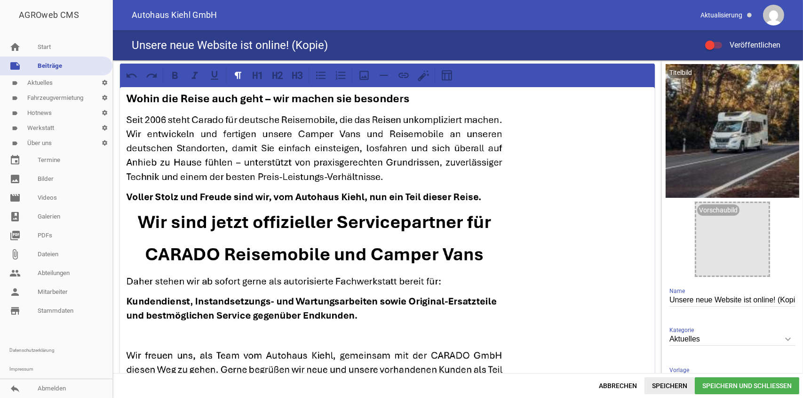
click at [679, 384] on span "Speichern" at bounding box center [670, 385] width 50 height 17
click at [670, 298] on input "Unsere neue Website ist online! (Kopie)" at bounding box center [733, 300] width 126 height 13
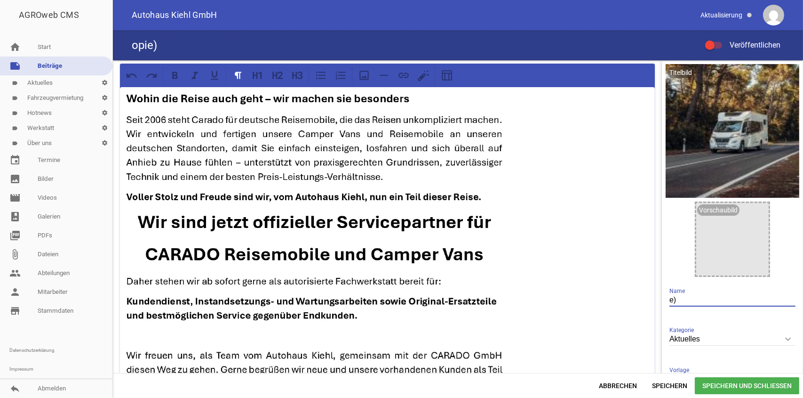
type input ")"
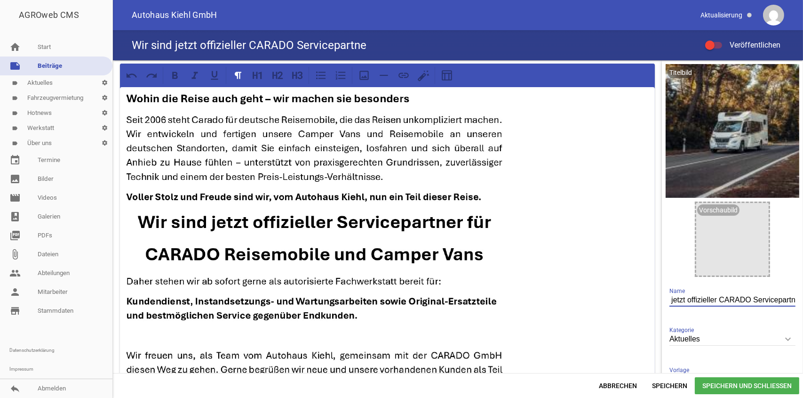
scroll to position [0, 34]
type input "Wir sind jetzt offizieller CARADO Servicepartner"
click at [670, 386] on span "Speichern" at bounding box center [670, 385] width 50 height 17
click at [718, 43] on div at bounding box center [713, 45] width 17 height 7
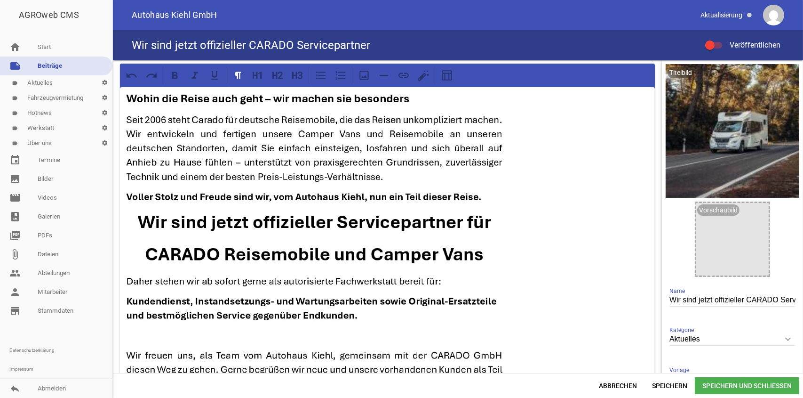
click at [718, 40] on input "Veröffentlichen" at bounding box center [718, 40] width 0 height 0
click at [676, 383] on span "Speichern" at bounding box center [670, 385] width 50 height 17
click at [67, 80] on link "label Aktuelles settings" at bounding box center [56, 82] width 112 height 15
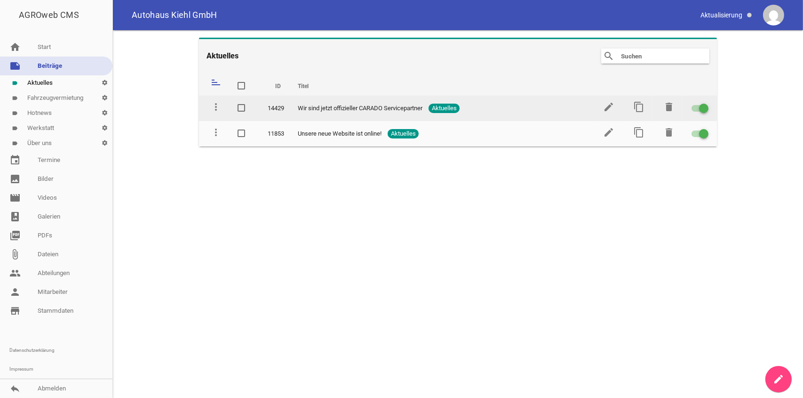
click at [699, 105] on div at bounding box center [700, 108] width 17 height 7
click at [706, 103] on input "checkbox" at bounding box center [706, 103] width 0 height 0
click at [700, 105] on div at bounding box center [696, 108] width 9 height 9
click at [706, 103] on input "checkbox" at bounding box center [706, 103] width 0 height 0
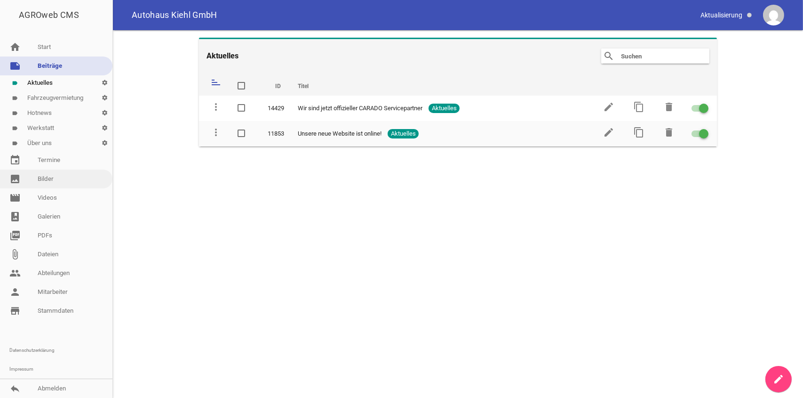
click at [49, 176] on link "image Bilder" at bounding box center [56, 178] width 112 height 19
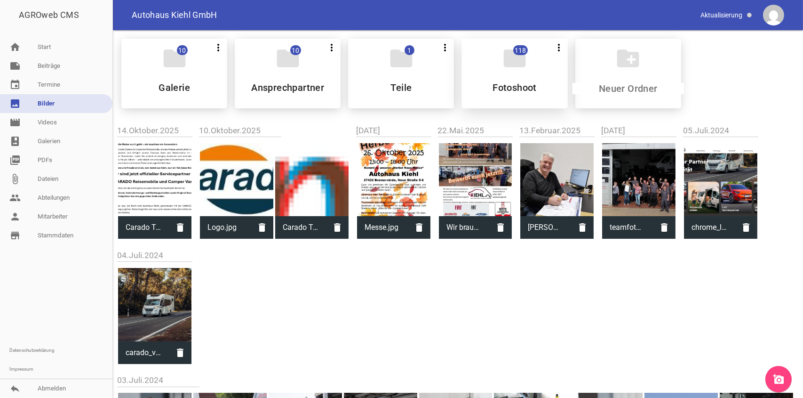
click at [503, 83] on h5 "Fotoshoot" at bounding box center [515, 87] width 44 height 9
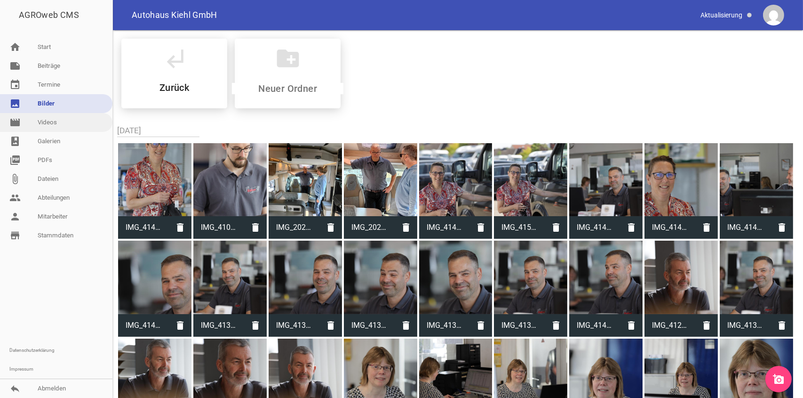
click at [58, 124] on link "movie Videos" at bounding box center [56, 122] width 112 height 19
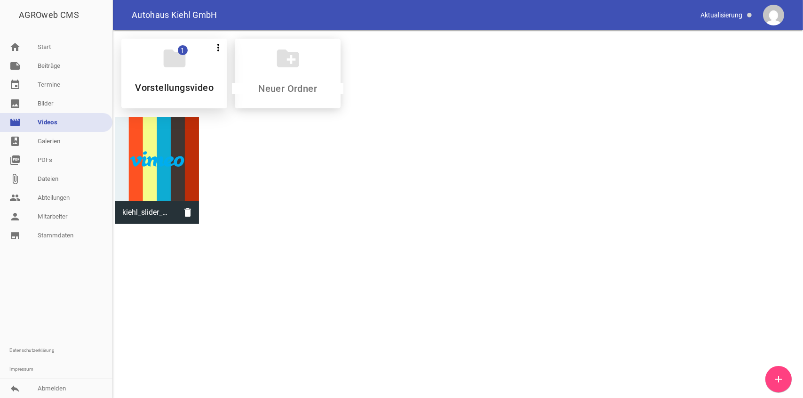
click at [192, 83] on h5 "Vorstellungsvideo" at bounding box center [174, 87] width 79 height 9
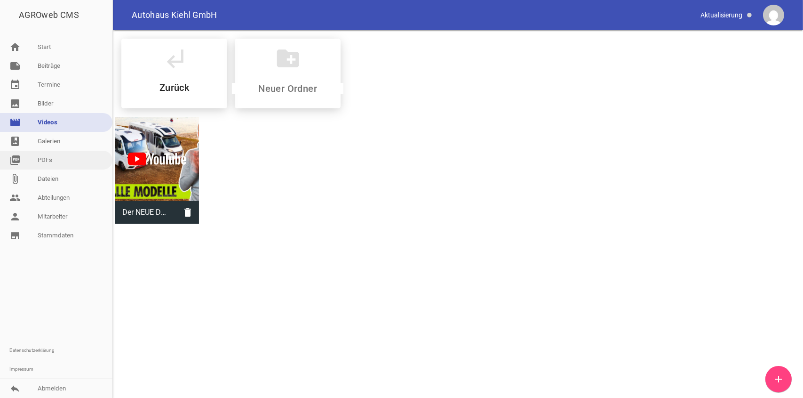
click at [63, 162] on link "picture_as_pdf PDFs" at bounding box center [56, 160] width 112 height 19
